Goal: Task Accomplishment & Management: Use online tool/utility

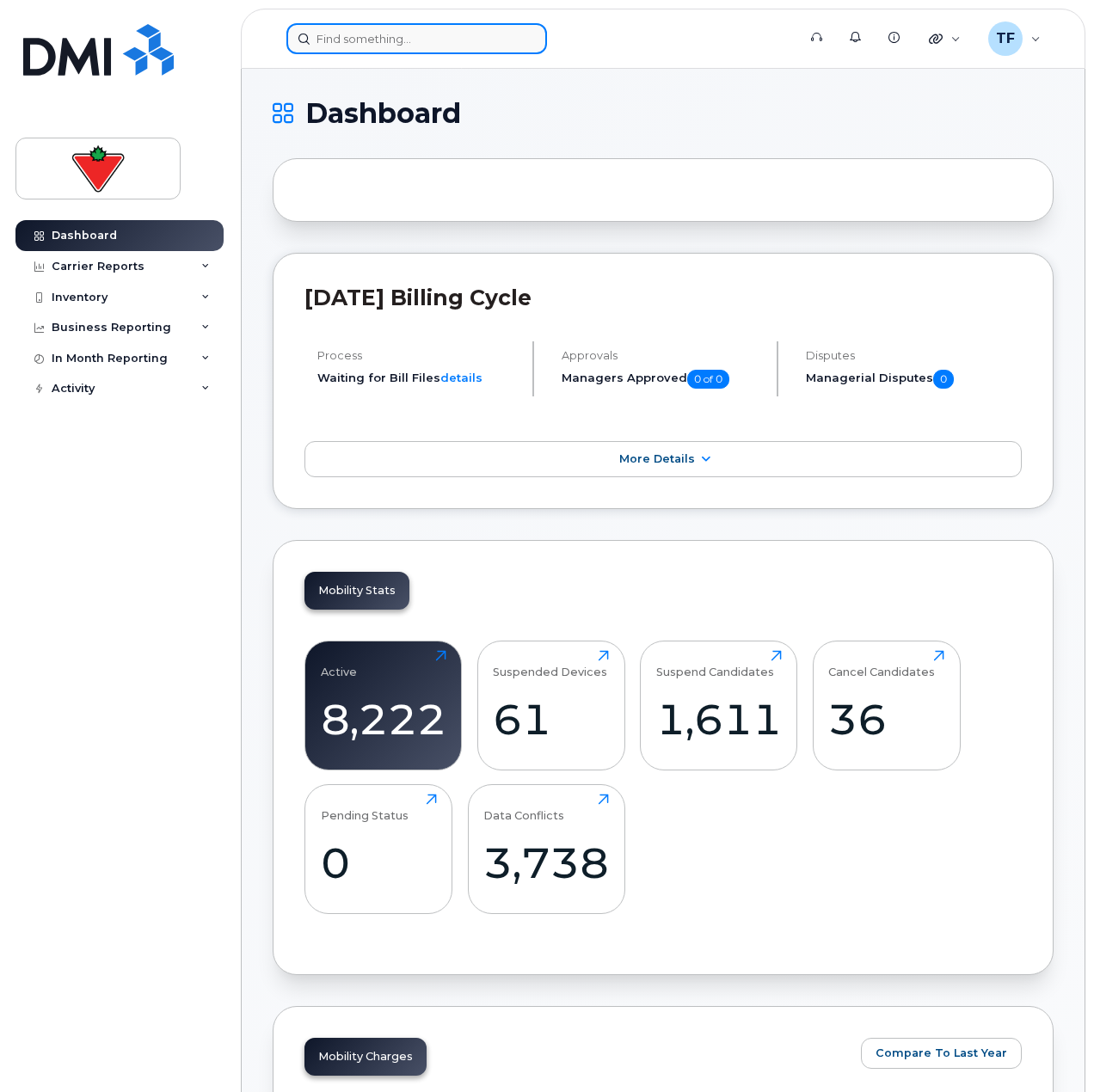
click at [390, 42] on input at bounding box center [416, 39] width 261 height 31
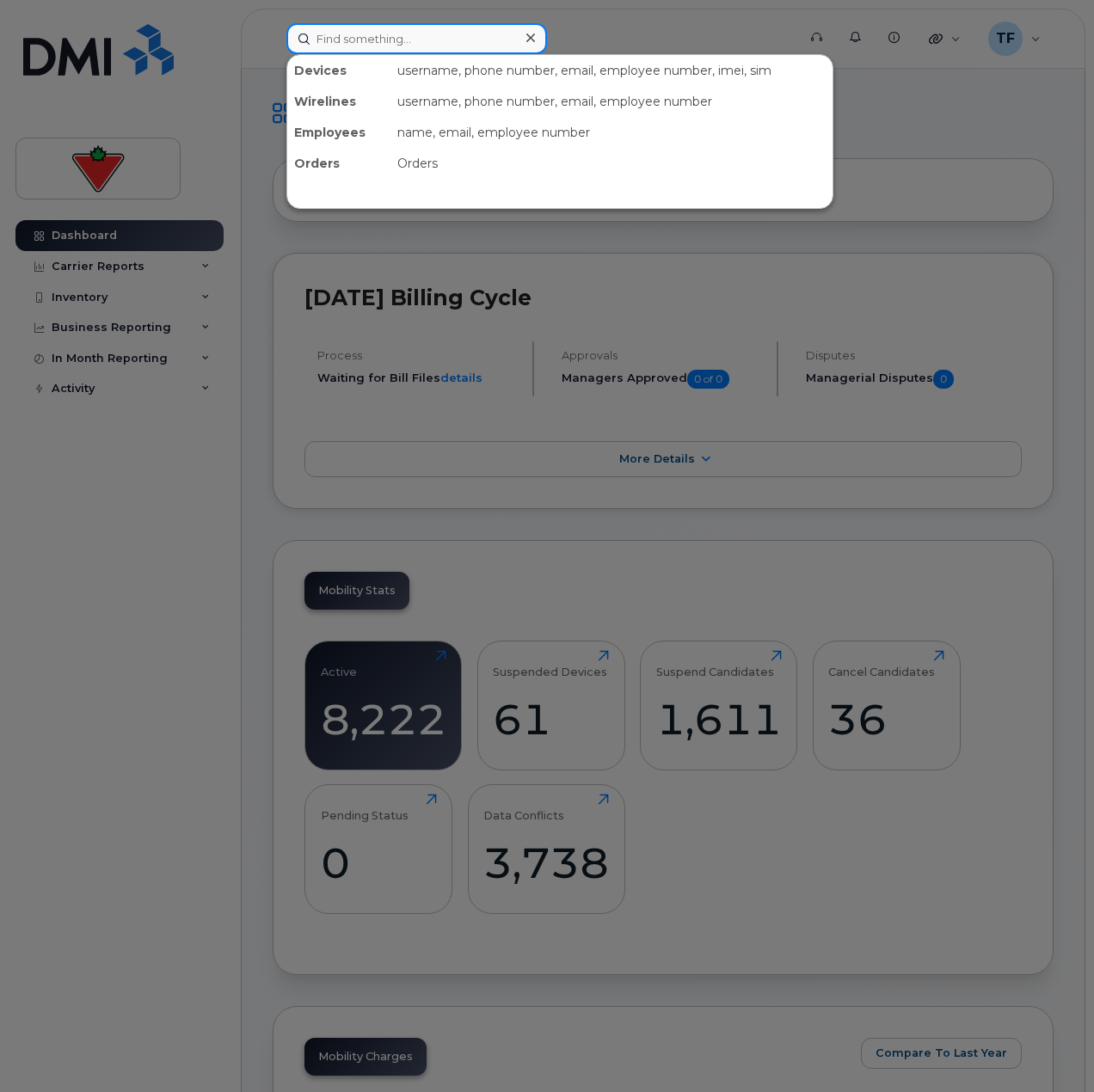
paste input "Fiona Mathews ("
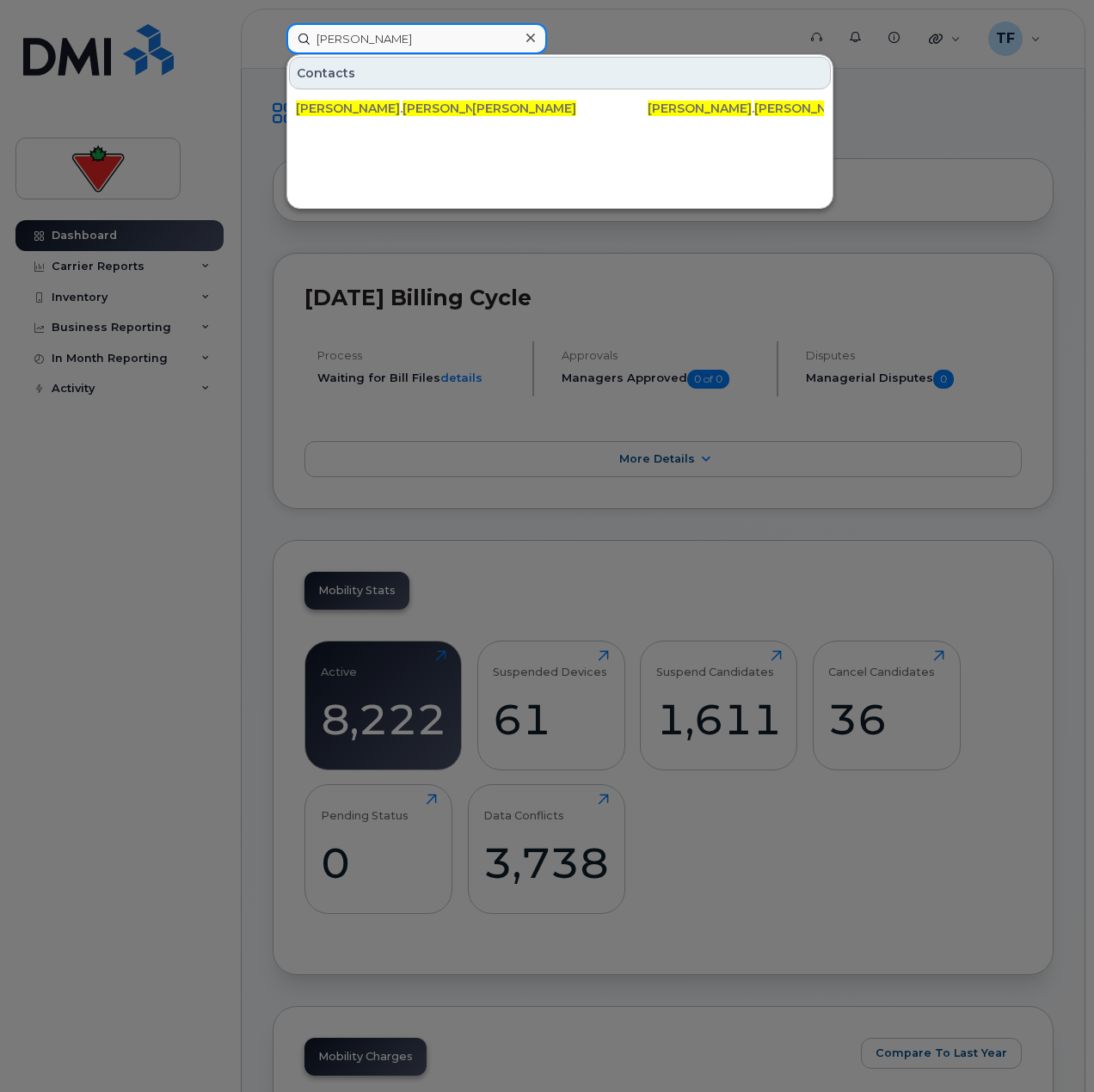
click at [383, 25] on input "Fiona Mathews" at bounding box center [416, 39] width 261 height 31
paste input "Gunjan Taneja"
click at [453, 7] on div at bounding box center [547, 546] width 1094 height 1092
click at [448, 26] on input "Gunjan Taneja" at bounding box center [416, 39] width 261 height 31
paste input "Upasna Hundare"
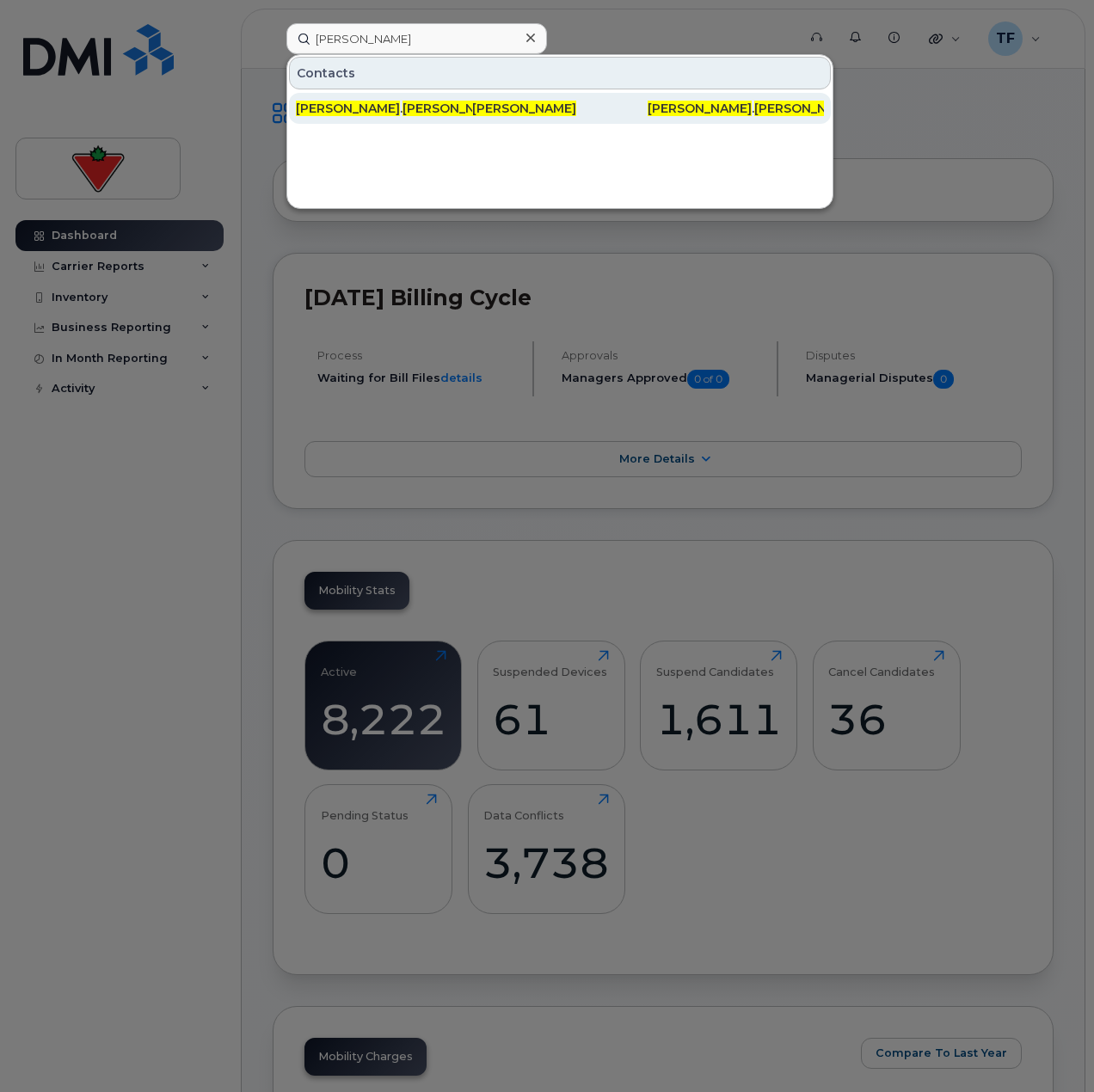
click at [449, 117] on div "upasna . hundare @cantire.com" at bounding box center [384, 108] width 176 height 31
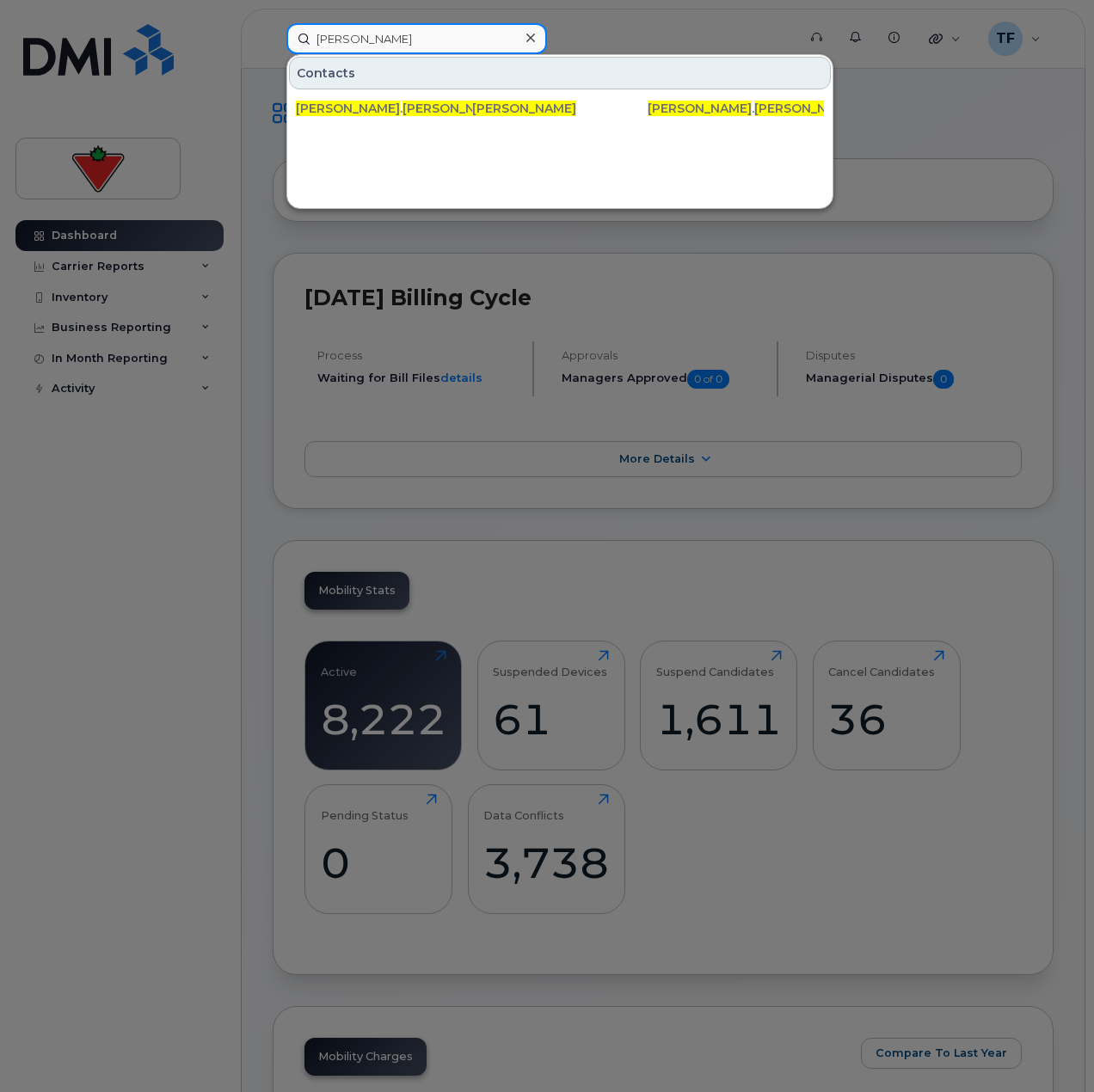
click at [463, 27] on input "Upasna Hundare" at bounding box center [416, 39] width 261 height 31
paste input "Kristen.Ngai"
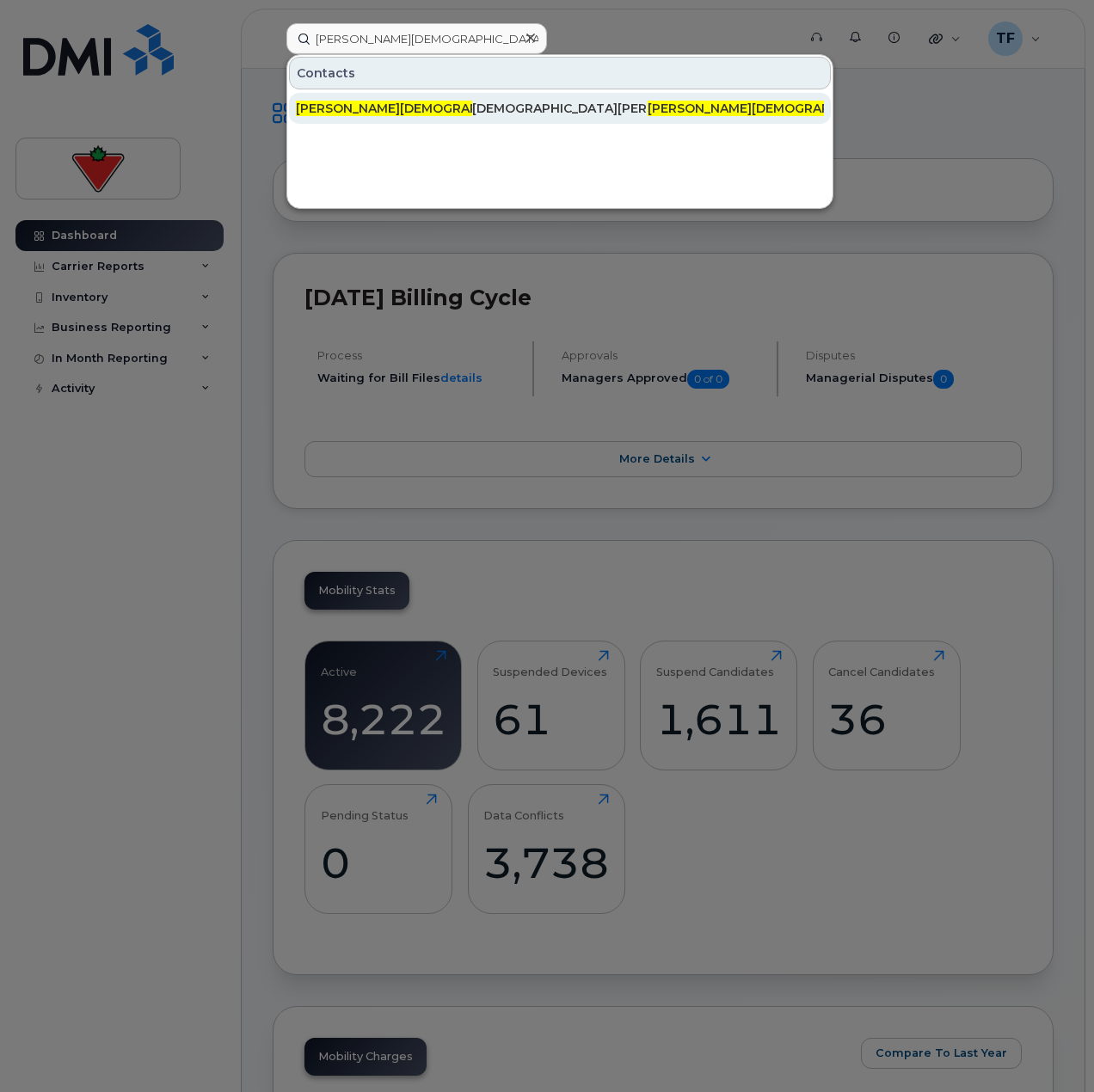
click at [423, 110] on div "kristen.ngai @cantire.com" at bounding box center [384, 108] width 176 height 17
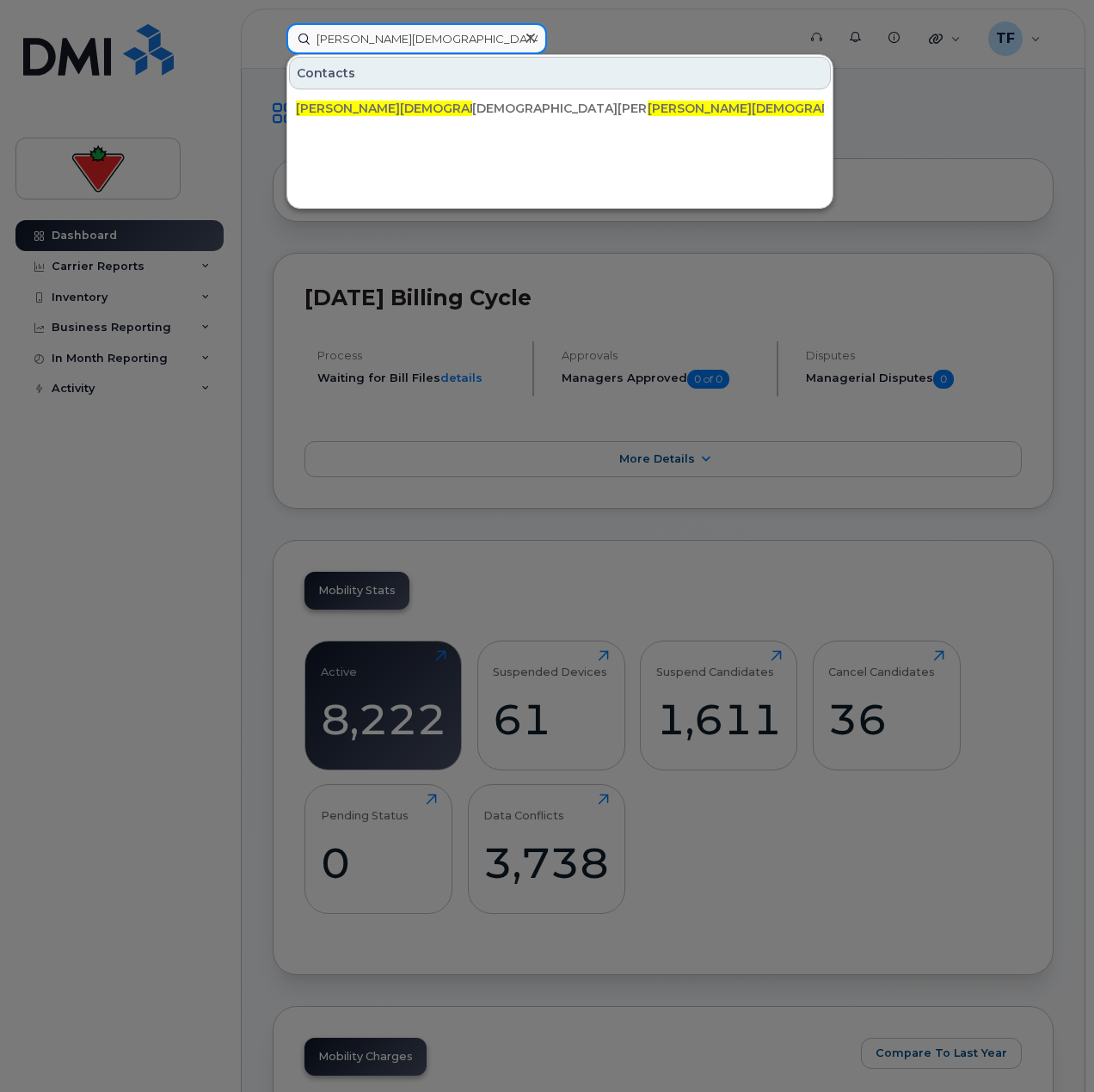
click at [396, 46] on input "Kristen.Ngai" at bounding box center [416, 39] width 261 height 31
paste input "RITM1045282"
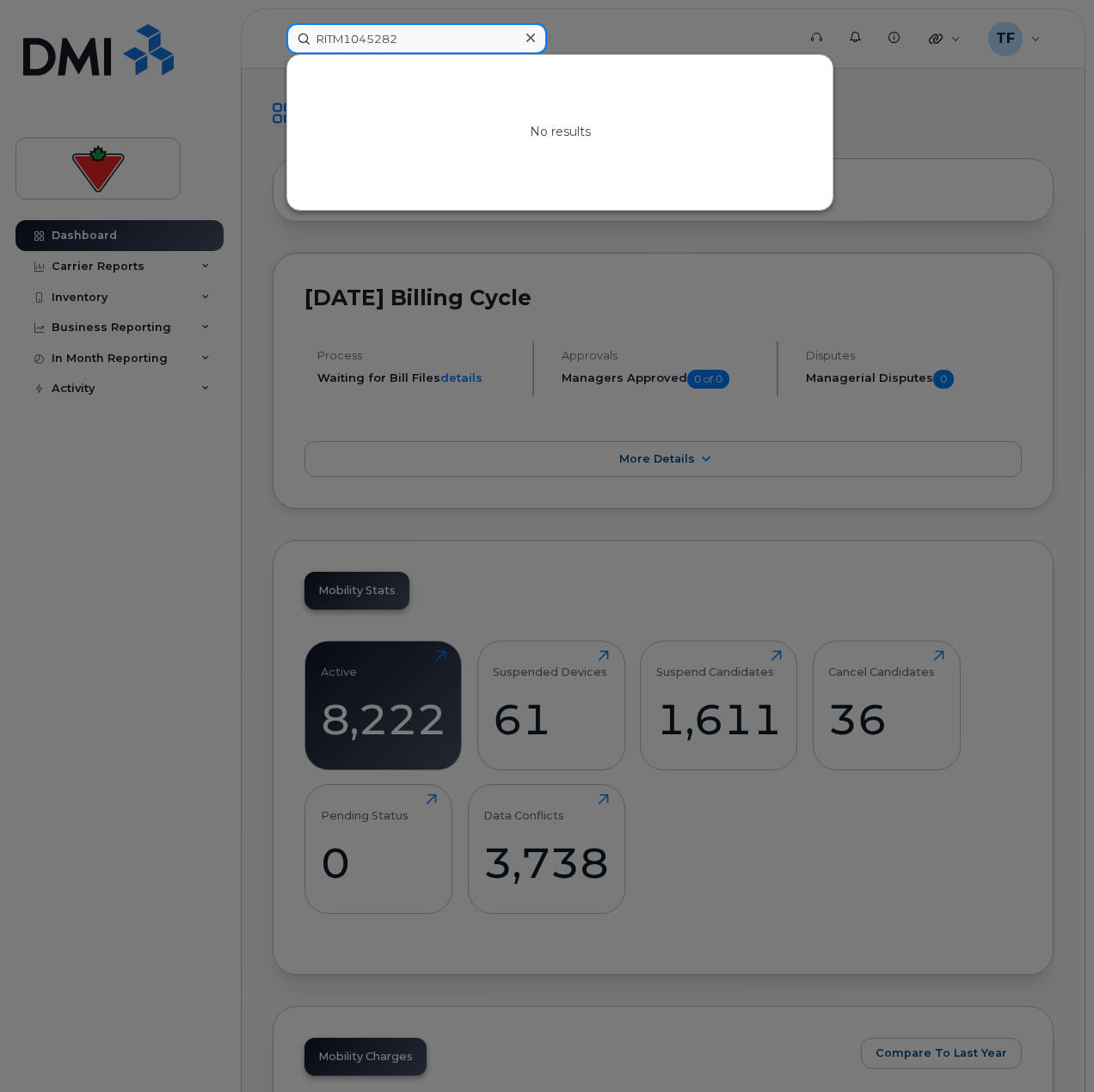
type input "RITM1045282"
click at [528, 41] on icon at bounding box center [531, 37] width 9 height 14
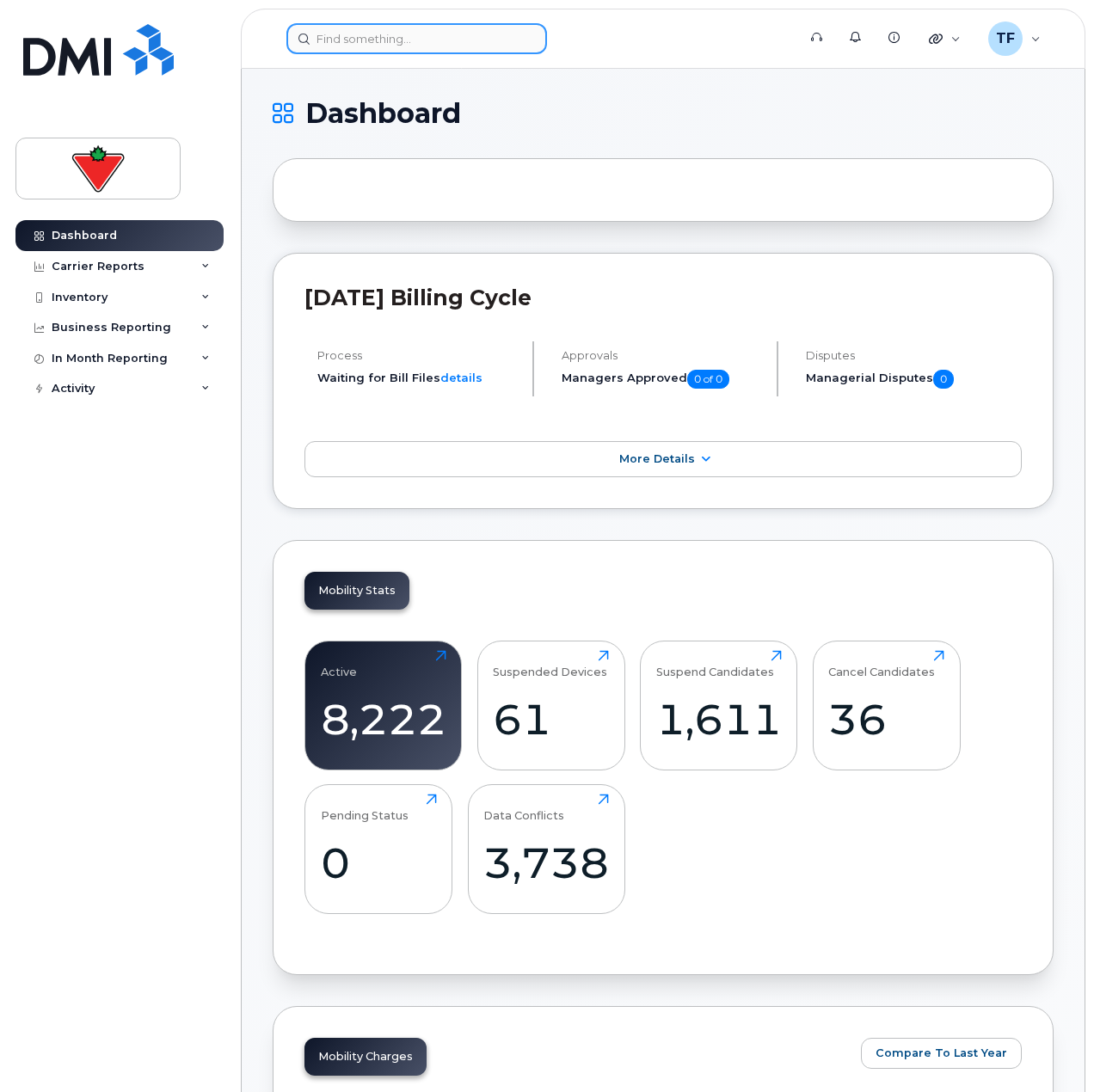
click at [476, 45] on input at bounding box center [416, 39] width 261 height 31
paste input "Dana.Astle"
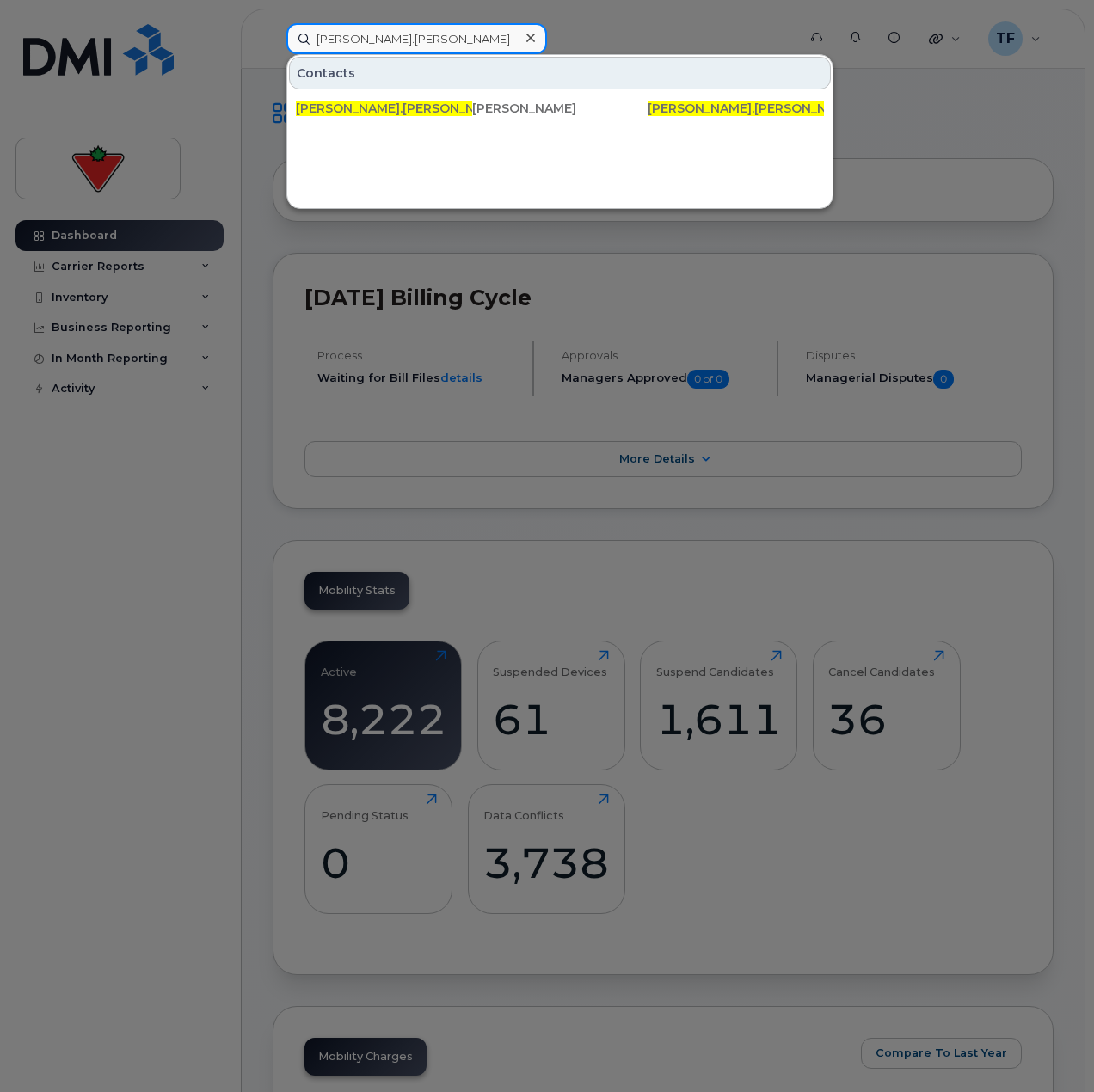
type input "Dana.Astle"
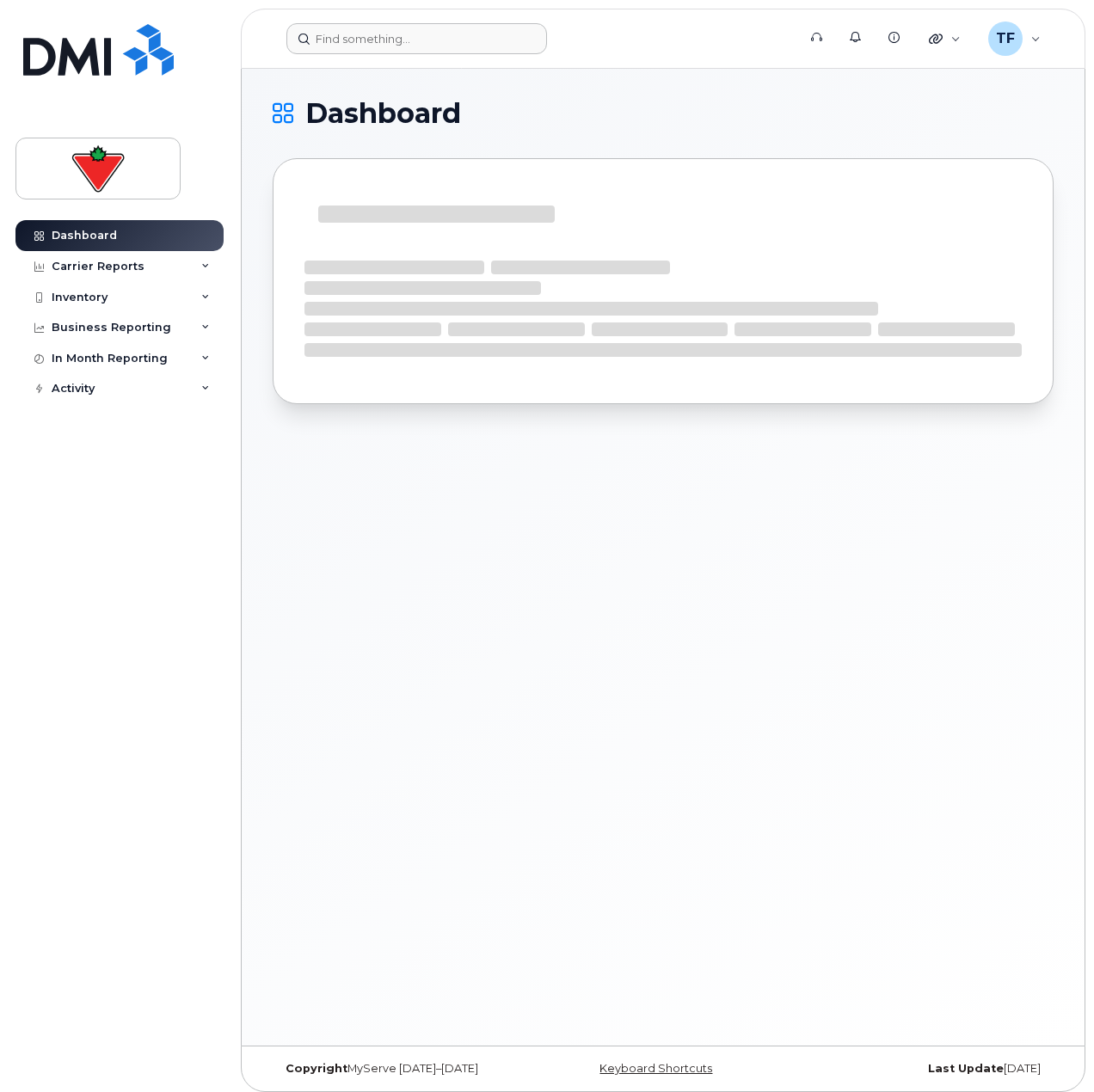
drag, startPoint x: 689, startPoint y: 34, endPoint x: 486, endPoint y: 36, distance: 203.0
click at [689, 34] on form at bounding box center [535, 39] width 499 height 31
click at [491, 32] on input at bounding box center [416, 39] width 261 height 31
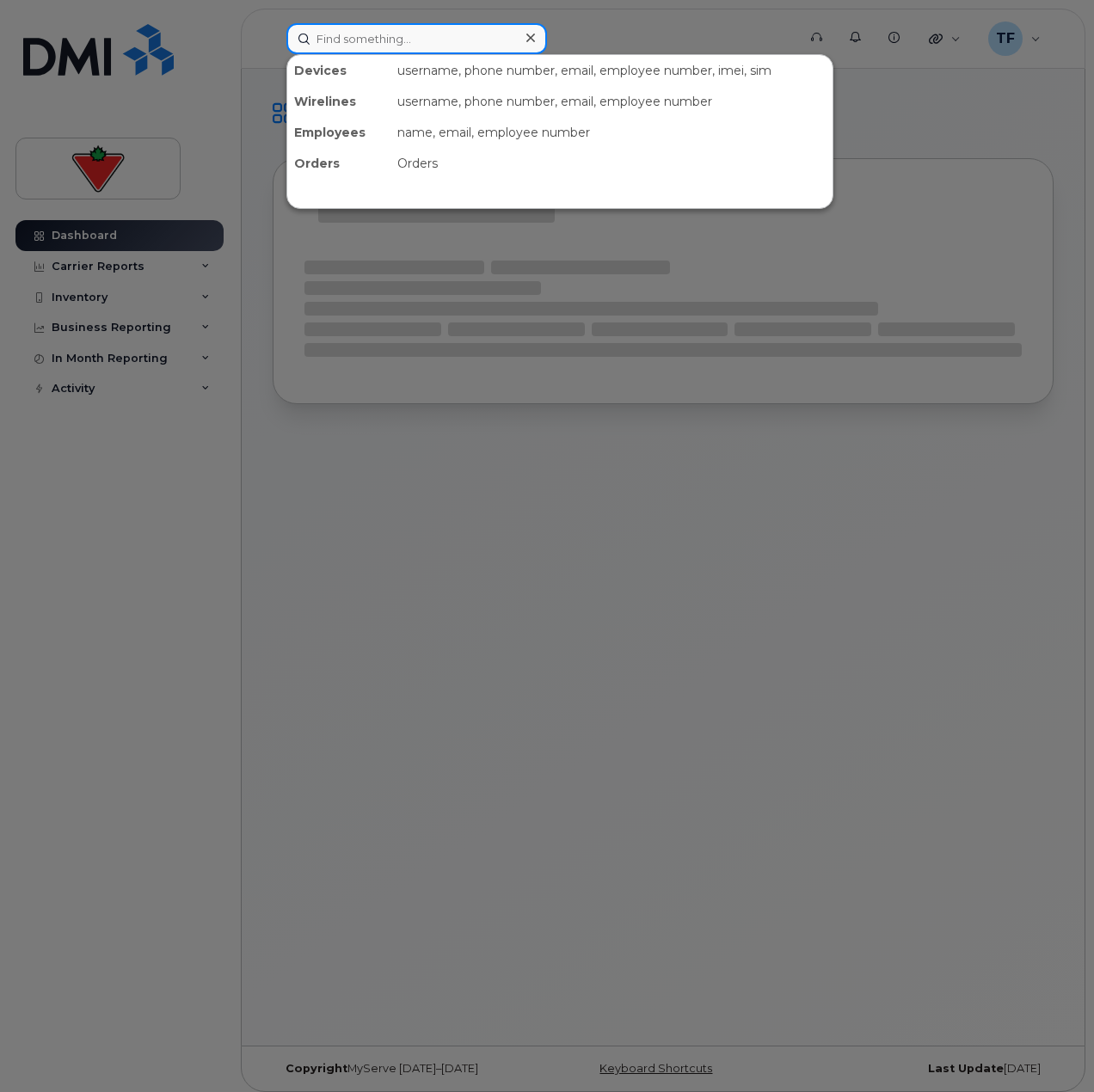
paste input "Jessie Ng"
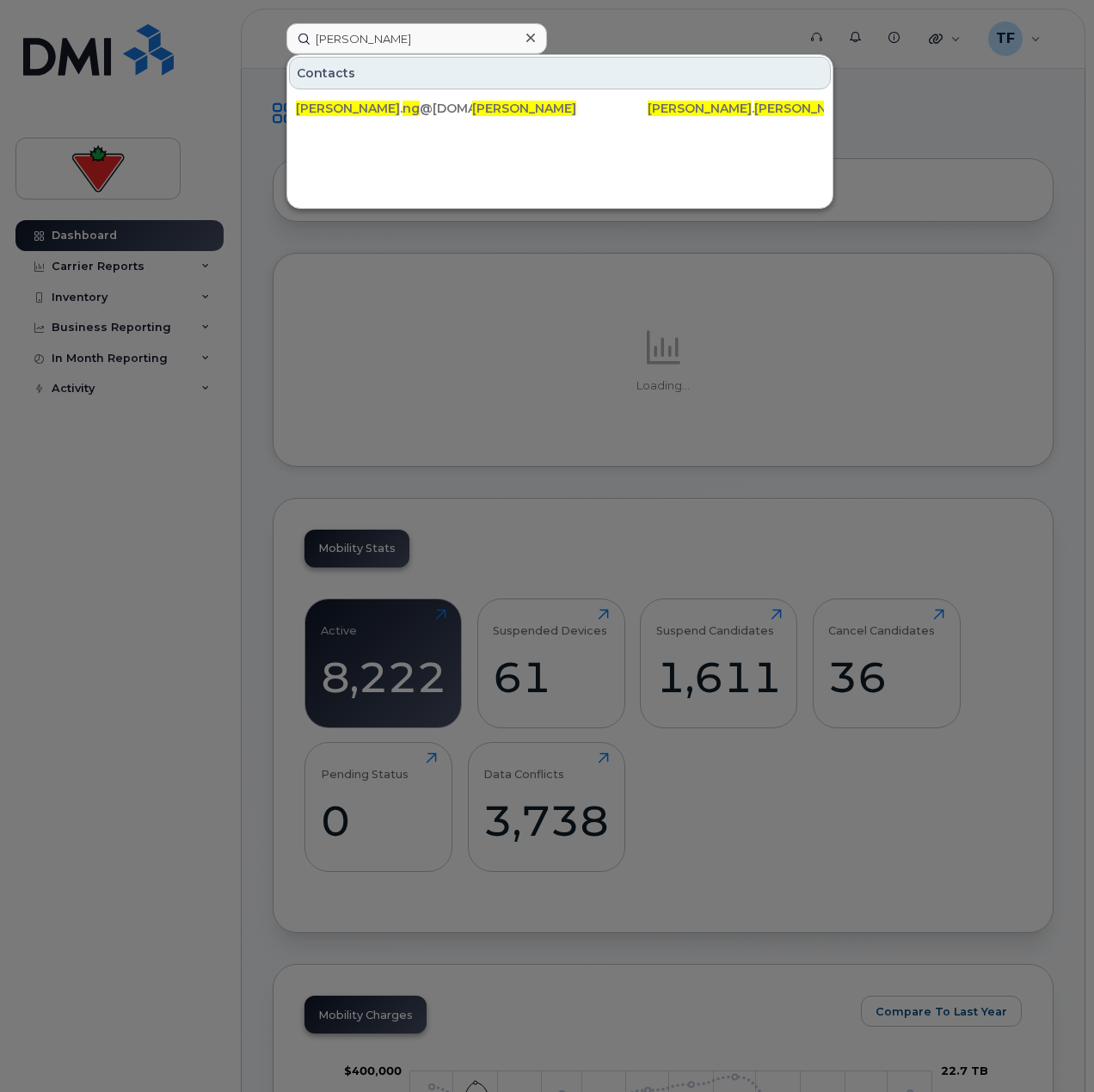
click at [136, 521] on div at bounding box center [547, 546] width 1094 height 1092
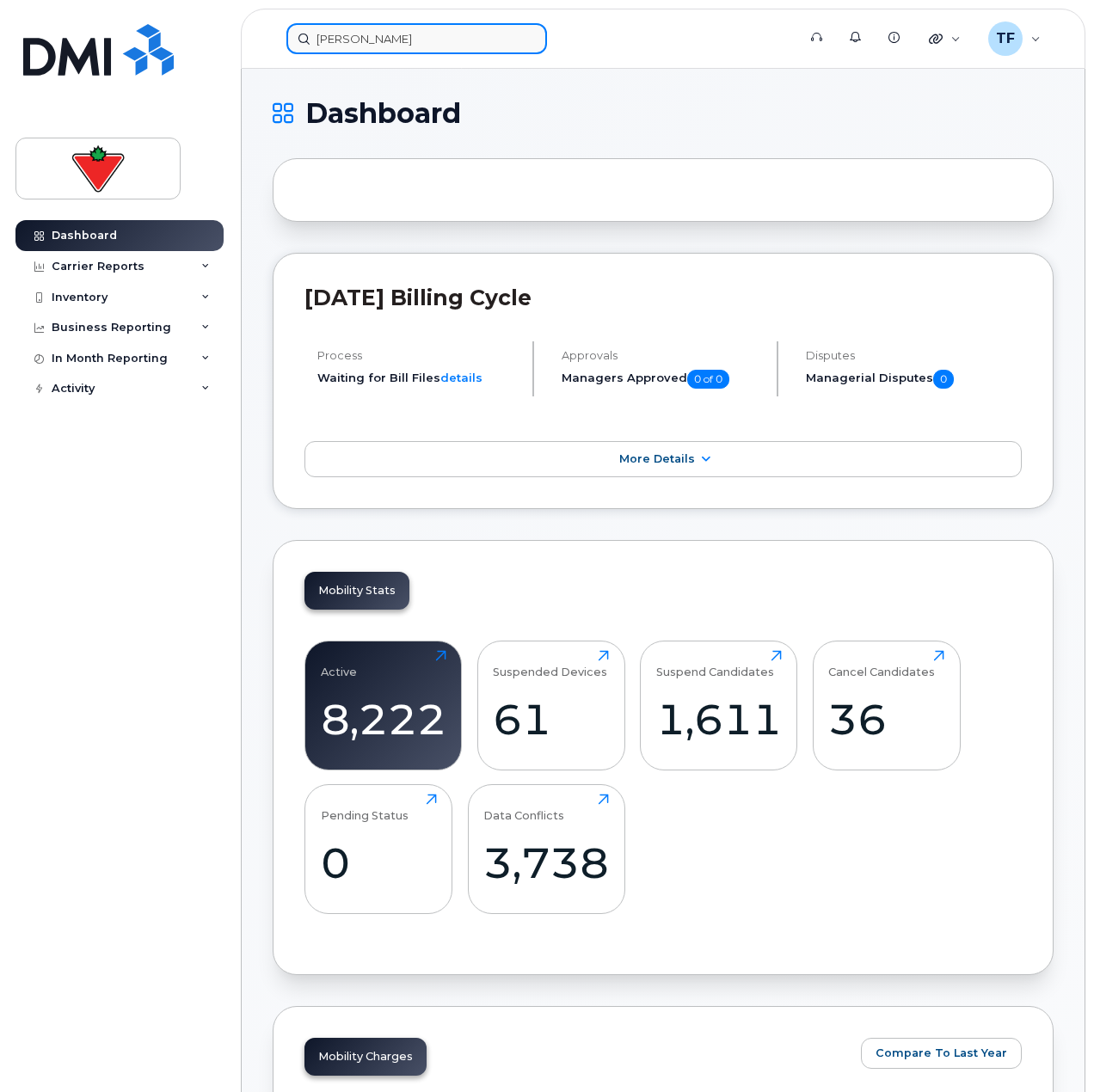
click at [417, 45] on input "Jessie Ng" at bounding box center [416, 39] width 261 height 31
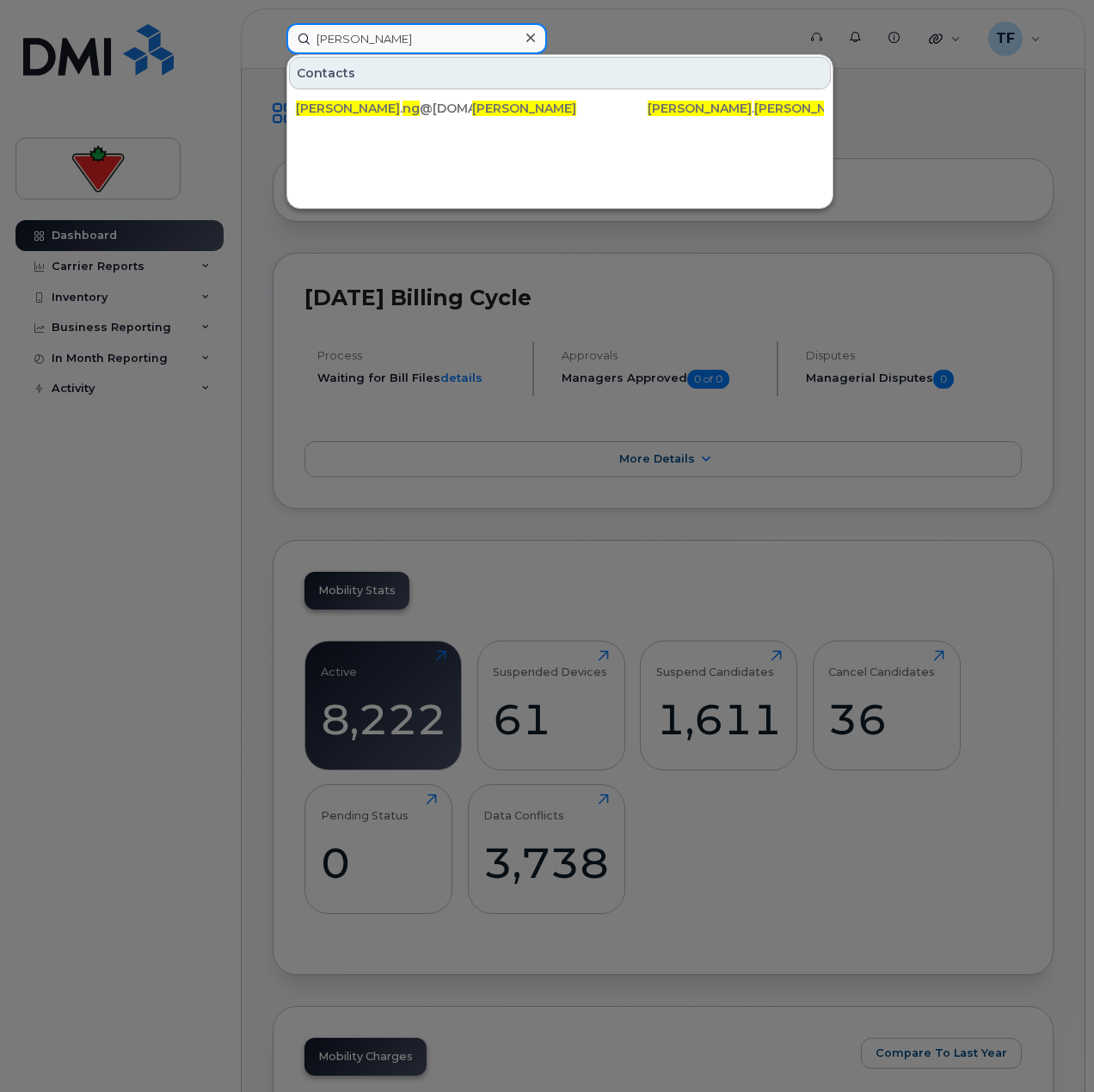
paste input "Mark Van Wyk"
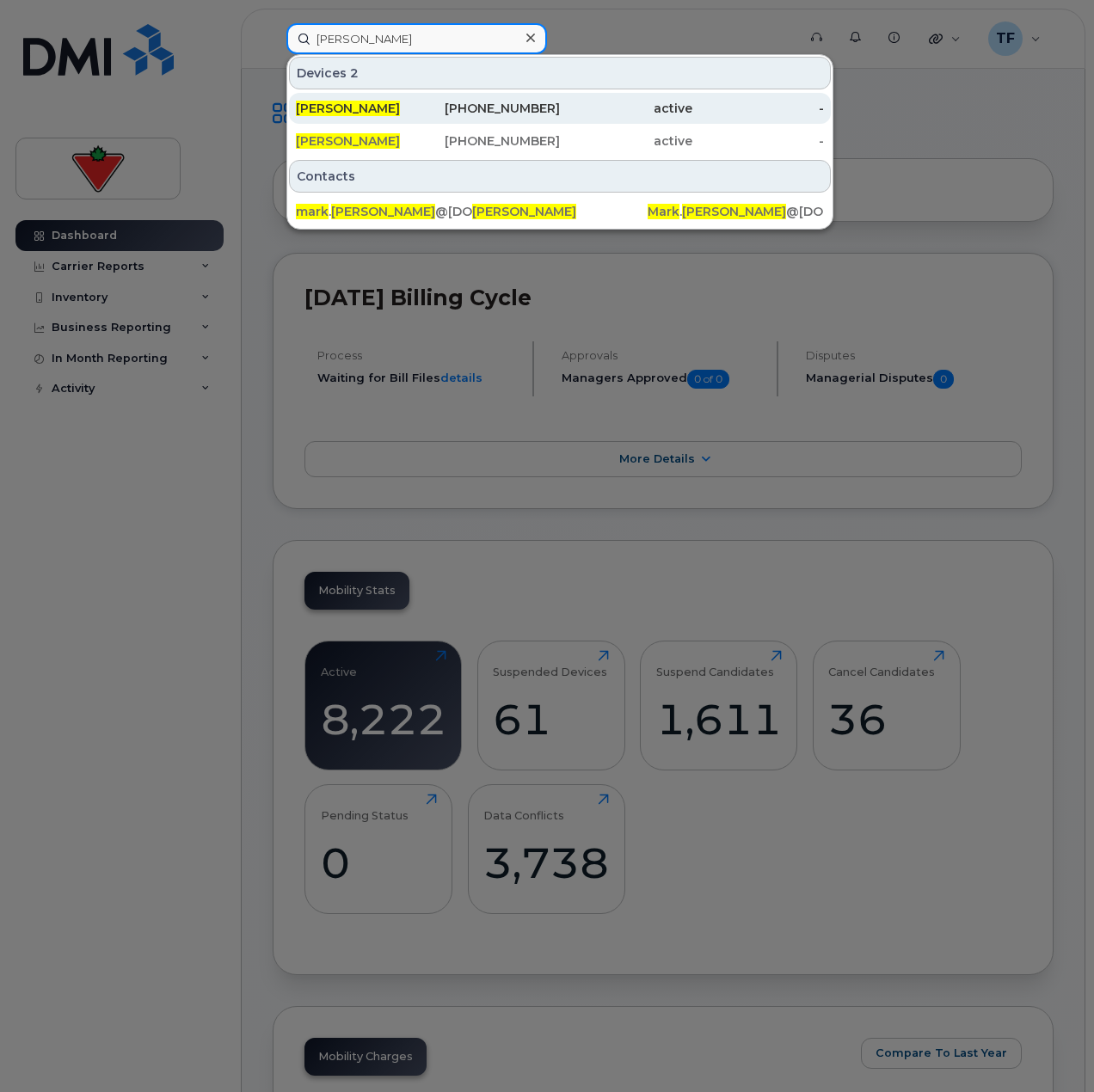
type input "Mark Van Wyk"
click at [411, 100] on div "Mark Van Wyk" at bounding box center [362, 108] width 133 height 31
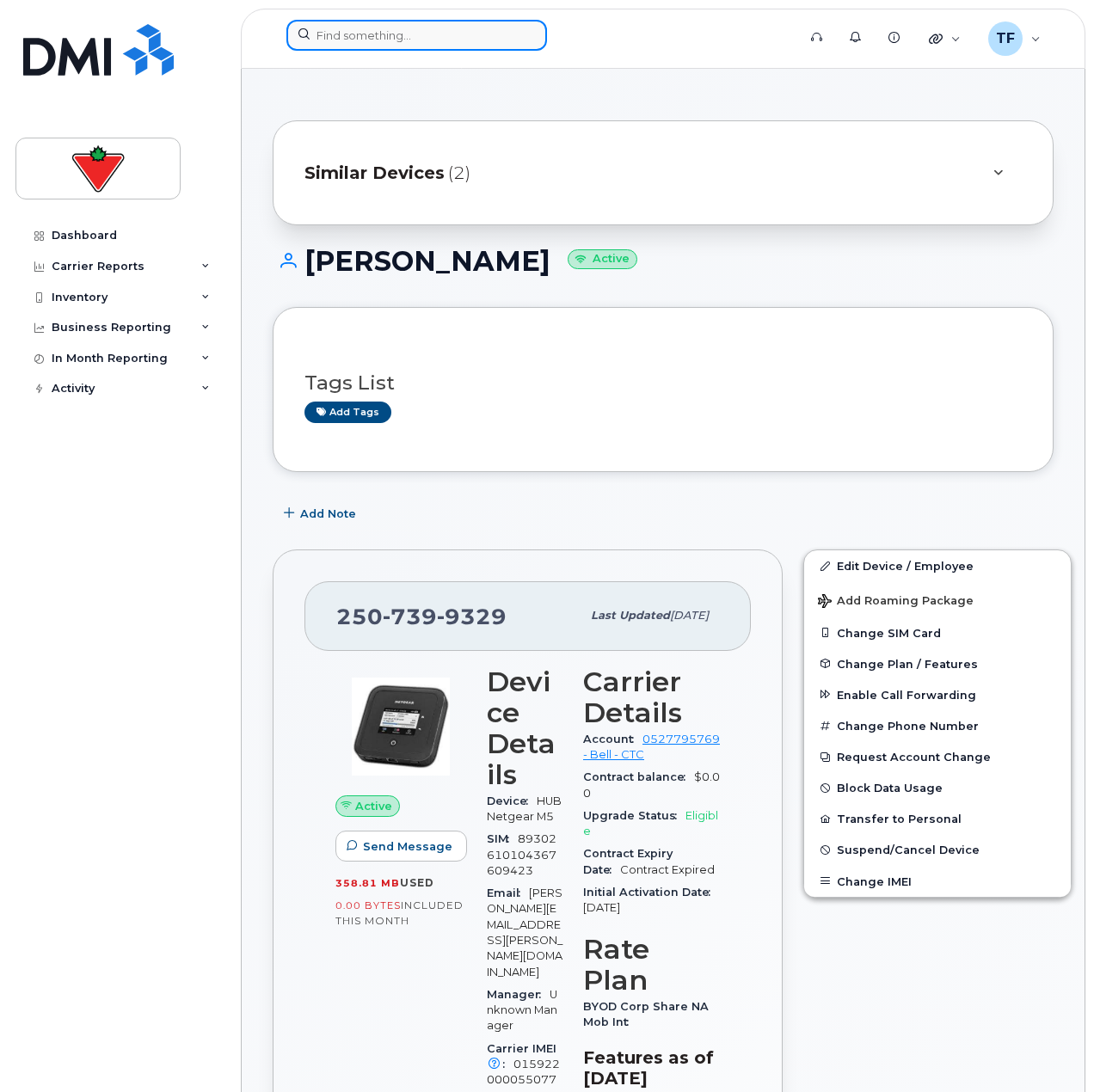
click at [386, 28] on input at bounding box center [416, 35] width 261 height 31
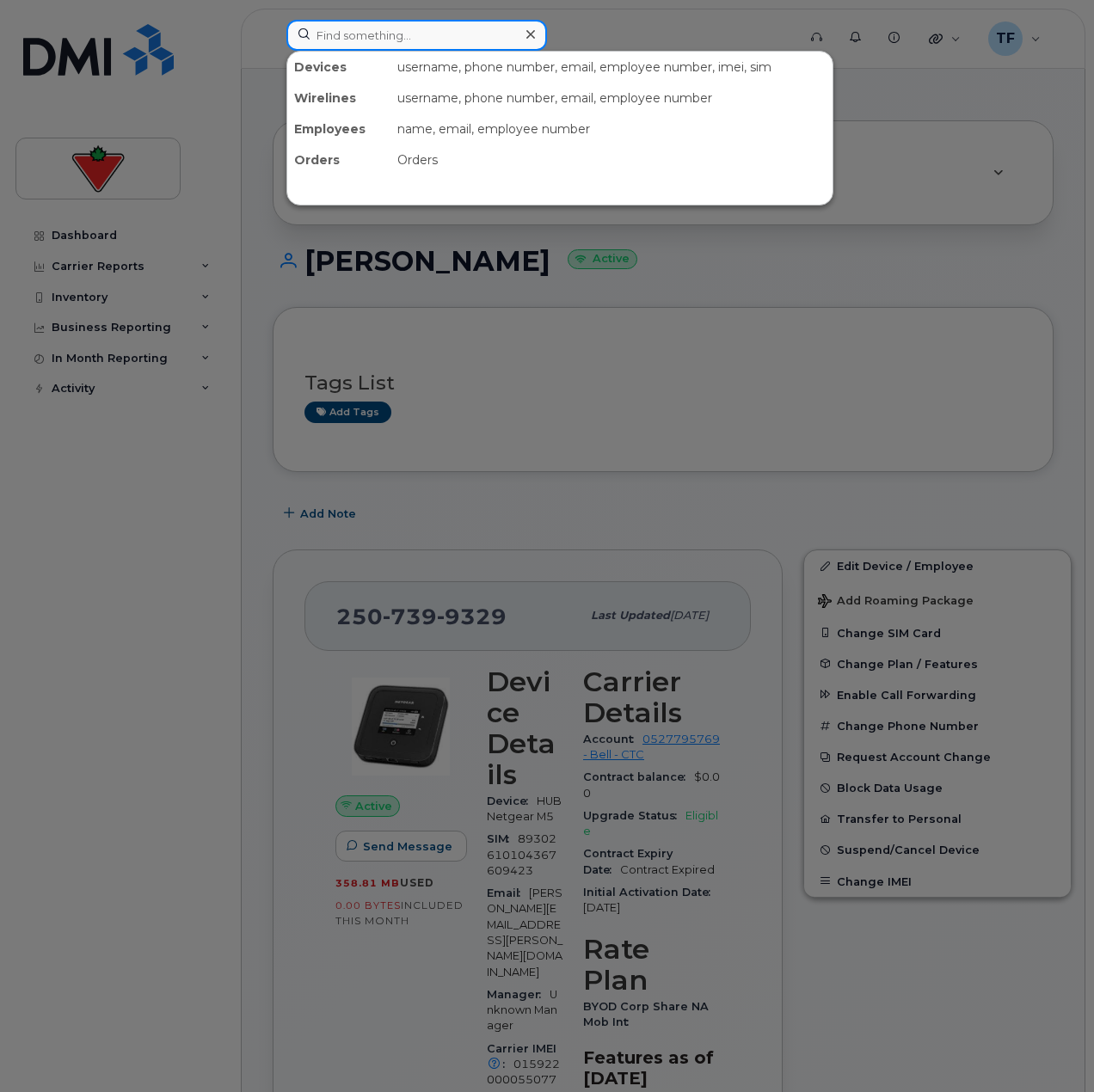
paste input "Mark Van Wyk"
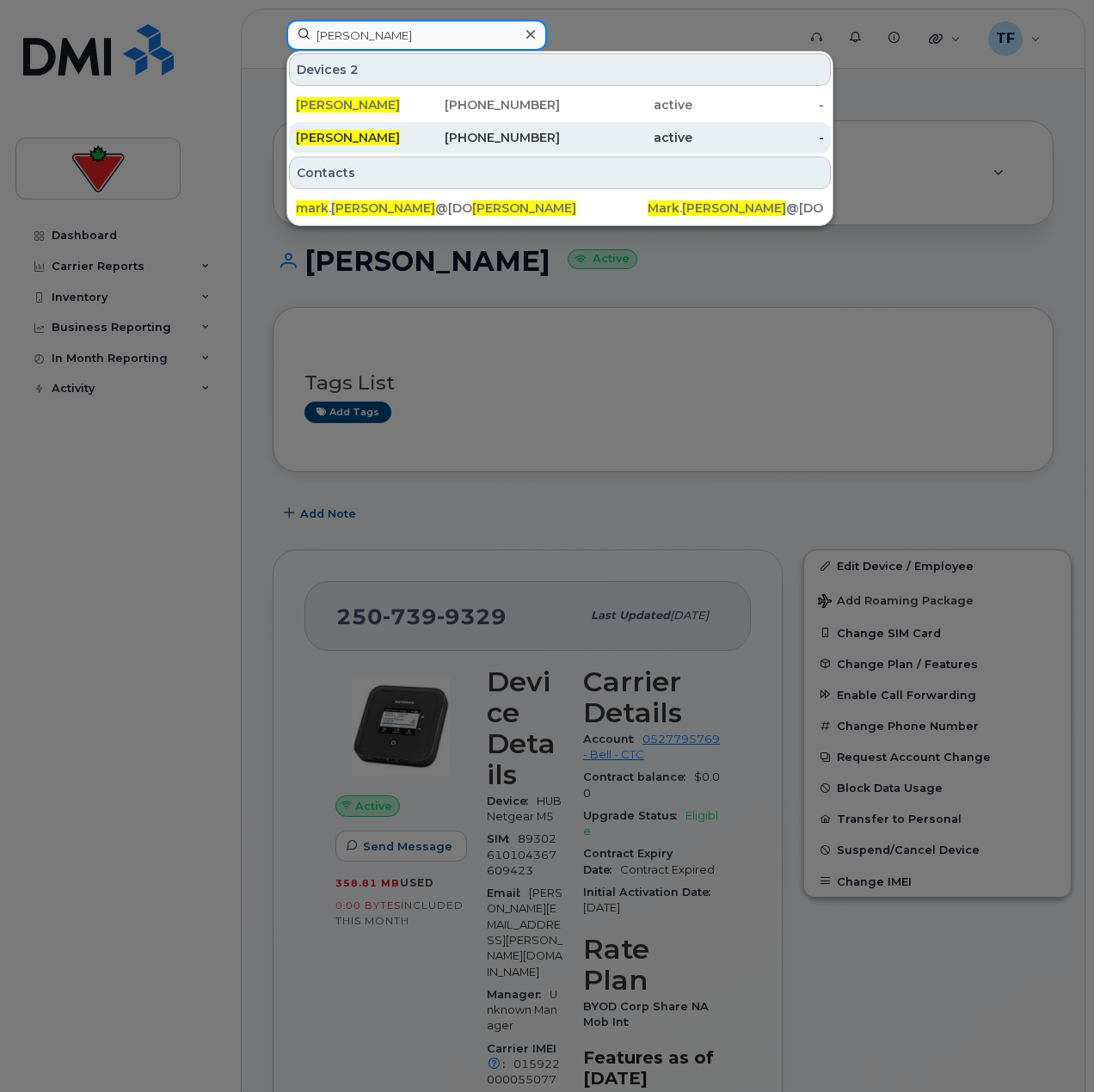
type input "Mark Van Wyk"
click at [426, 142] on div "Mark Van Wyk" at bounding box center [362, 137] width 133 height 17
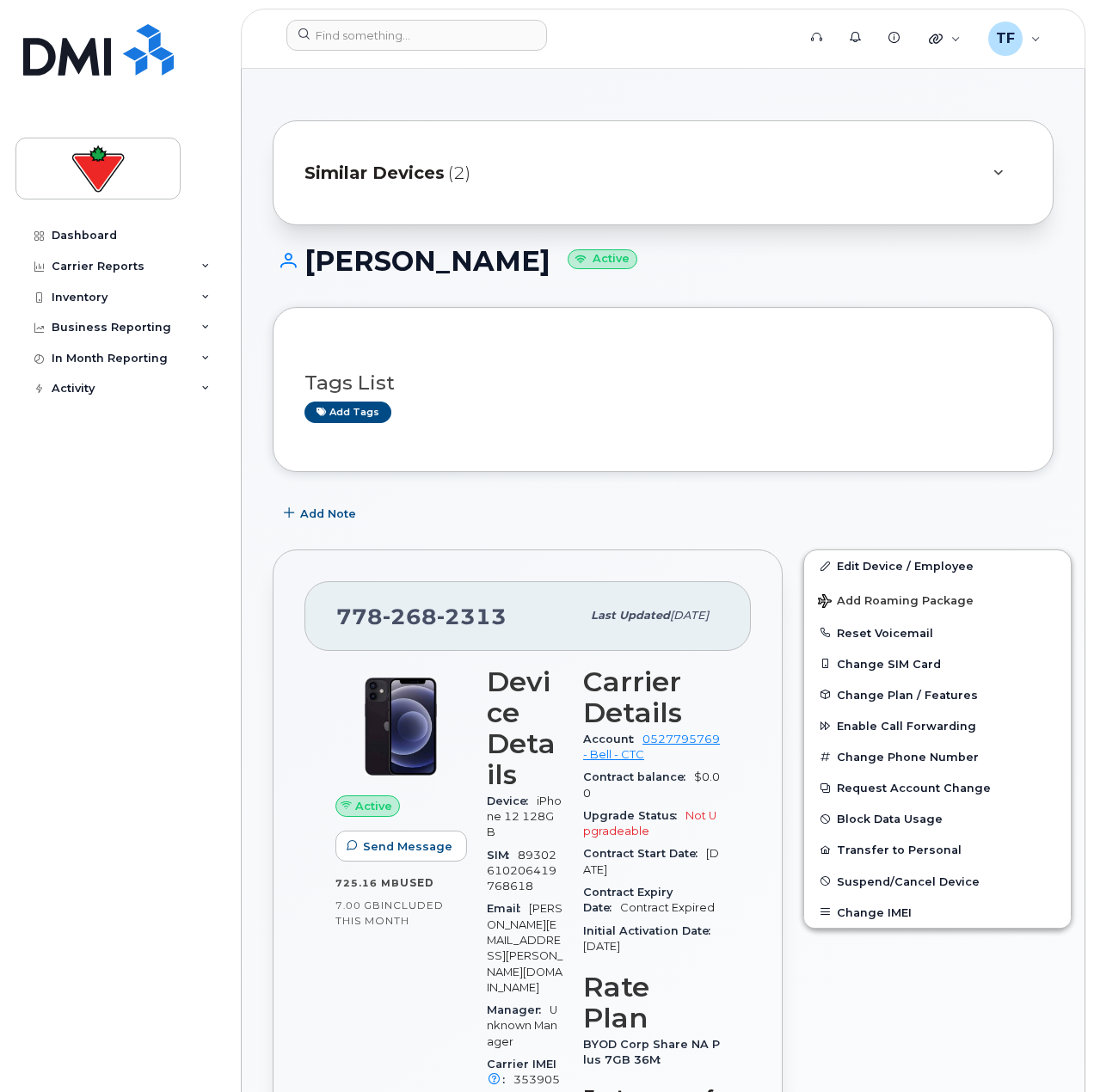
scroll to position [86, 0]
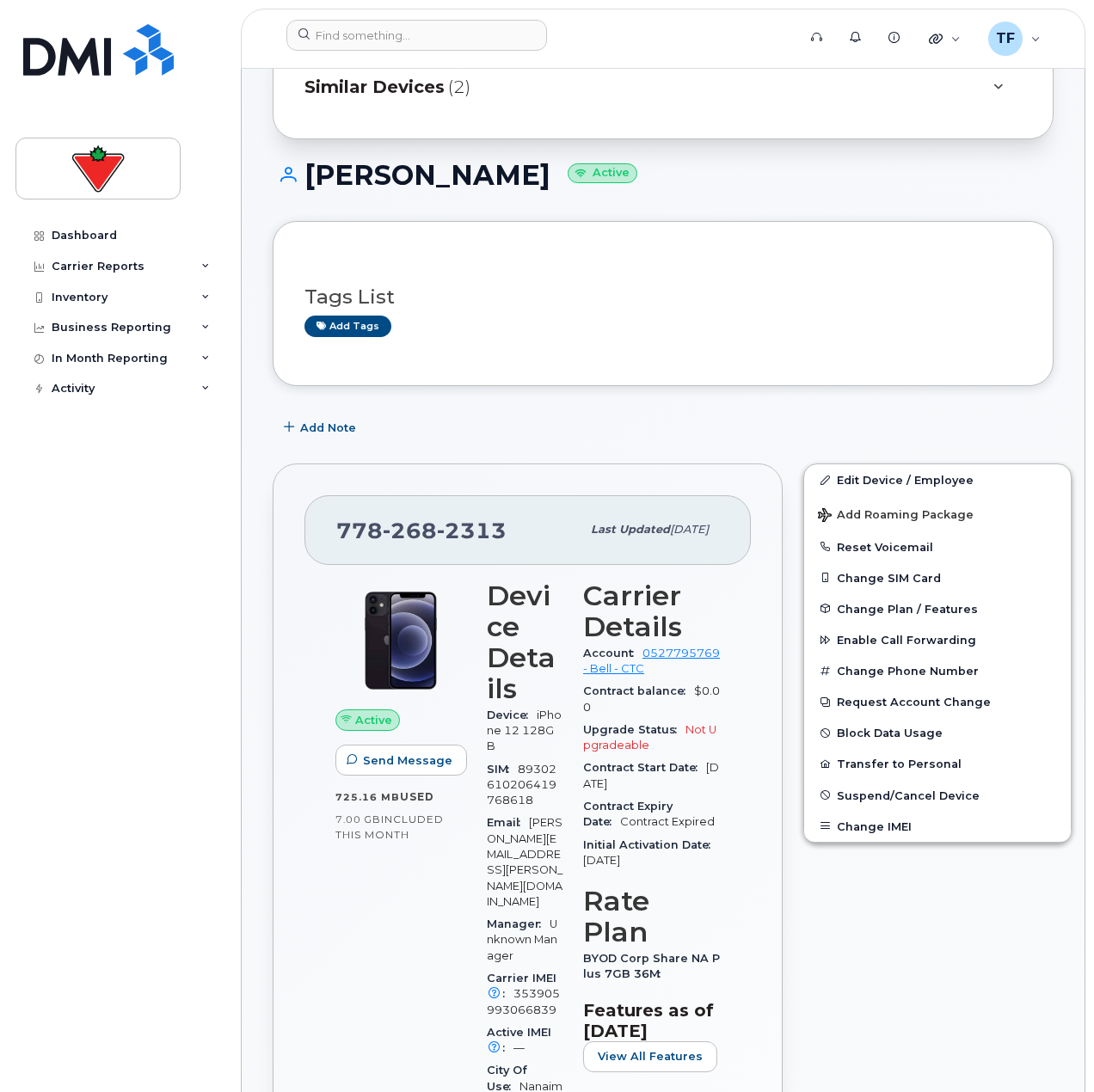
click at [338, 14] on header "Support Alerts Knowledge Base Quicklinks Suspend / Cancel Device Change SIM Car…" at bounding box center [663, 39] width 845 height 60
click at [362, 22] on input at bounding box center [416, 35] width 261 height 31
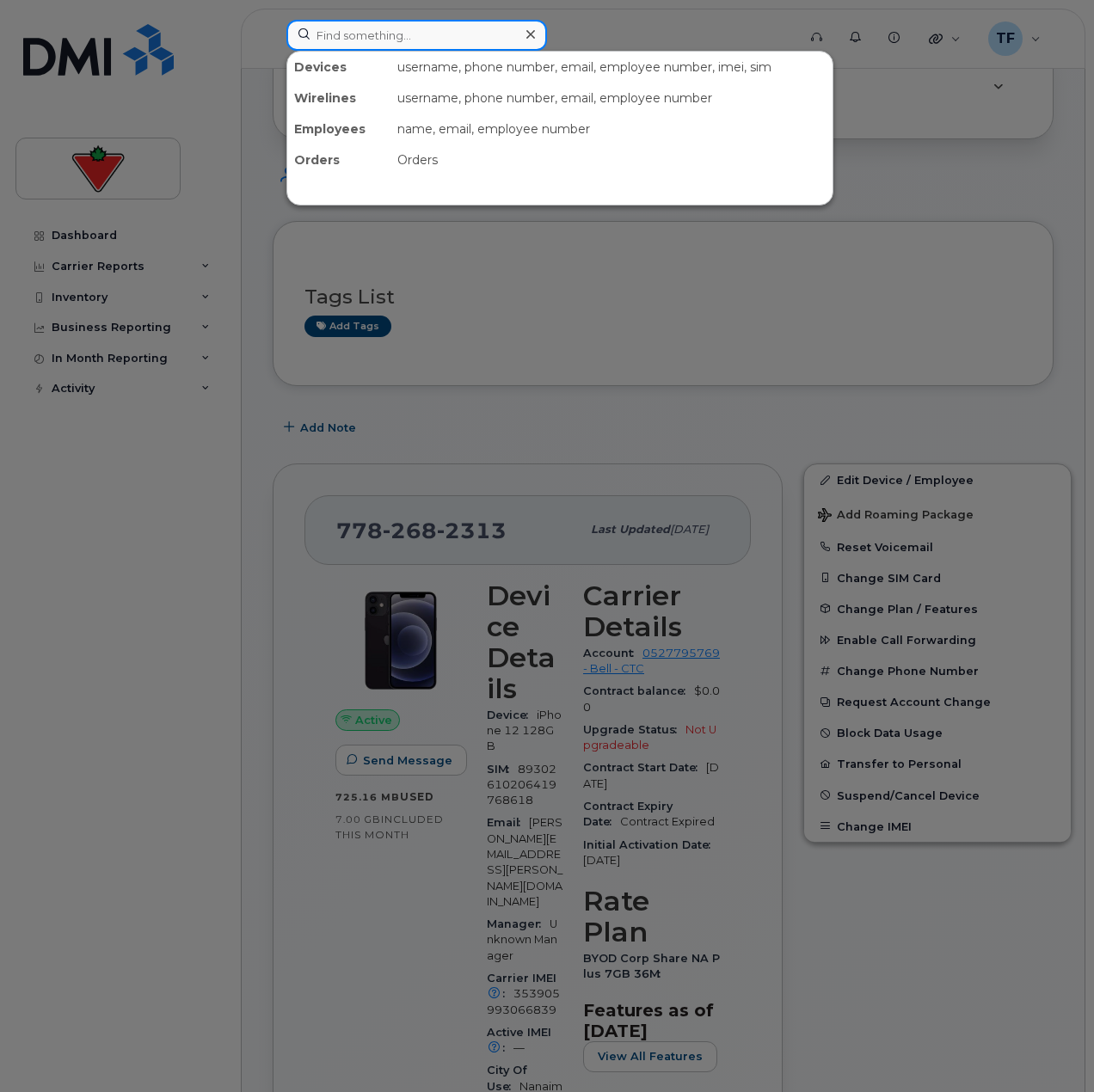
paste input "Darnelle Jone"
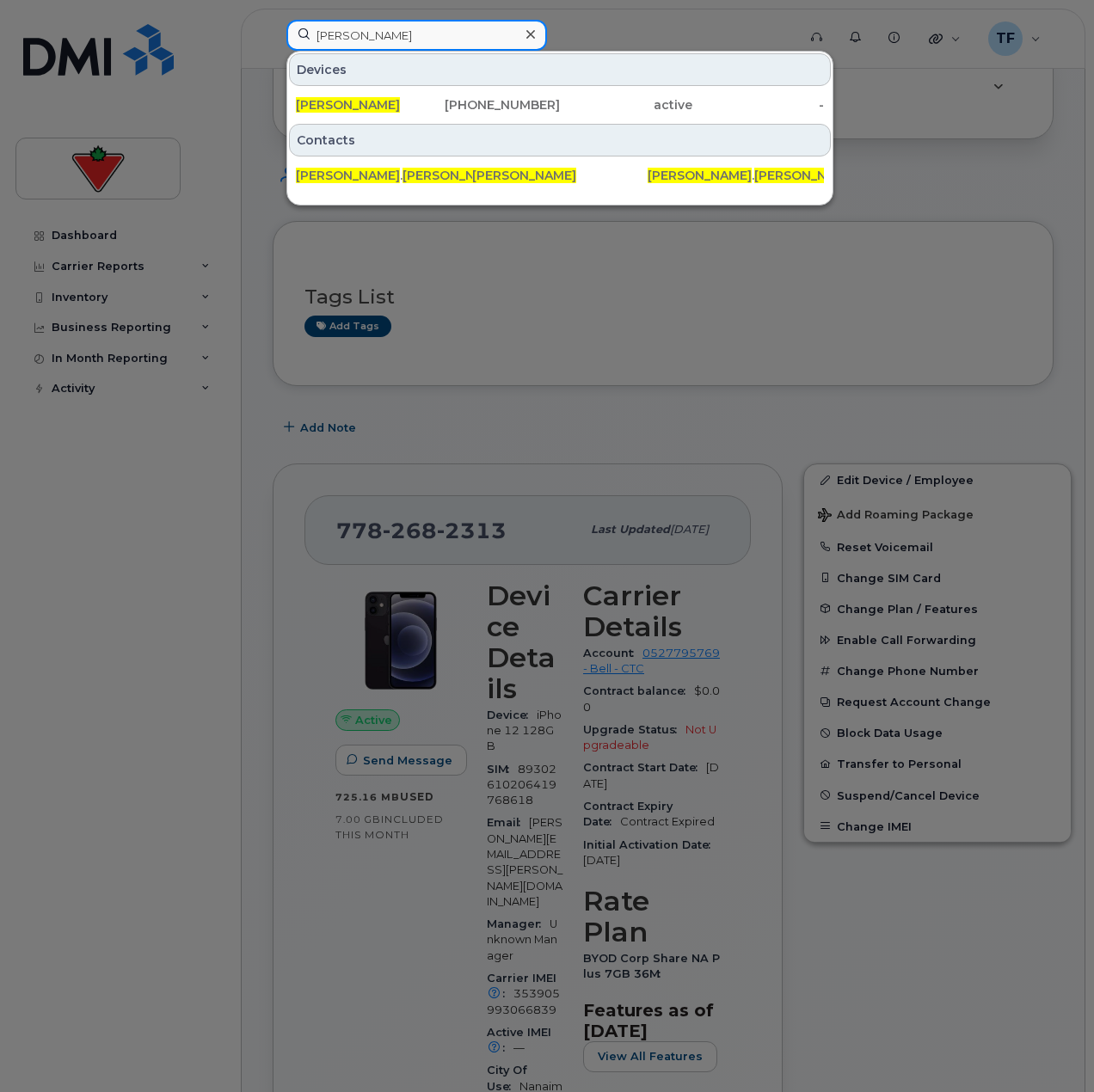
type input "Darnelle Jones"
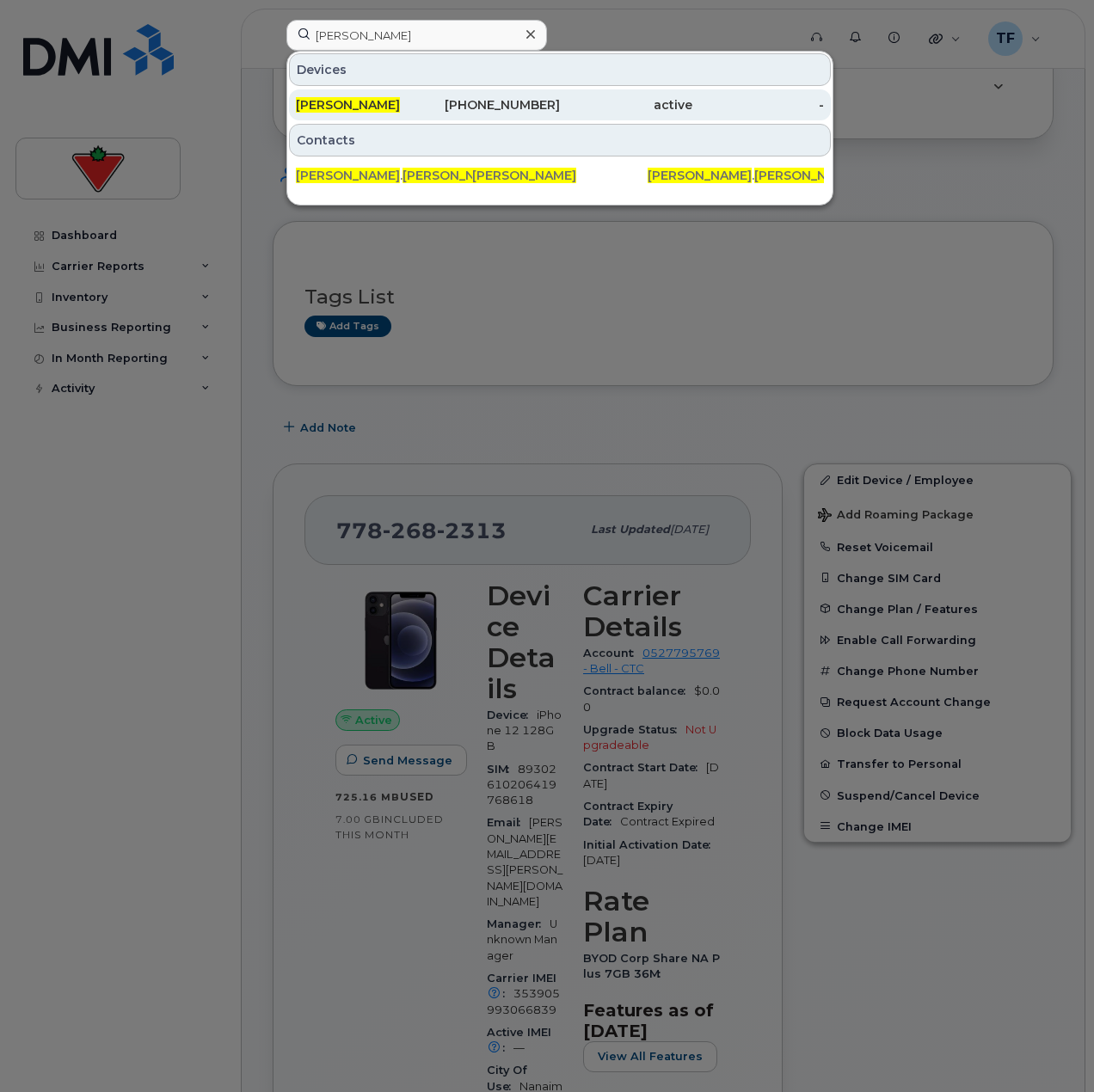
drag, startPoint x: 466, startPoint y: 110, endPoint x: 446, endPoint y: 110, distance: 20.0
click at [446, 110] on div "416-435-4296" at bounding box center [495, 105] width 133 height 17
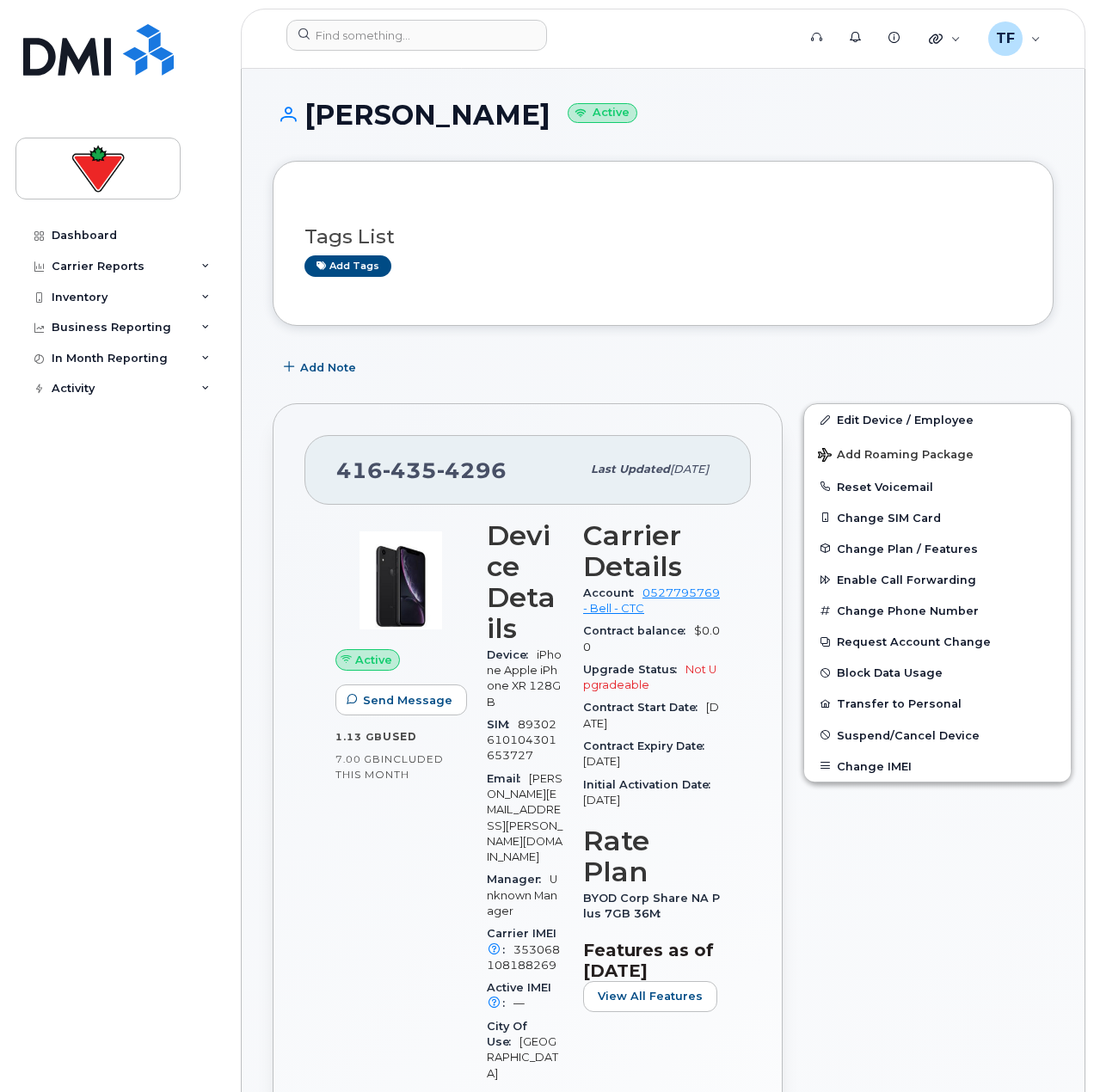
click at [539, 655] on span "iPhone Apple iPhone XR 128GB" at bounding box center [524, 678] width 75 height 60
click at [434, 39] on input at bounding box center [416, 35] width 261 height 31
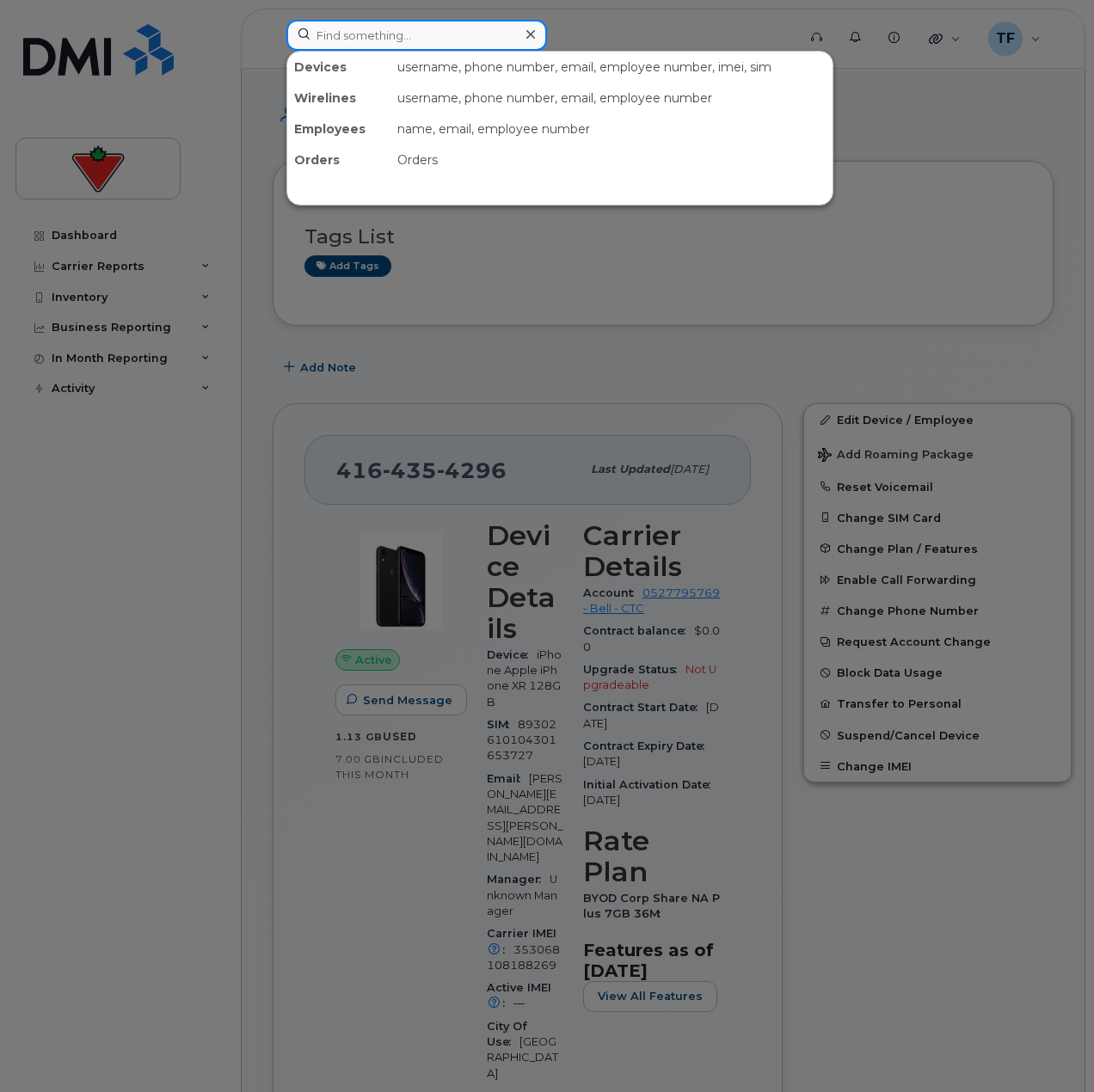
paste input "[PERSON_NAME]"
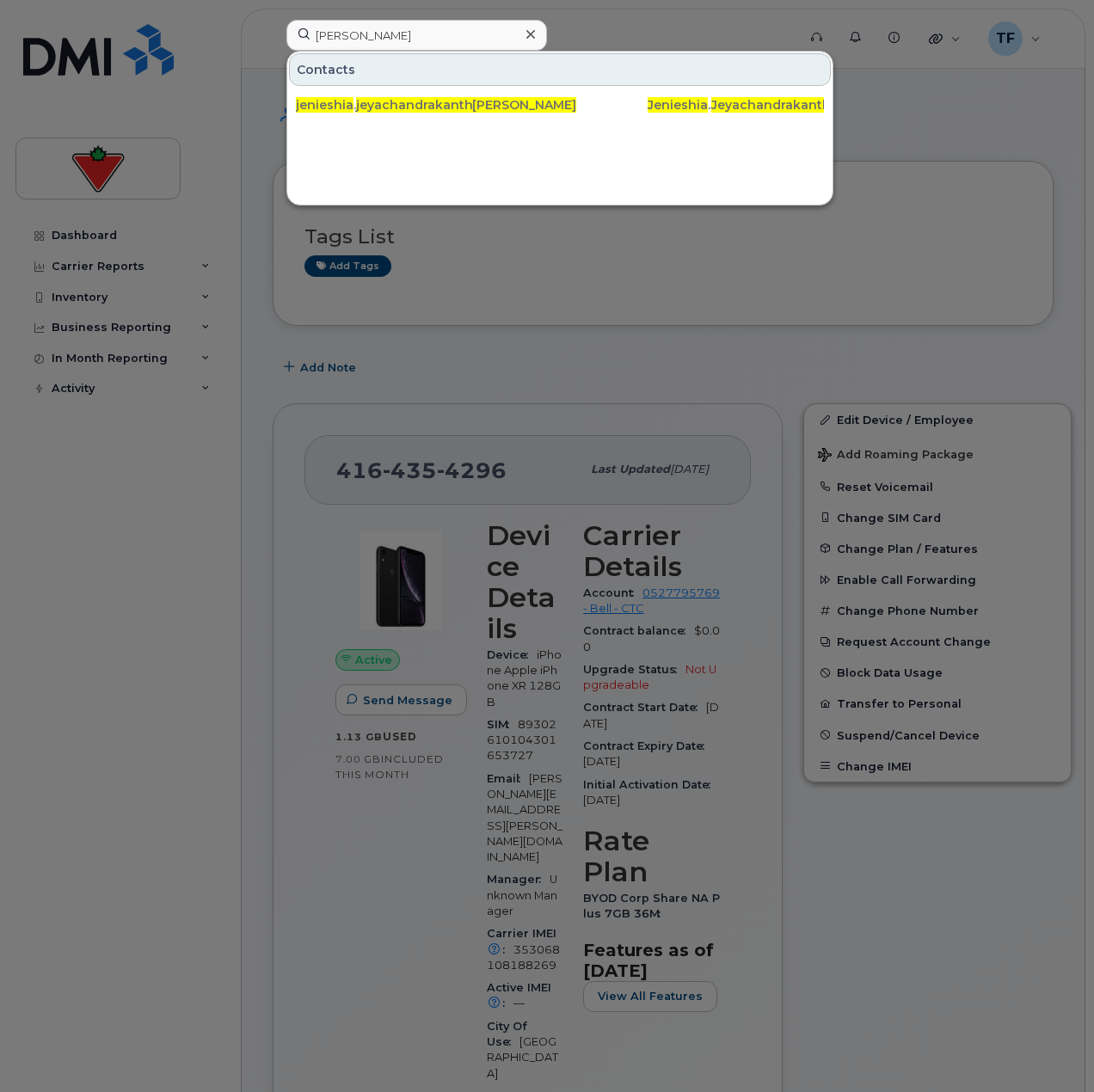
click at [477, 52] on div "Contacts jenieshia . jeyachandrakanthan @[DOMAIN_NAME] [PERSON_NAME] Jenieshia …" at bounding box center [560, 87] width 545 height 70
click at [475, 38] on input "[PERSON_NAME]" at bounding box center [416, 35] width 261 height 31
paste input "[PERSON_NAME]"
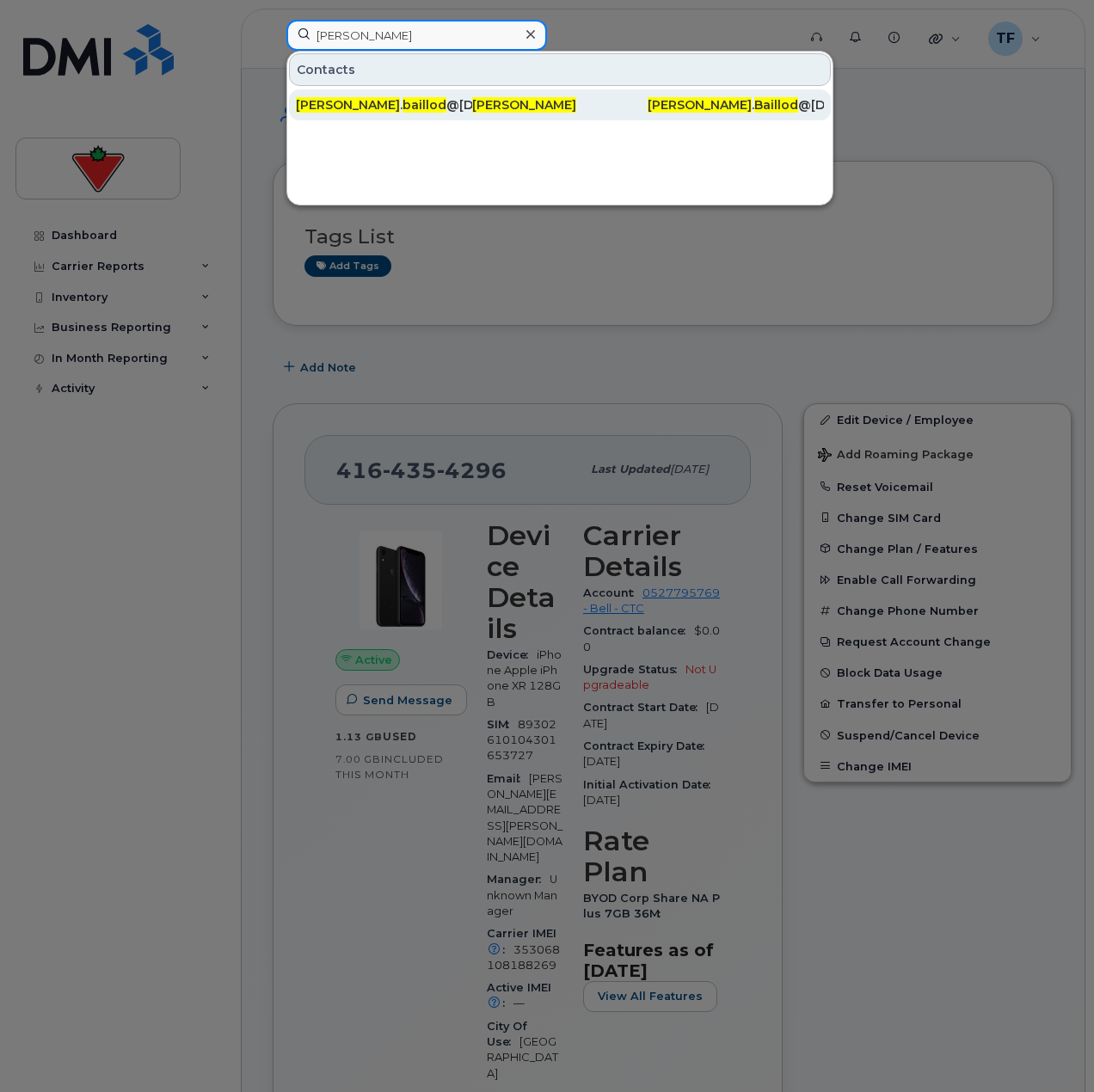
type input "[PERSON_NAME]"
click at [419, 103] on div "[PERSON_NAME] . [PERSON_NAME] @[DOMAIN_NAME]" at bounding box center [384, 105] width 176 height 17
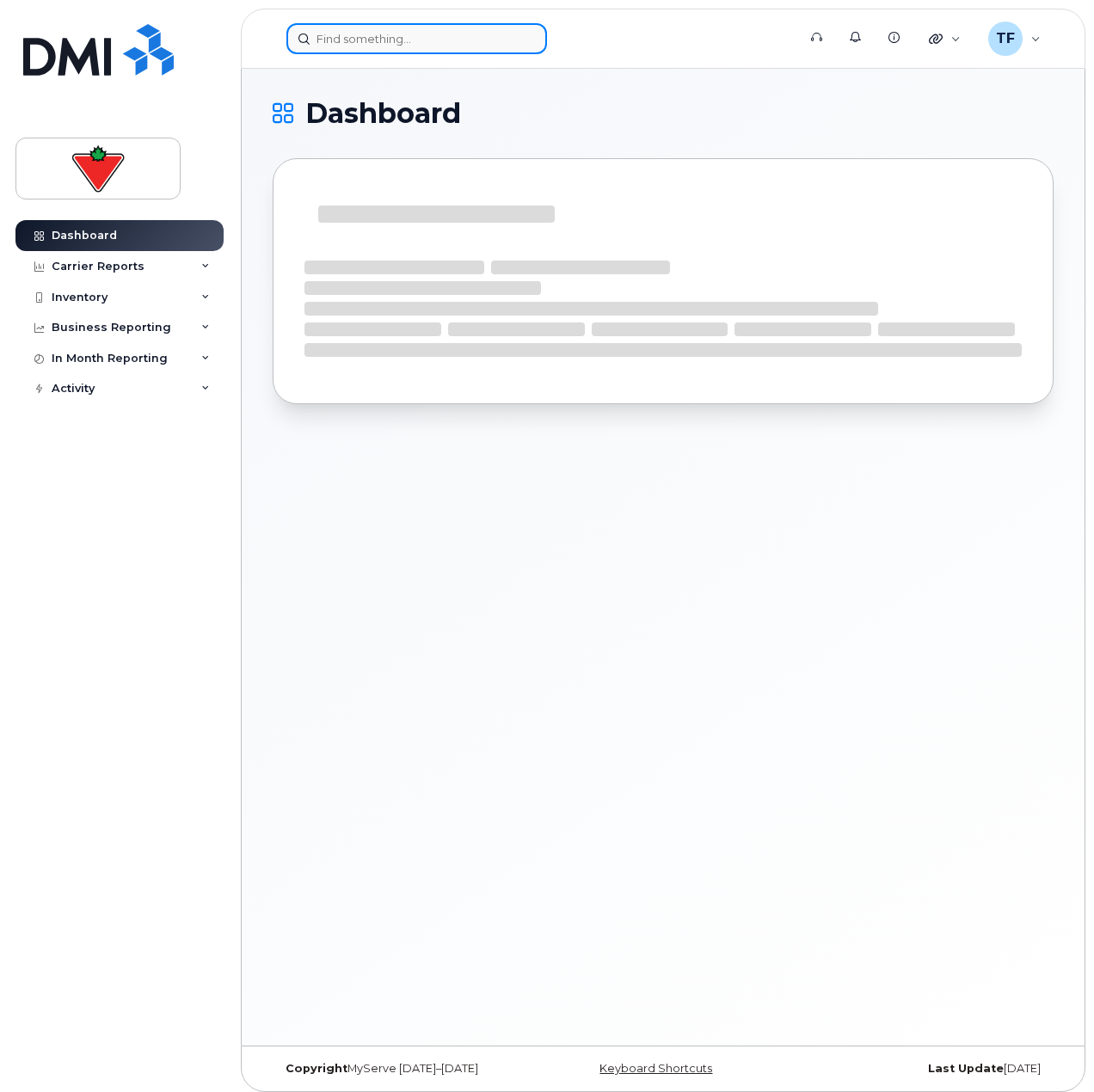
click at [447, 36] on input at bounding box center [416, 39] width 261 height 31
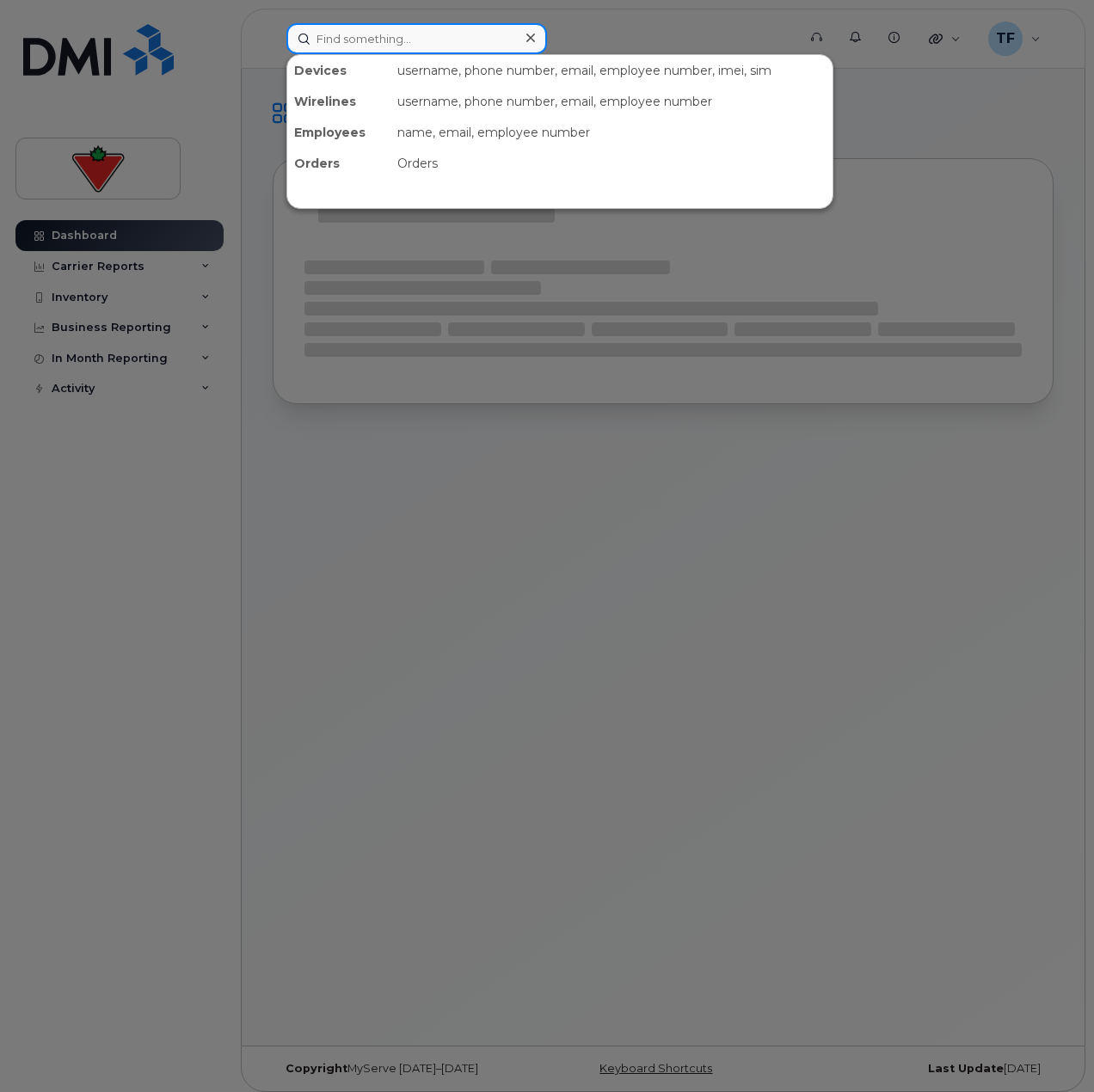
paste input "[PERSON_NAME].[PERSON_NAME]"
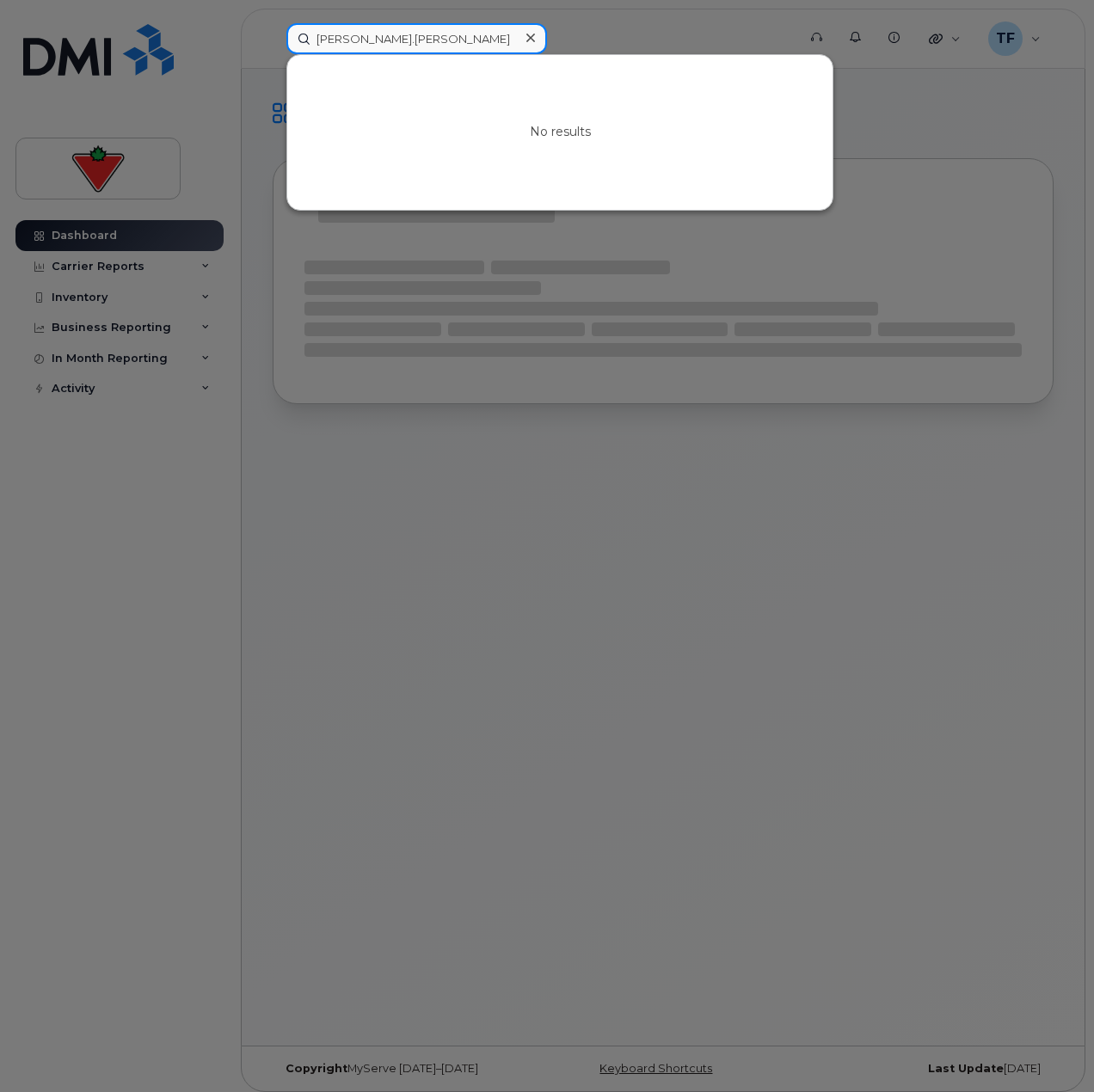
click at [334, 38] on input "[PERSON_NAME].[PERSON_NAME]" at bounding box center [416, 39] width 261 height 31
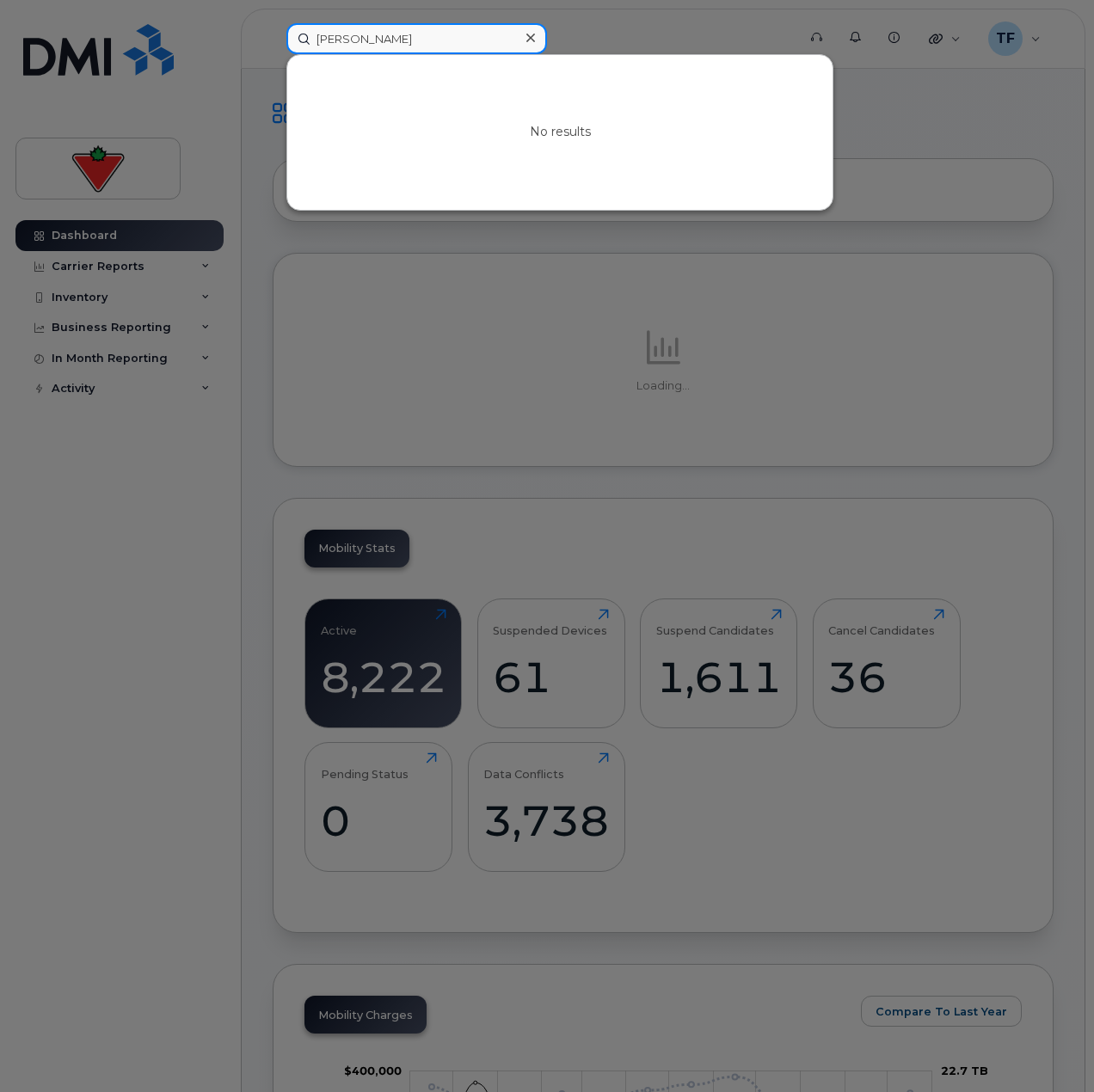
click at [413, 48] on input "[PERSON_NAME]" at bounding box center [416, 39] width 261 height 31
click at [98, 515] on div at bounding box center [547, 546] width 1094 height 1092
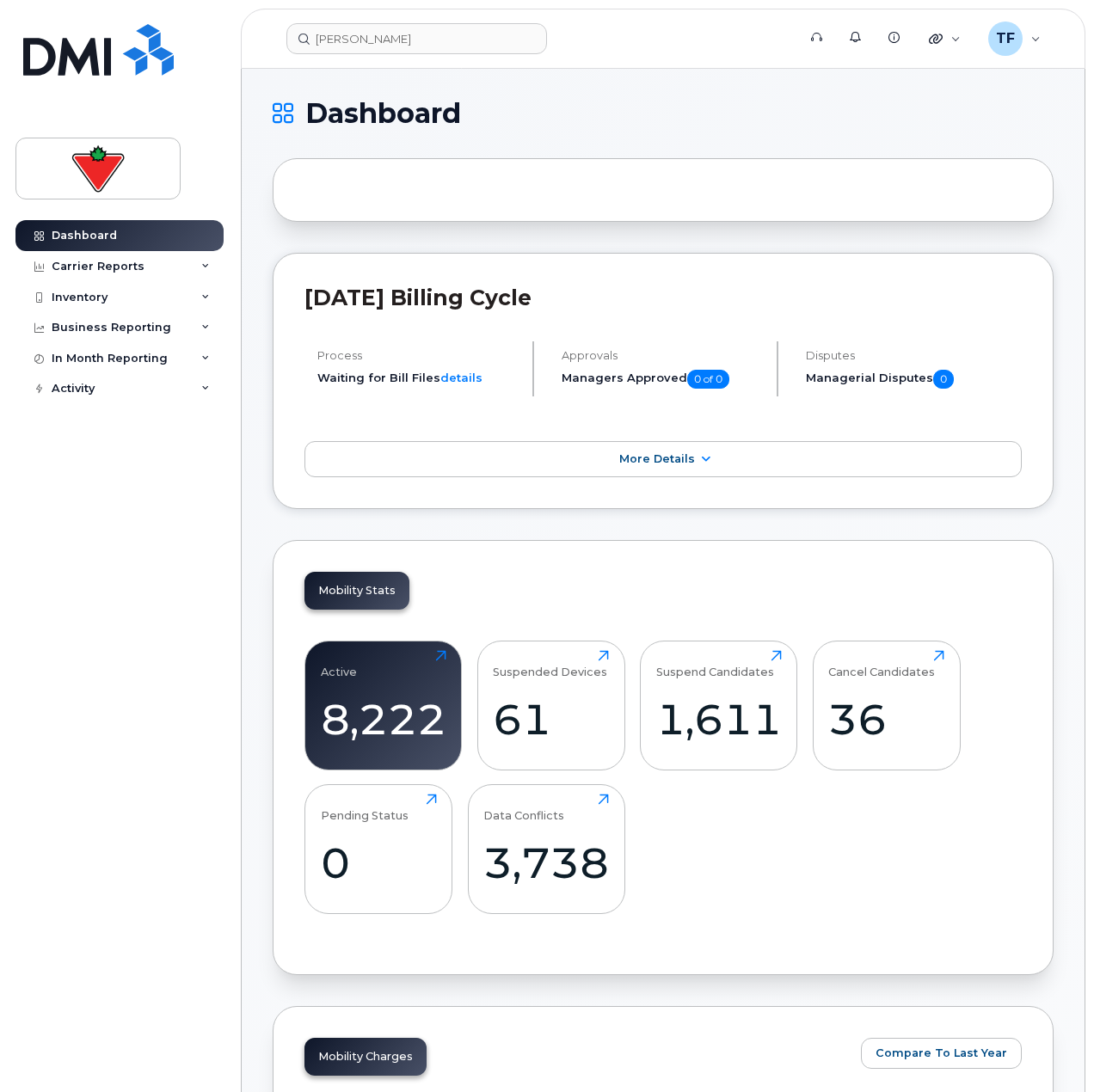
click at [411, 58] on header "Jay Doshi Support Alerts Knowledge Base Quicklinks Suspend / Cancel Device Chan…" at bounding box center [663, 39] width 845 height 60
click at [414, 42] on input "Jay Doshi" at bounding box center [416, 39] width 261 height 31
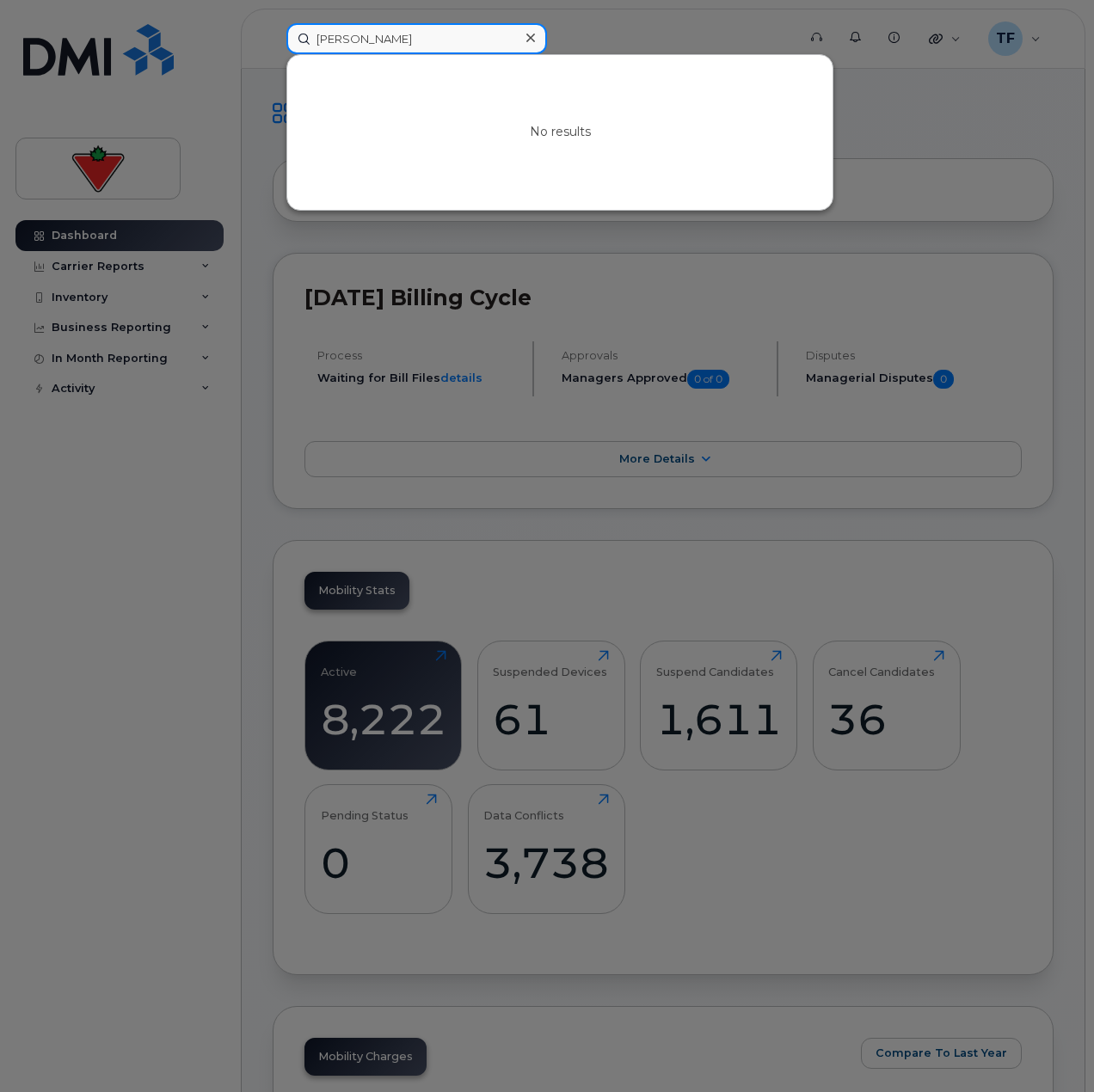
paste input "Richard Hind ("
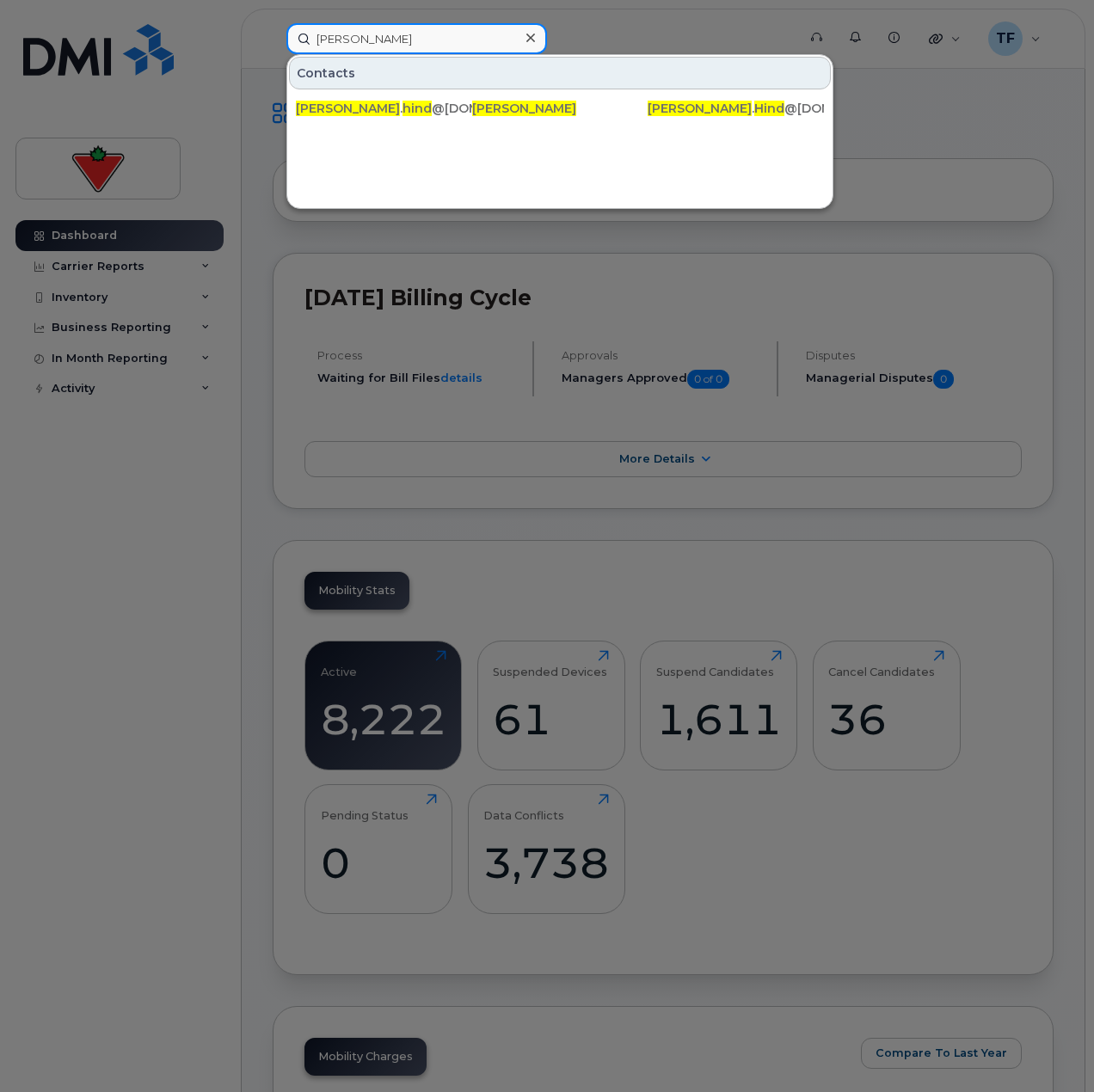
click at [394, 45] on input "Richard Hind" at bounding box center [416, 39] width 261 height 31
paste input "Garry Musy"
type input "Garry Musy"
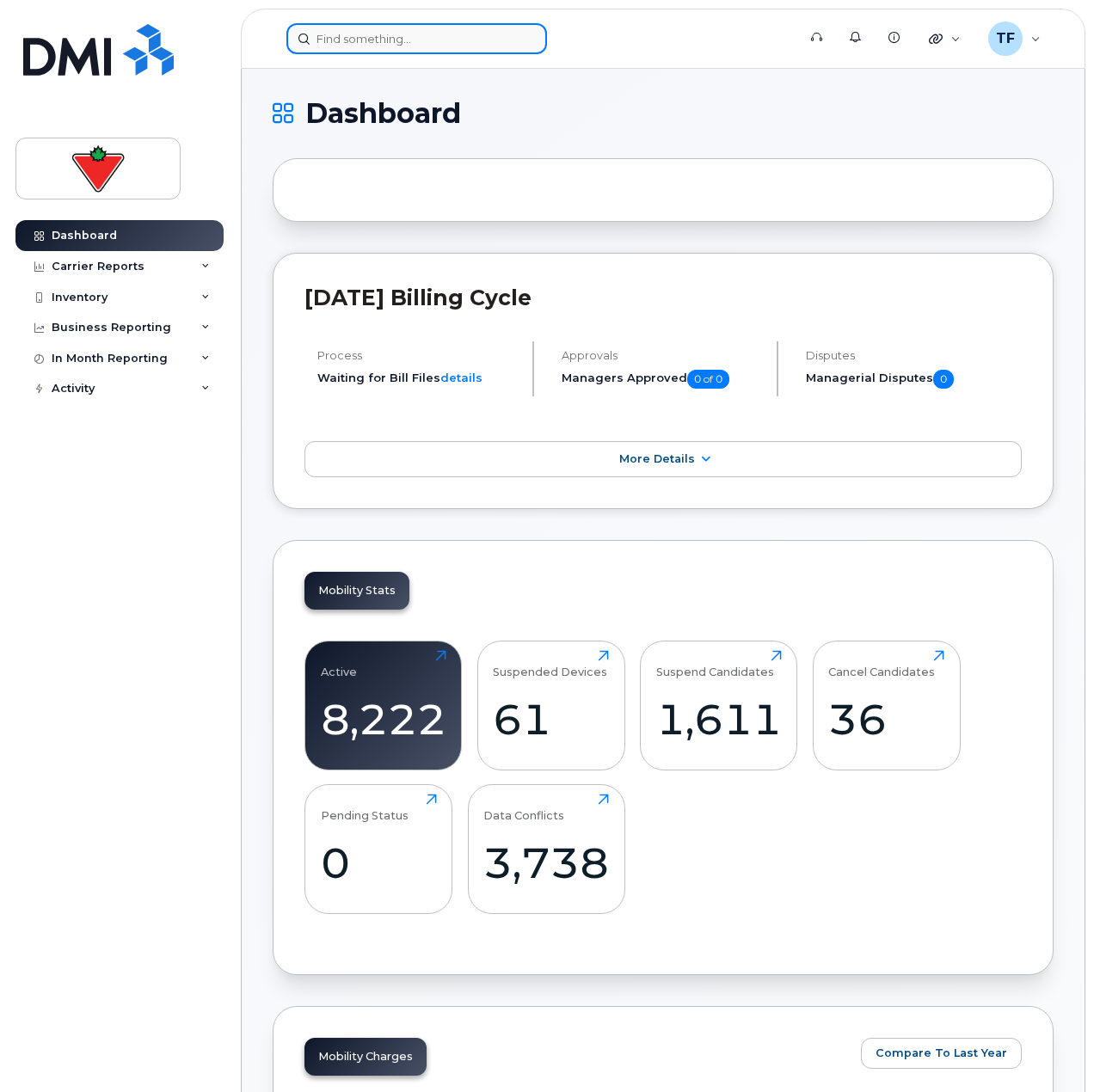
click at [332, 35] on input at bounding box center [416, 39] width 261 height 31
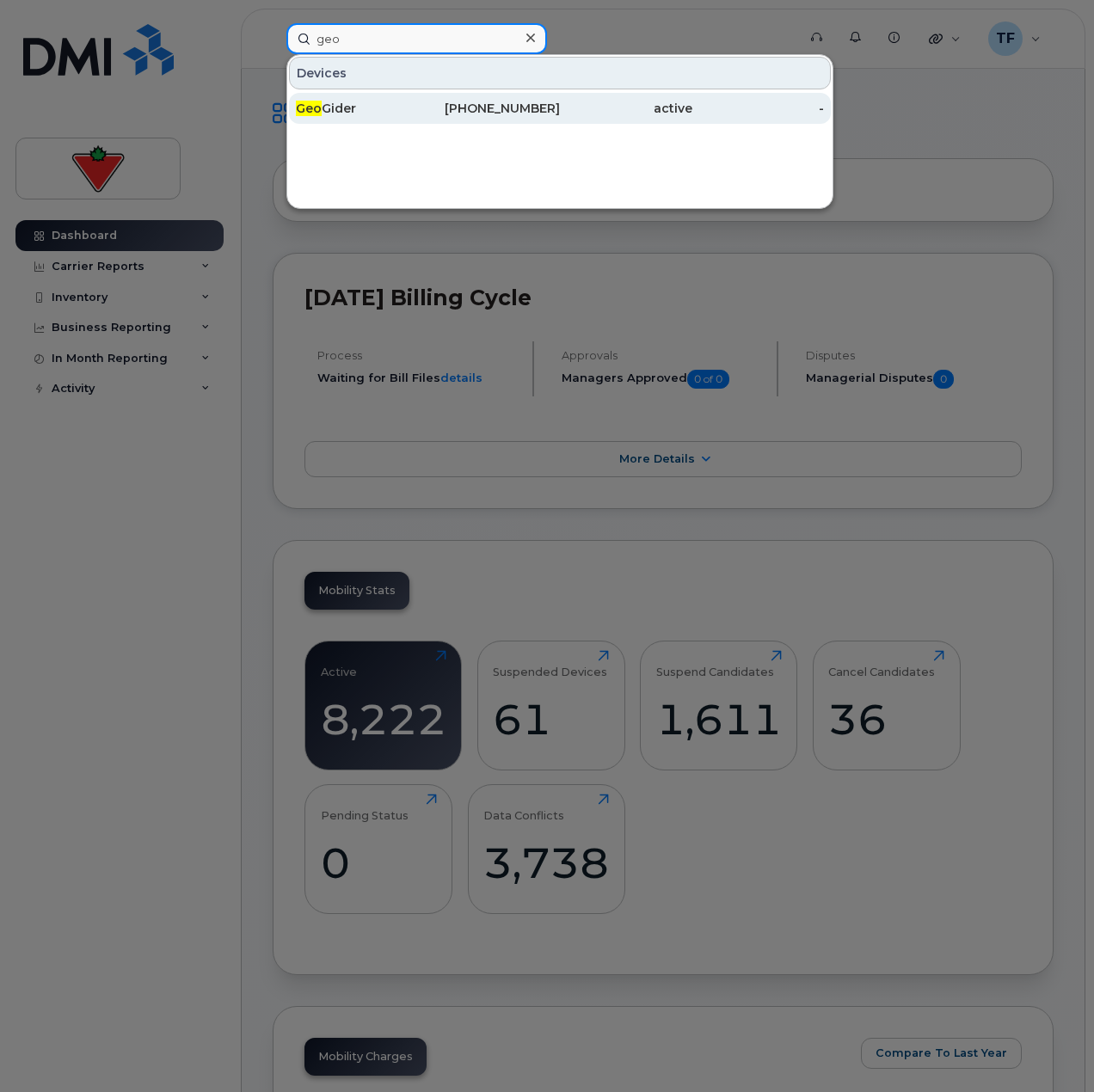
type input "geo"
click at [463, 119] on div "[PHONE_NUMBER]" at bounding box center [495, 108] width 133 height 31
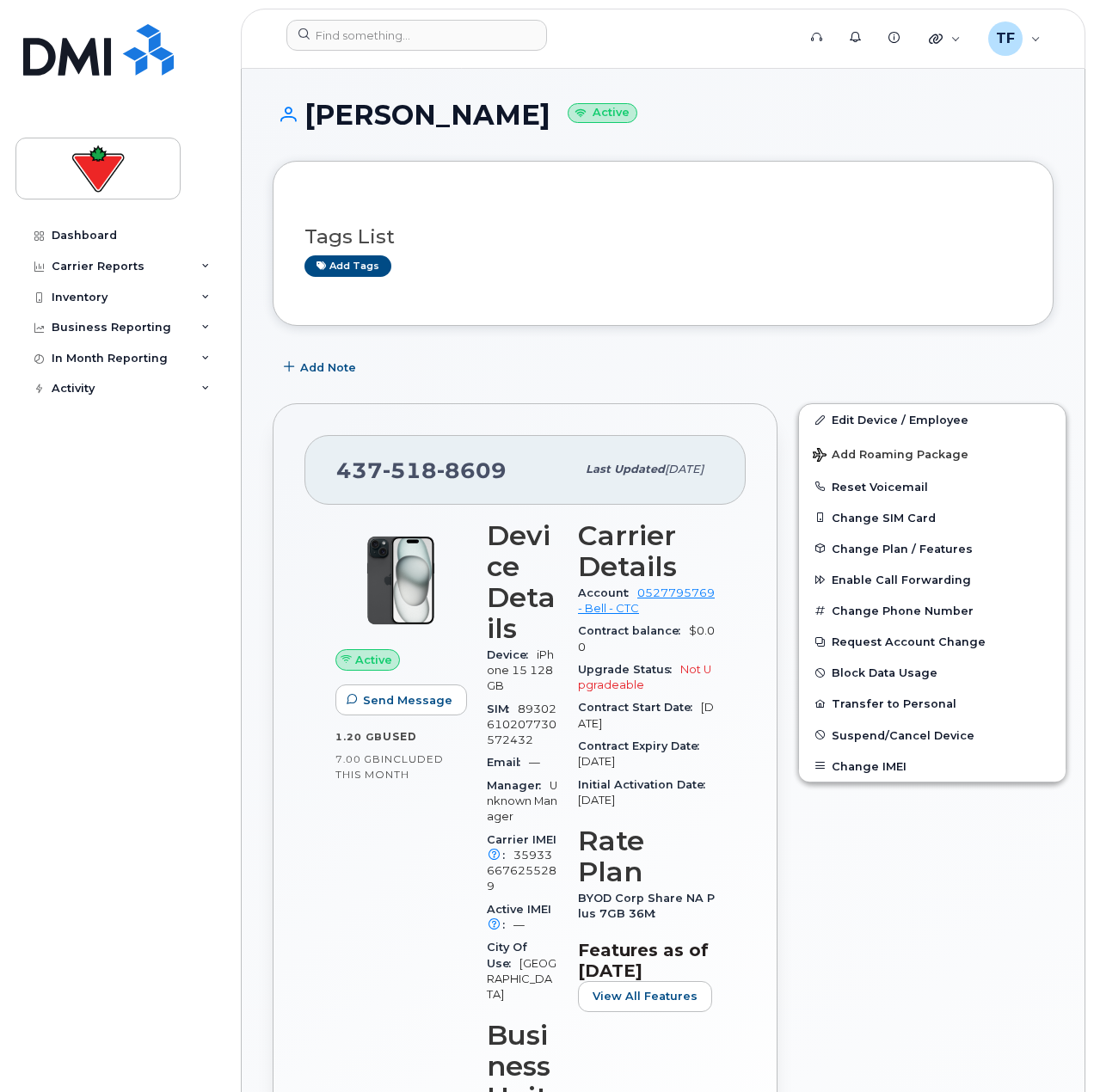
click at [685, 537] on h3 "Carrier Details" at bounding box center [646, 551] width 137 height 62
drag, startPoint x: 551, startPoint y: 740, endPoint x: 515, endPoint y: 713, distance: 45.0
click at [515, 713] on div "SIM [TECHNICAL_ID]" at bounding box center [522, 726] width 70 height 54
copy span "89302610207730572432"
click at [946, 622] on button "Change Phone Number" at bounding box center [932, 610] width 266 height 31
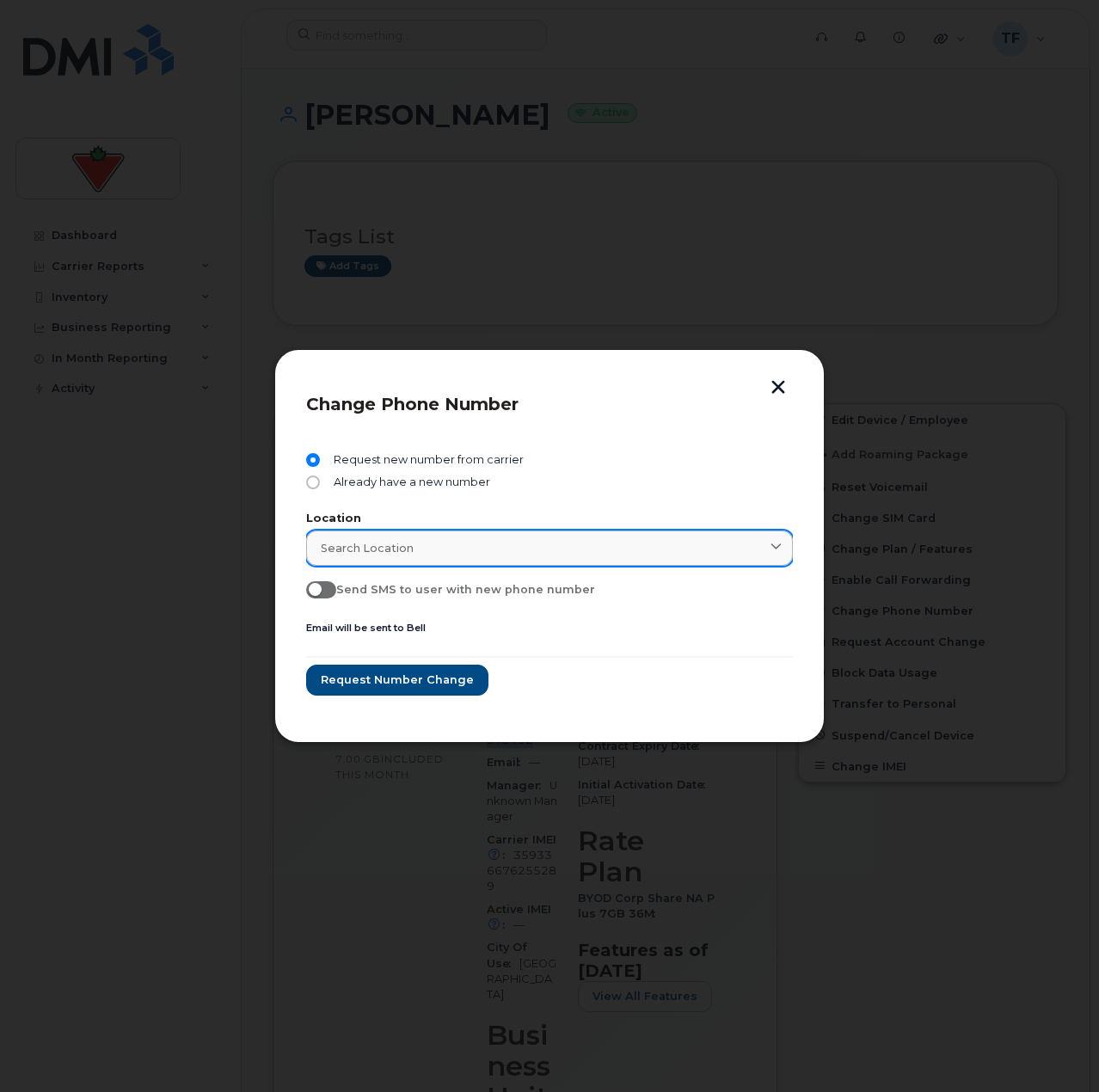
click at [405, 557] on link "Search location" at bounding box center [549, 548] width 486 height 35
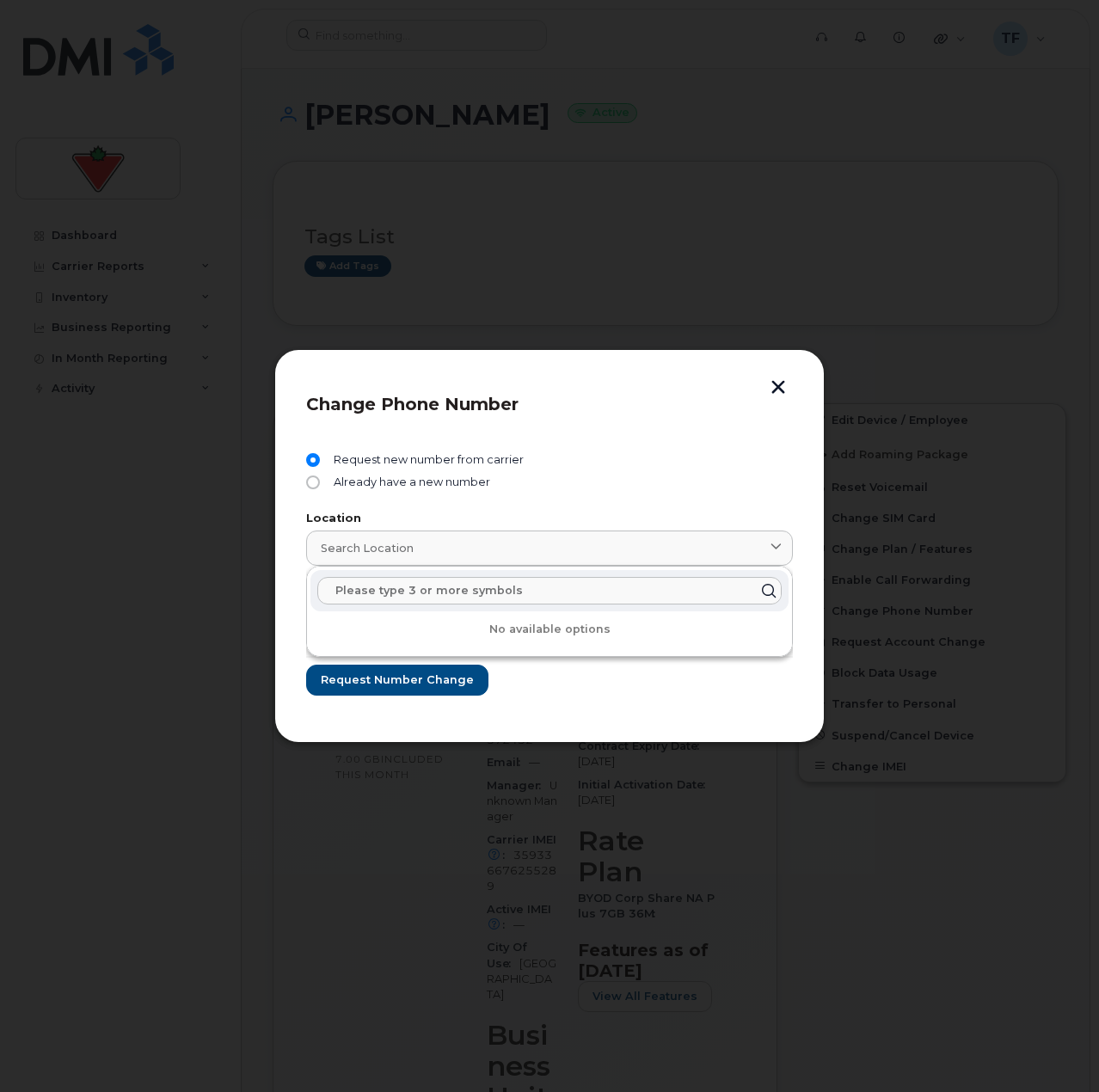
click at [400, 588] on input "text" at bounding box center [550, 590] width 465 height 27
click at [371, 546] on span "Search location" at bounding box center [366, 548] width 93 height 16
click at [392, 596] on input "text" at bounding box center [550, 590] width 465 height 27
type input "4"
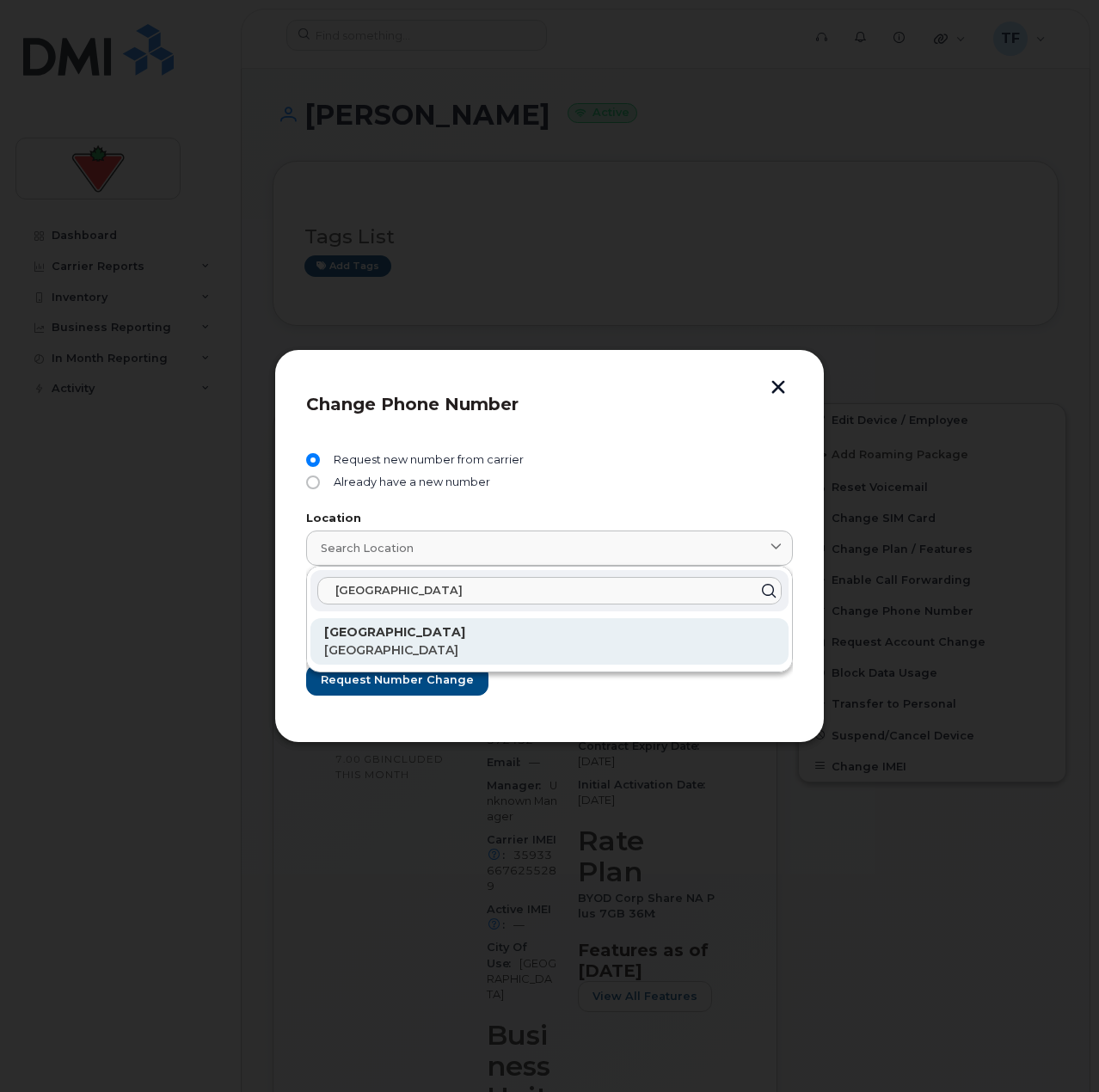
type input "[GEOGRAPHIC_DATA]"
click at [411, 638] on p "[GEOGRAPHIC_DATA]" at bounding box center [549, 633] width 450 height 18
type input "[GEOGRAPHIC_DATA]"
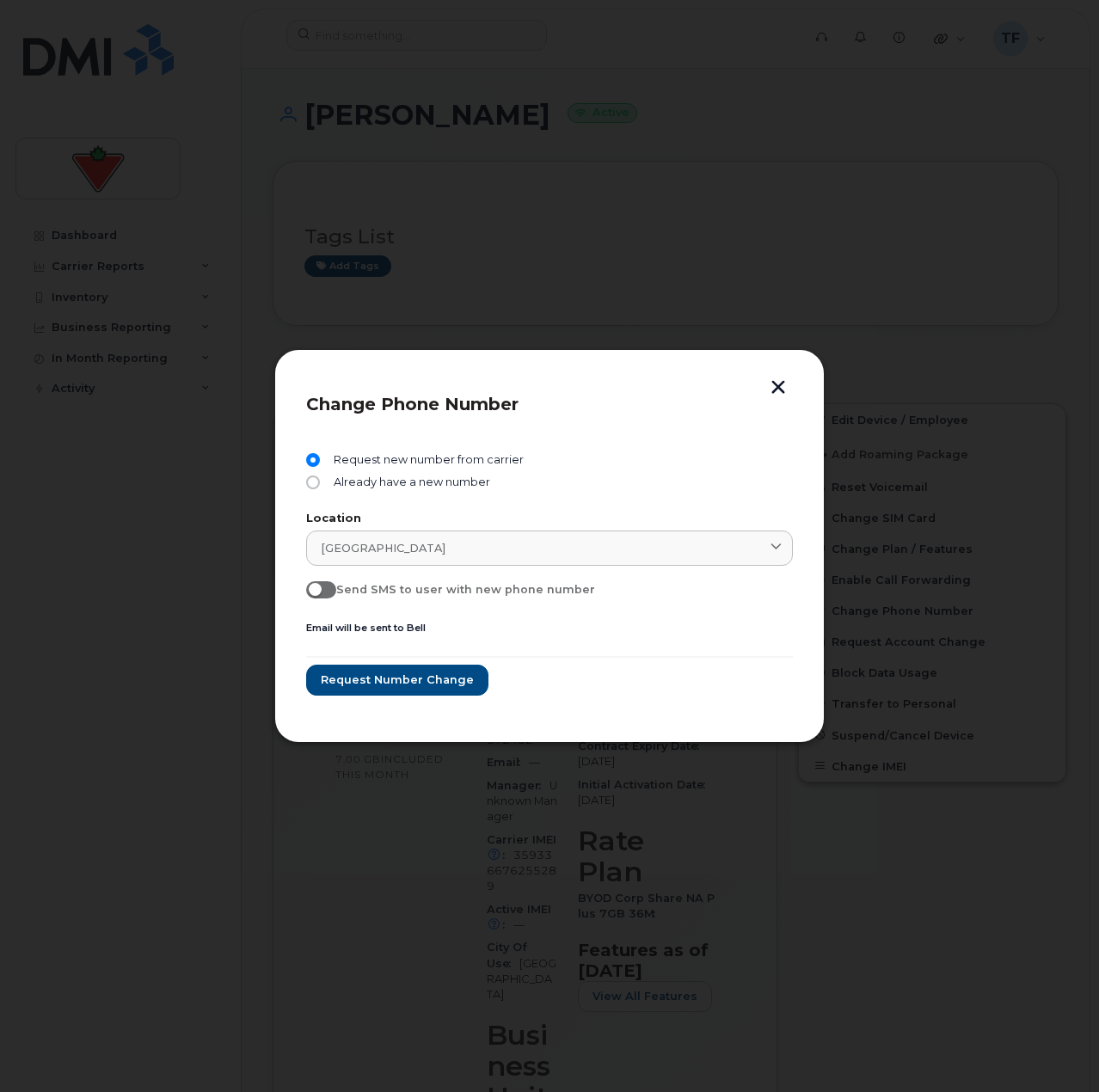
click at [596, 624] on form "Request new number from carrier Already have a new number Location [GEOGRAPHIC_…" at bounding box center [549, 574] width 486 height 242
click at [326, 588] on span at bounding box center [320, 589] width 30 height 17
click at [319, 588] on input "Send SMS to user with new phone number" at bounding box center [312, 588] width 14 height 14
checkbox input "true"
click at [675, 393] on header "Change Phone Number" at bounding box center [549, 409] width 486 height 57
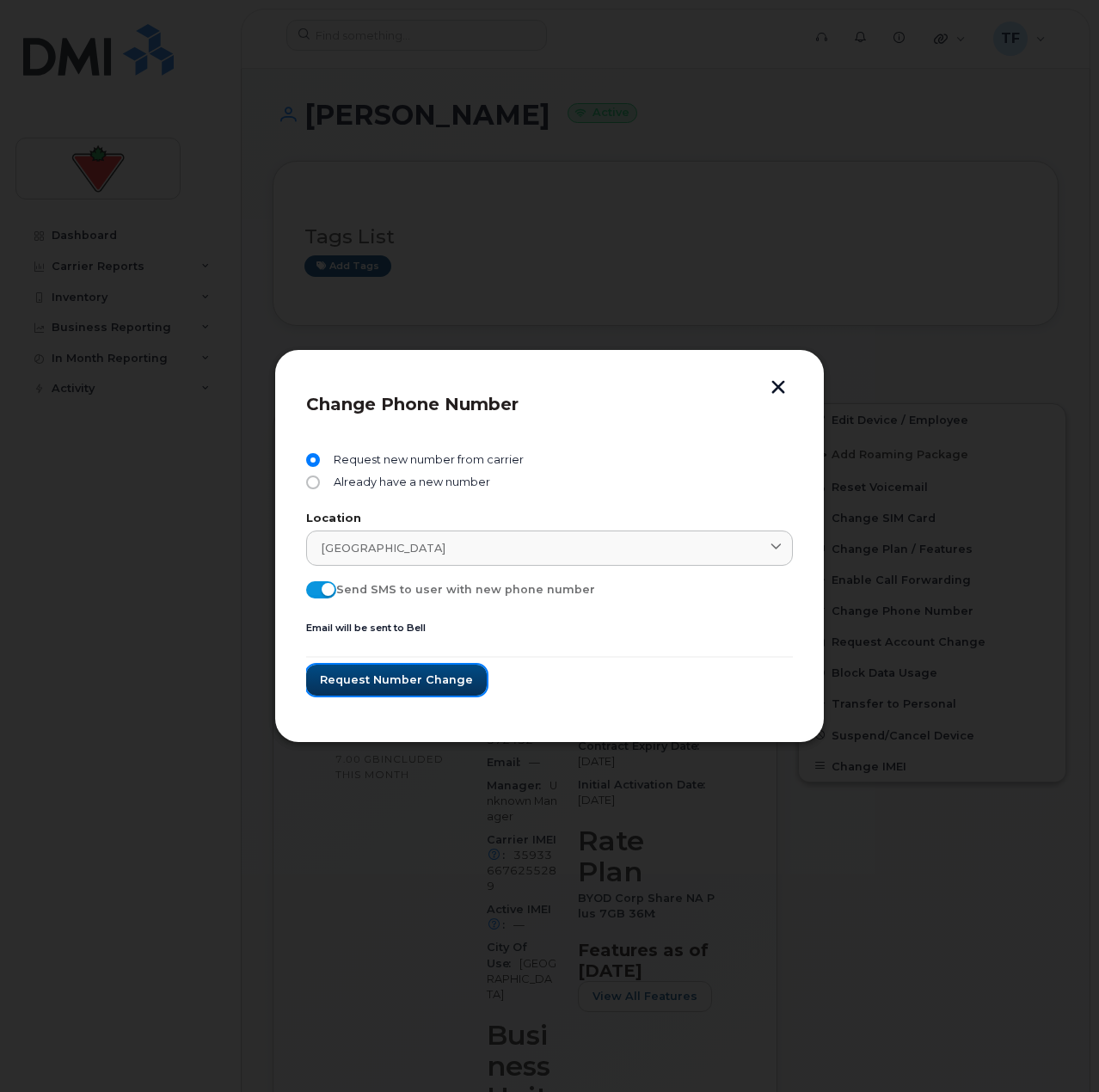
click at [374, 683] on span "Request number change" at bounding box center [396, 680] width 153 height 16
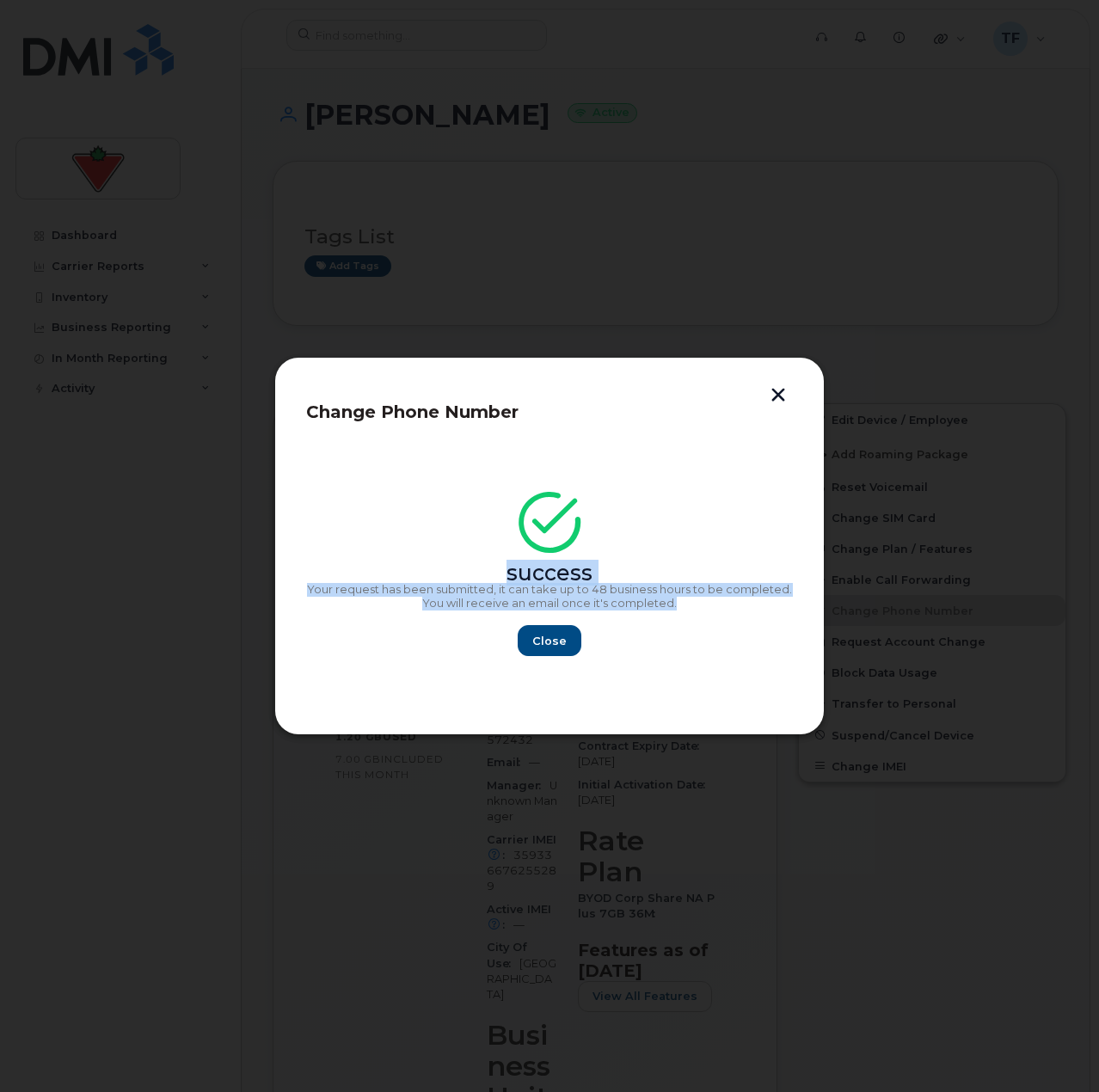
drag, startPoint x: 678, startPoint y: 606, endPoint x: 326, endPoint y: 562, distance: 354.7
click at [326, 562] on div "success Your request has been submitted, it can take up to 48 business hours to…" at bounding box center [549, 579] width 486 height 154
copy div "success Your request has been submitted, it can take up to 48 business hours to…"
click at [540, 642] on span "Close" at bounding box center [550, 641] width 34 height 16
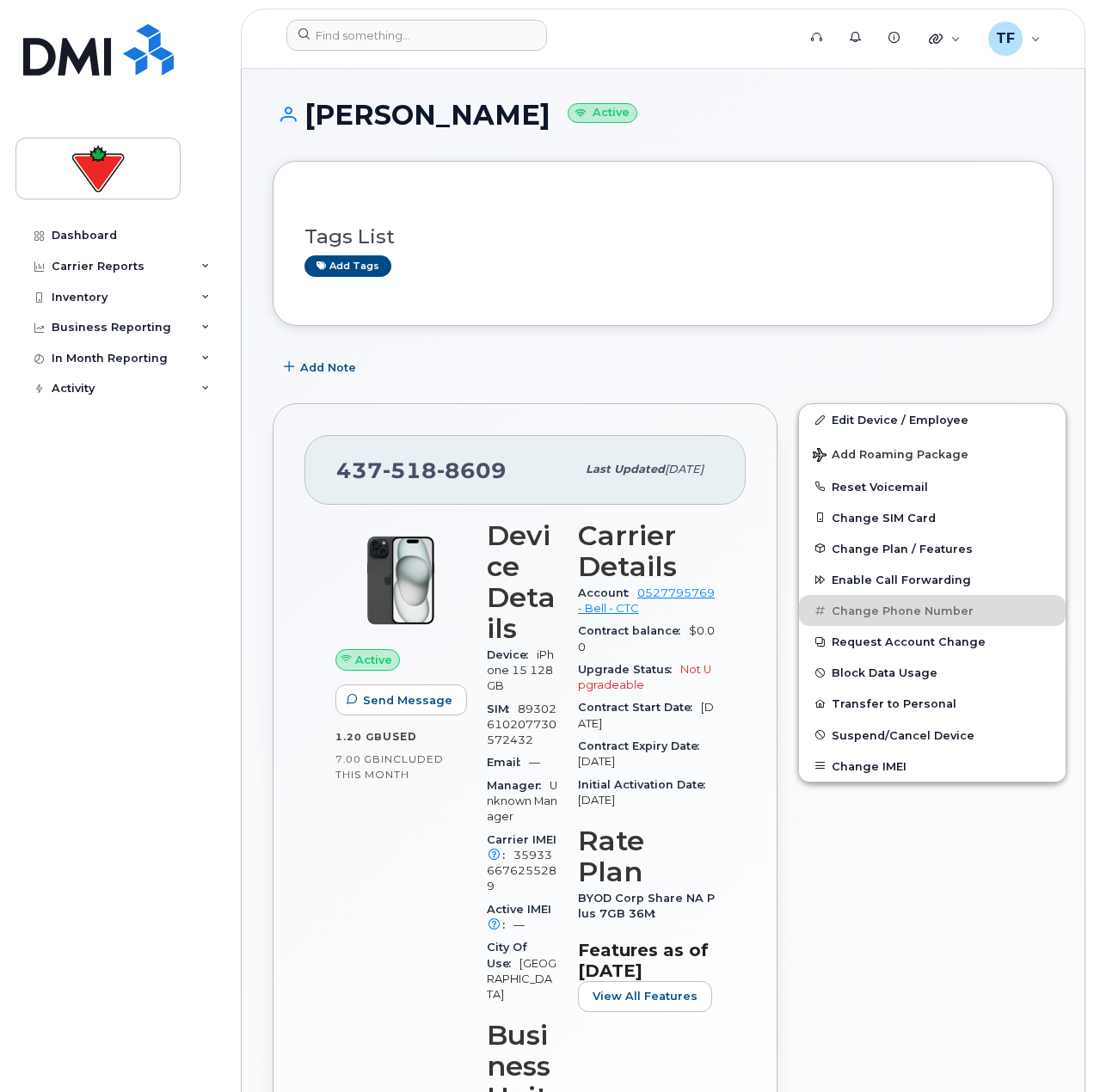
click at [348, 371] on span "Add Note" at bounding box center [329, 367] width 56 height 16
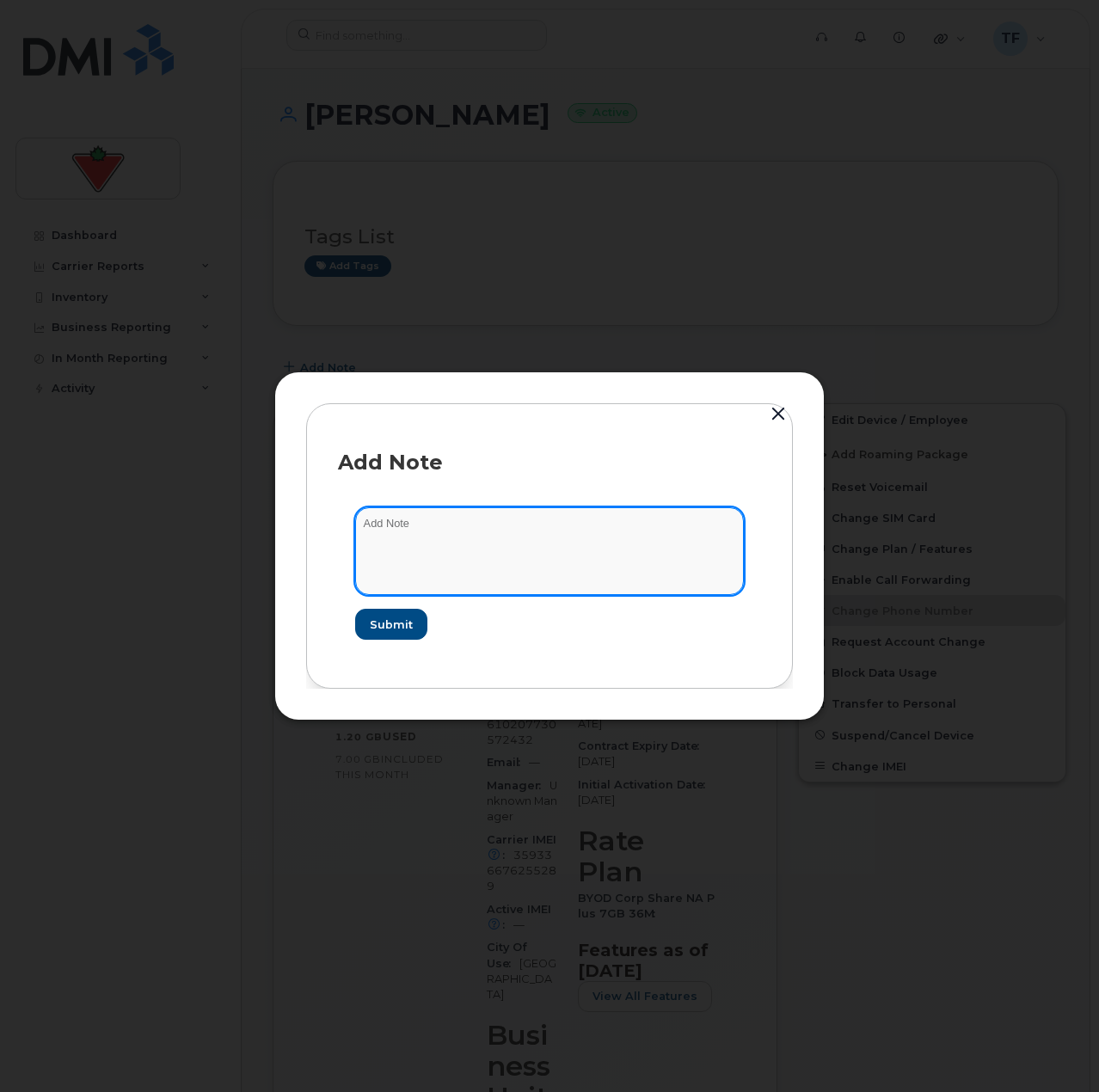
click at [390, 525] on textarea at bounding box center [550, 551] width 389 height 88
click at [620, 567] on textarea "Requested new phone number" at bounding box center [550, 551] width 389 height 88
paste textarea "INC5321014"
type textarea "Requested new phone number INC5321014"
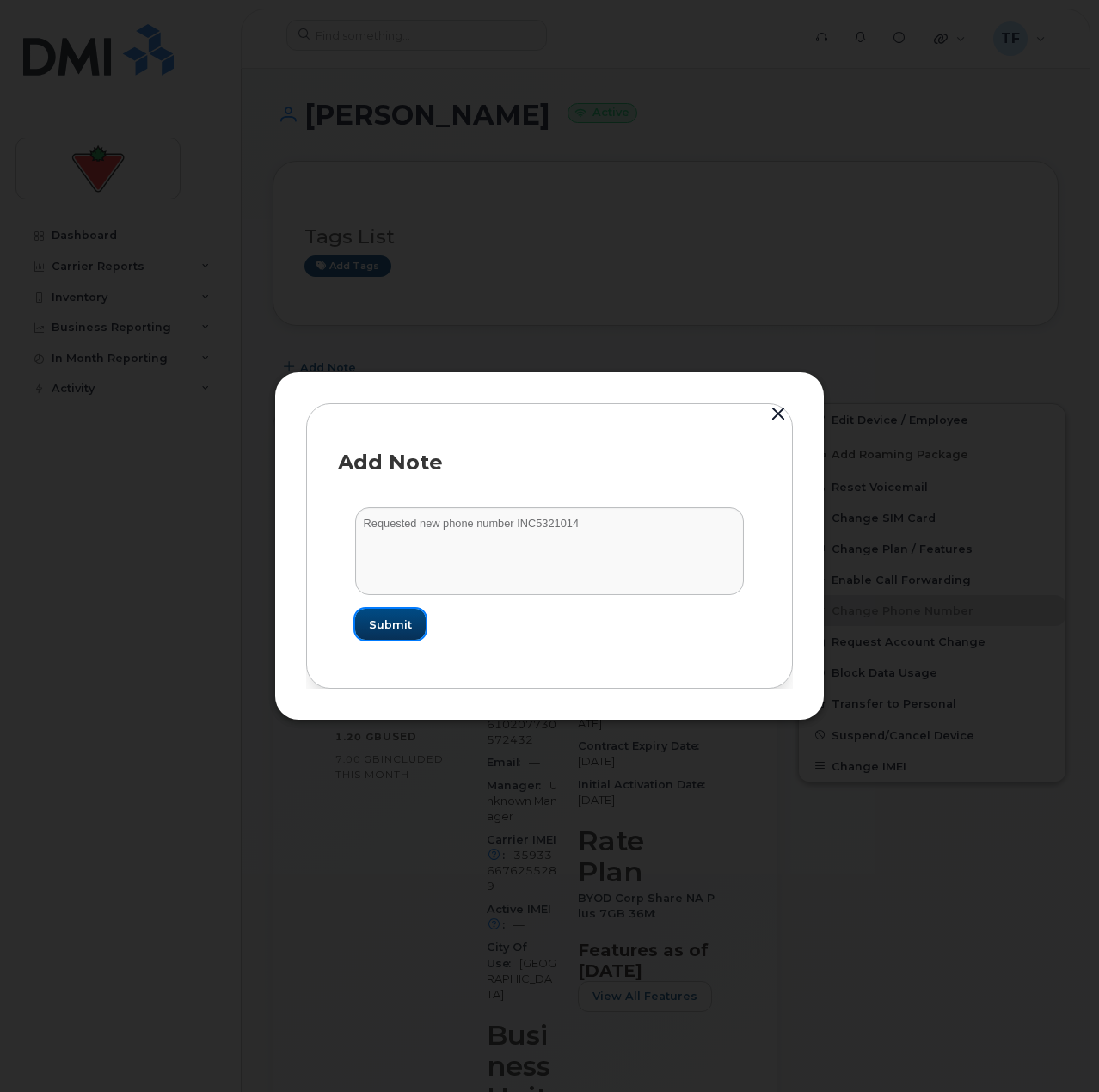
click at [369, 632] on button "Submit" at bounding box center [391, 625] width 70 height 31
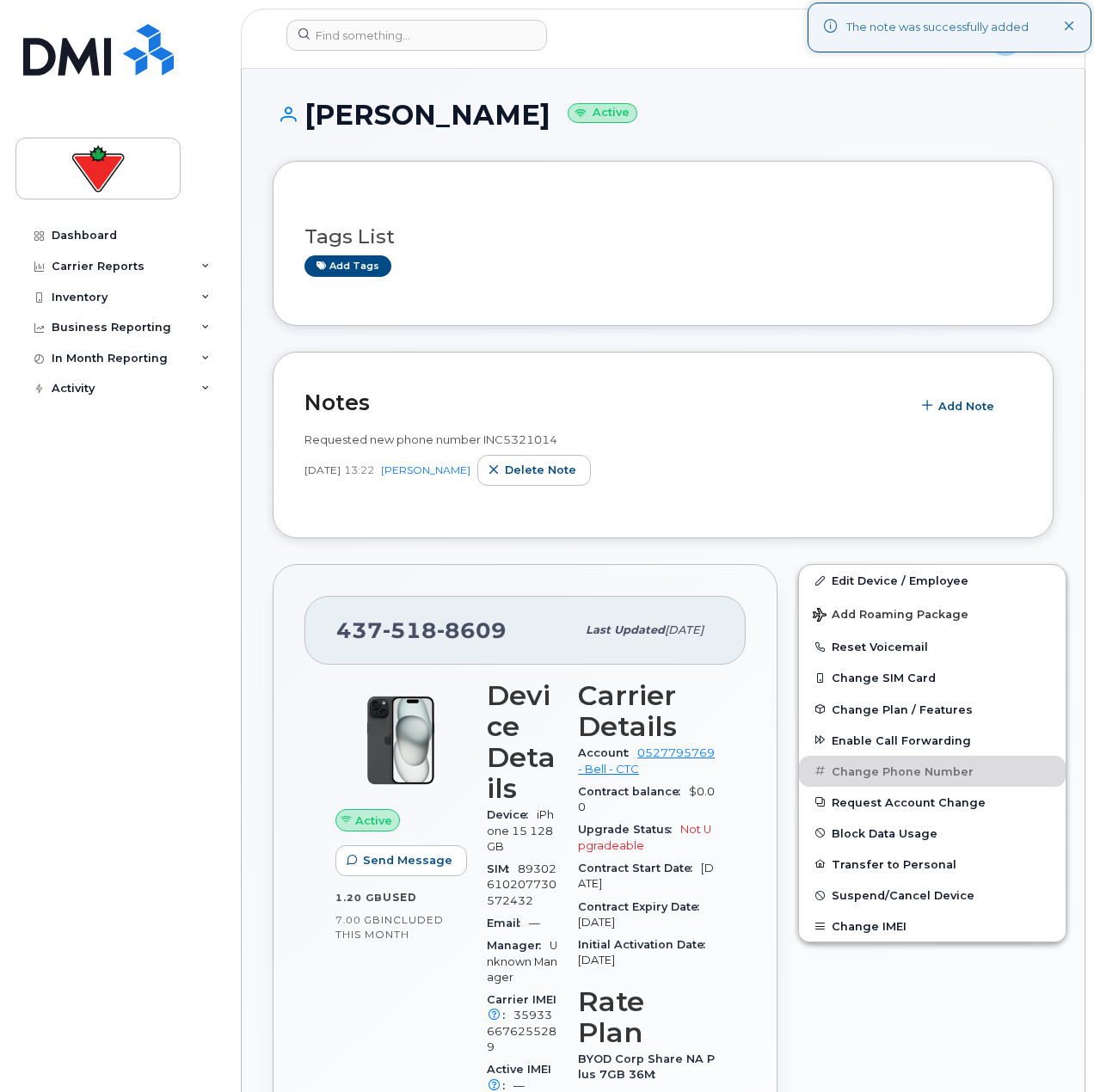
click at [177, 634] on div "Dashboard Carrier Reports Monthly Billing Data Daily Data Pooling Data Behavior…" at bounding box center [121, 643] width 212 height 847
click at [399, 17] on header "Support Alerts Knowledge Base Quicklinks Suspend / Cancel Device Change SIM Car…" at bounding box center [663, 39] width 845 height 60
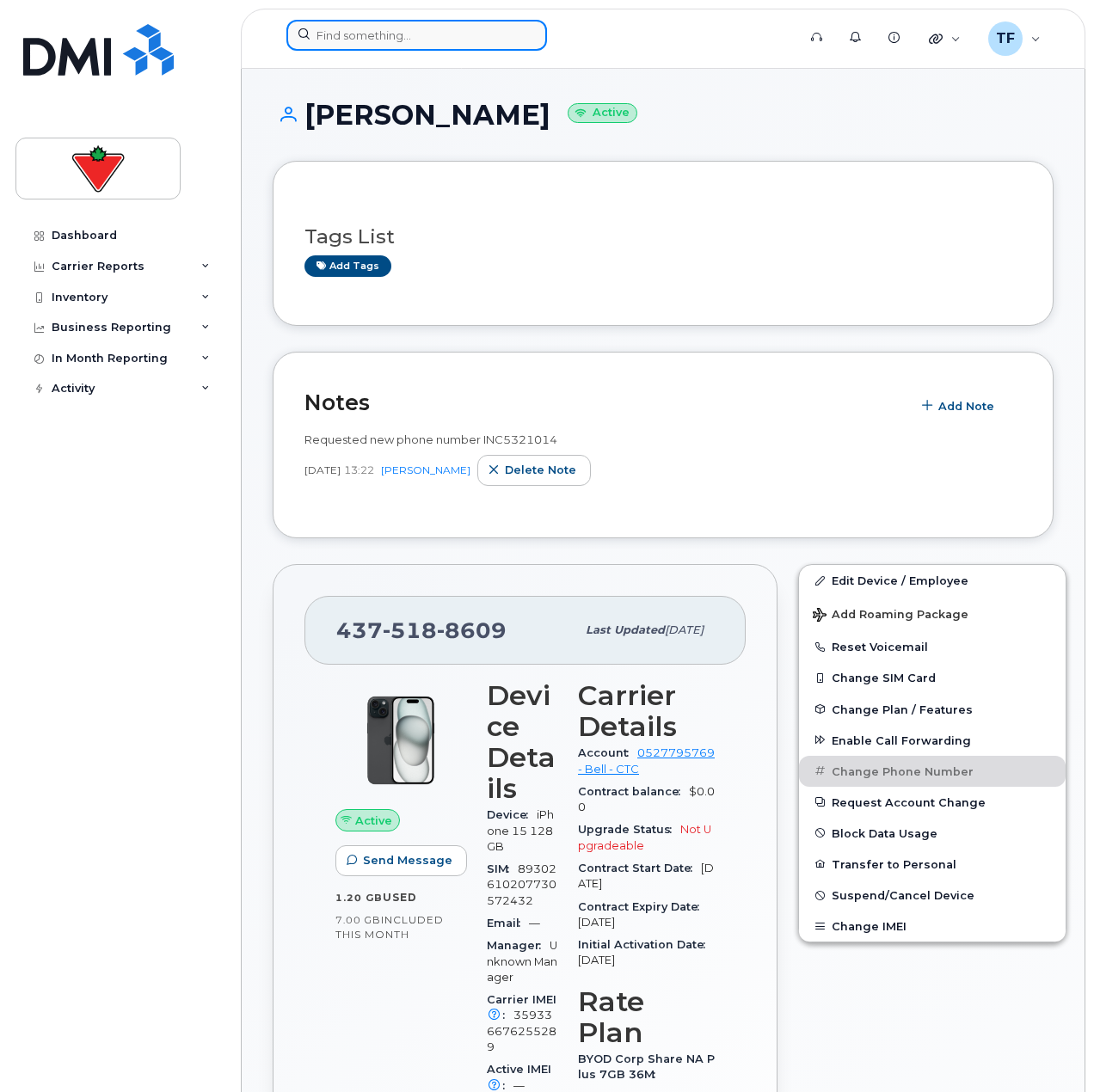
click at [399, 27] on input at bounding box center [416, 35] width 261 height 31
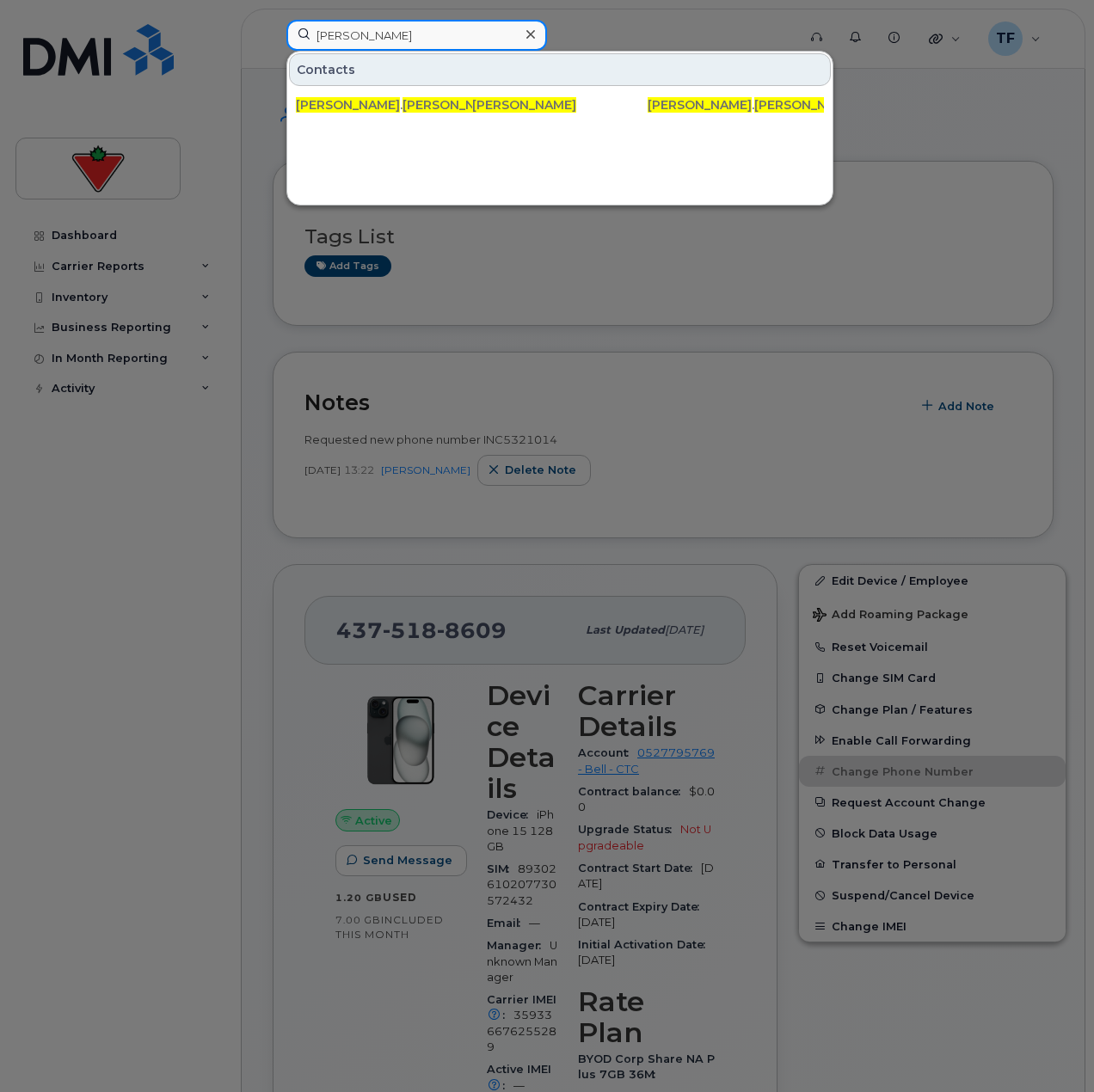
click at [447, 28] on input "[PERSON_NAME]" at bounding box center [416, 35] width 261 height 31
paste input "[PERSON_NAME]"
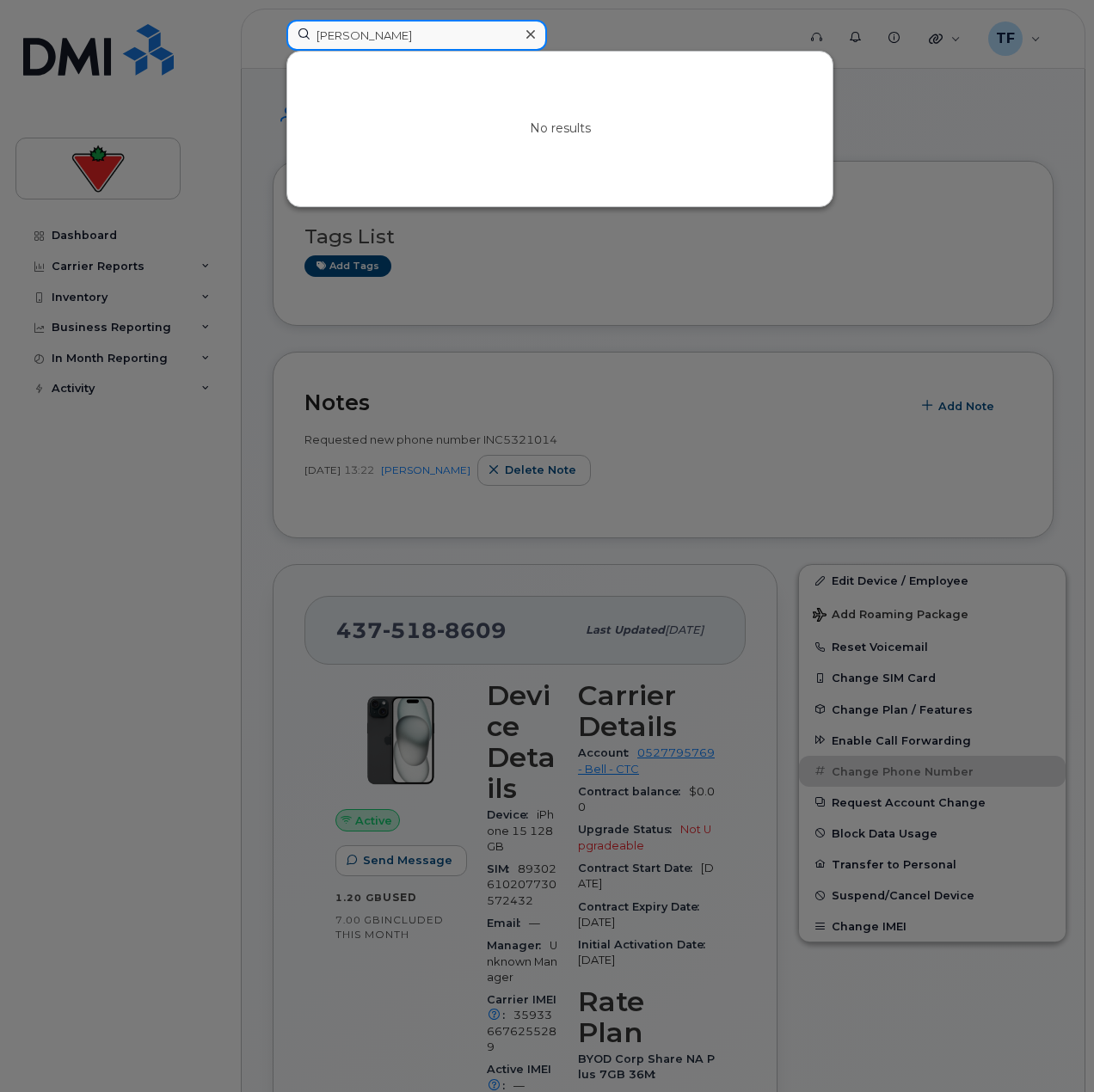
click at [348, 40] on input "[PERSON_NAME]" at bounding box center [416, 35] width 261 height 31
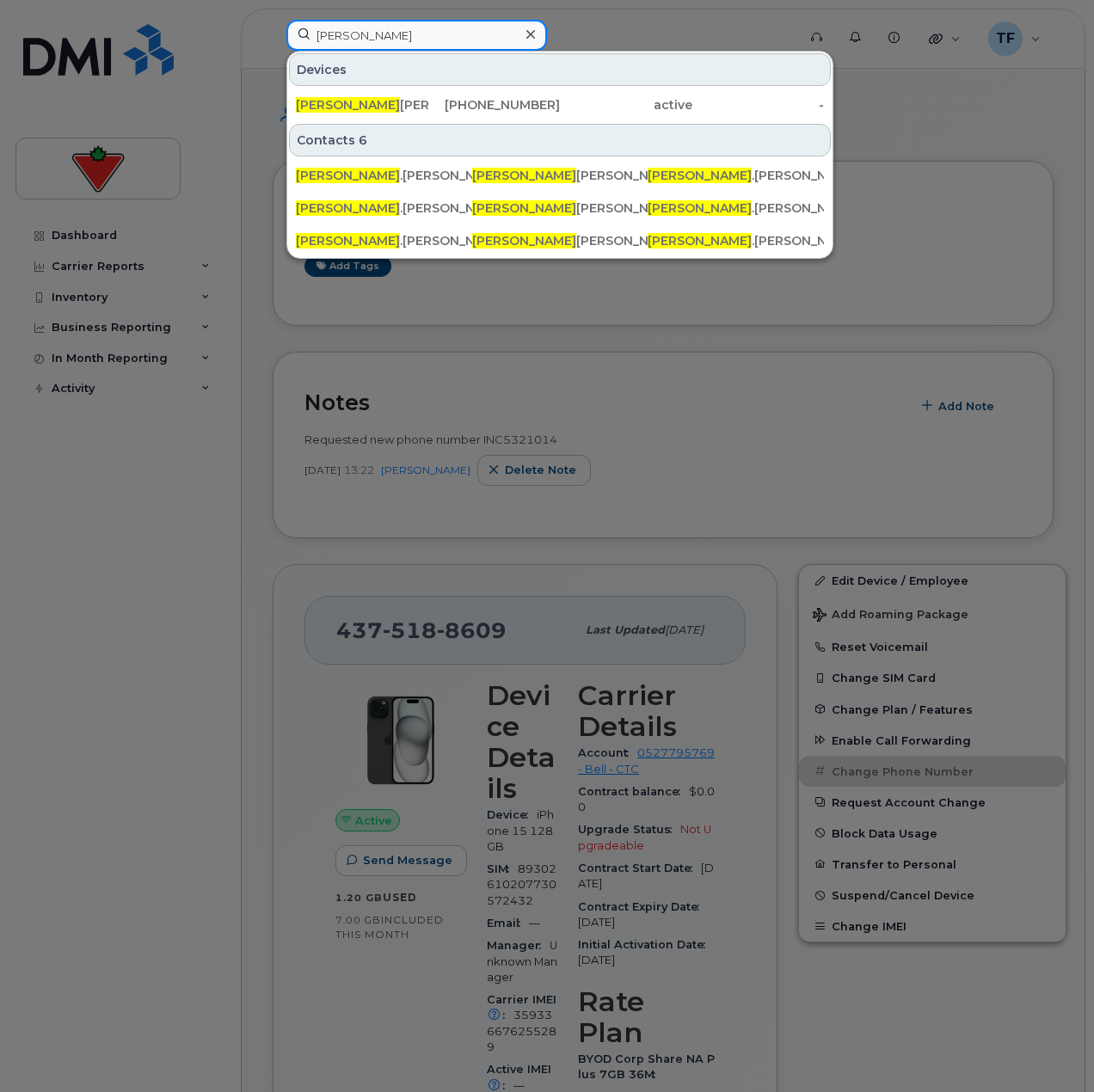
click at [394, 46] on input "[PERSON_NAME]" at bounding box center [416, 35] width 261 height 31
paste input "[PERSON_NAME]"
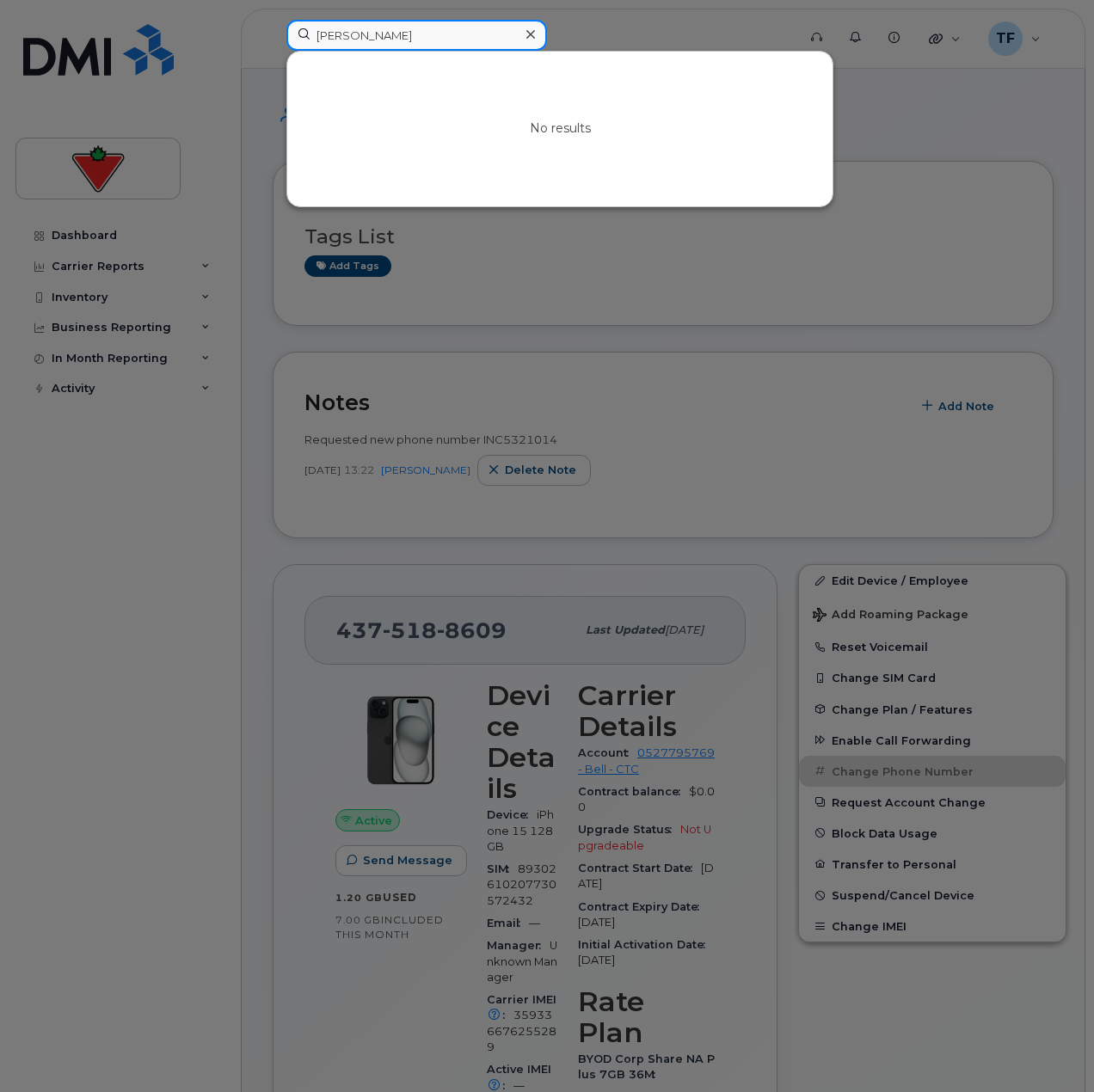
click at [393, 39] on input "[PERSON_NAME]" at bounding box center [416, 35] width 261 height 31
paste input "[PERSON_NAME]"
click at [482, 32] on input "[PERSON_NAME]" at bounding box center [416, 35] width 261 height 31
paste input "[PERSON_NAME]"
click at [407, 39] on input "[PERSON_NAME]" at bounding box center [416, 35] width 261 height 31
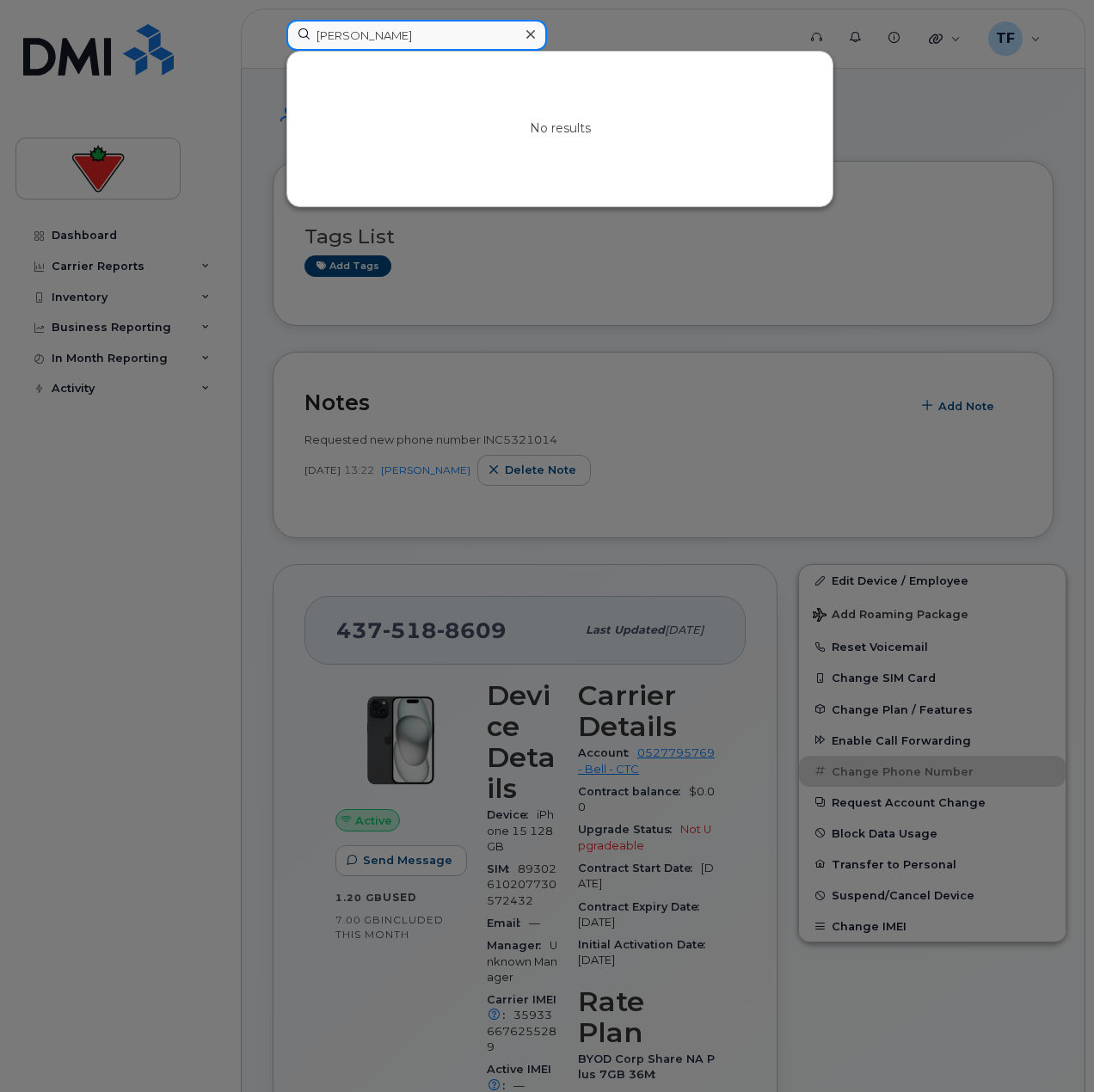
paste input "[PERSON_NAME].Chawla"
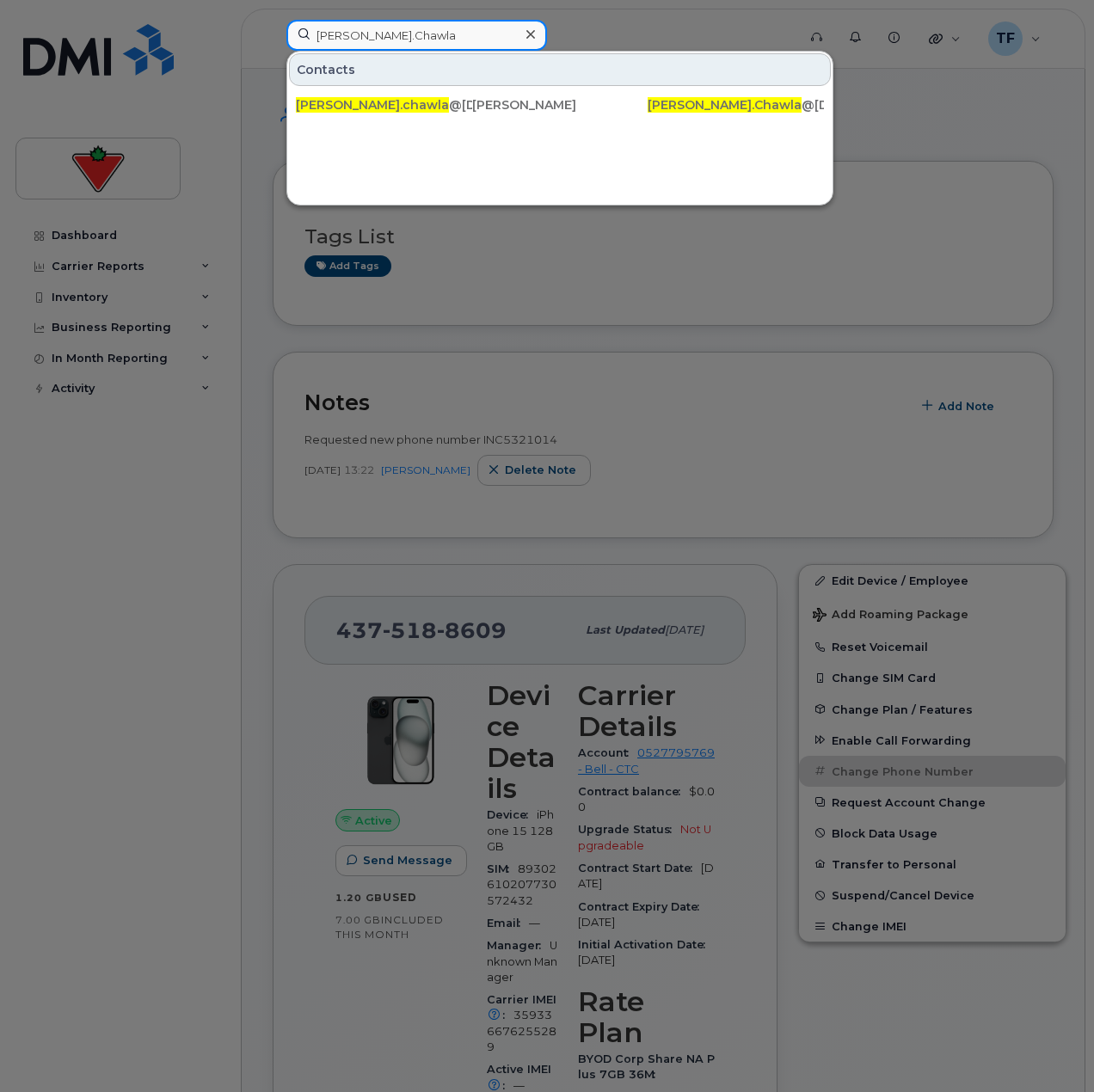
click at [348, 39] on input "[PERSON_NAME].Chawla" at bounding box center [416, 35] width 261 height 31
paste input "[PERSON_NAME]"
click at [464, 27] on input "[PERSON_NAME]" at bounding box center [416, 35] width 261 height 31
paste input "[PERSON_NAME]"
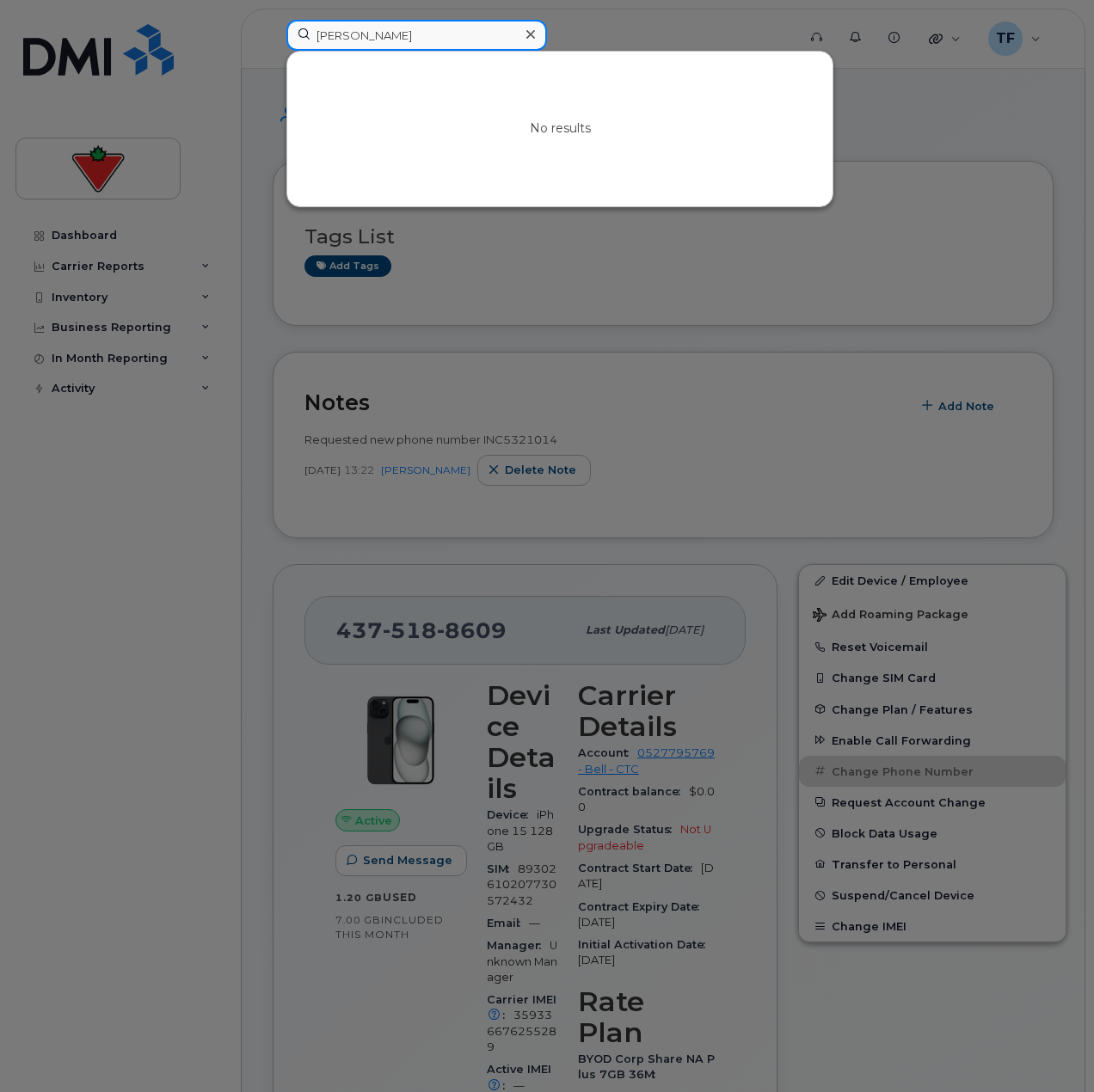
click at [395, 34] on input "[PERSON_NAME]" at bounding box center [416, 35] width 261 height 31
paste input "Ma [PERSON_NAME]"
drag, startPoint x: 473, startPoint y: 32, endPoint x: 181, endPoint y: 39, distance: 292.1
click at [273, 31] on div "Ma [PERSON_NAME] No results" at bounding box center [535, 39] width 526 height 38
click at [154, 485] on div at bounding box center [547, 546] width 1094 height 1092
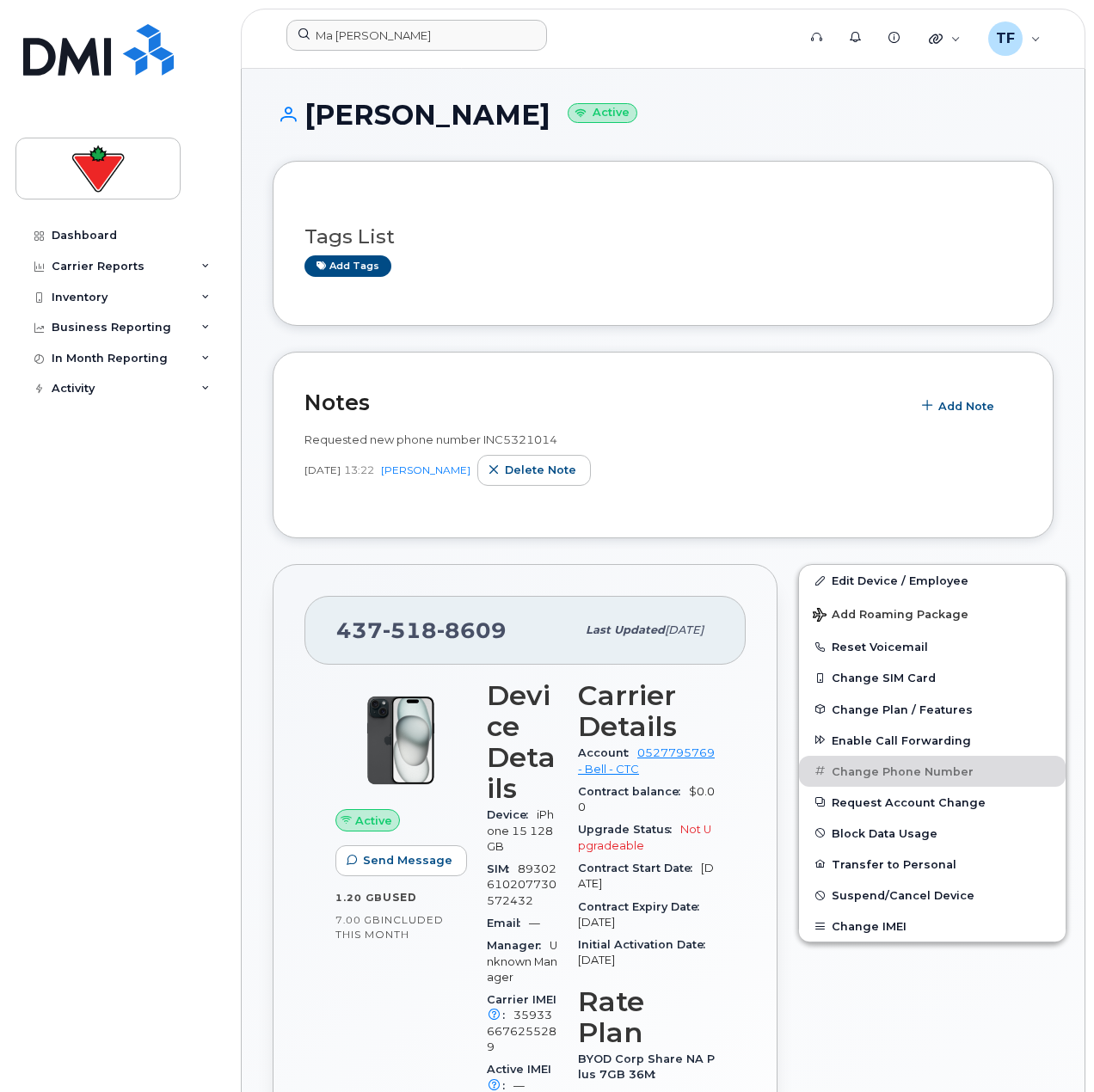
click at [116, 588] on div "Dashboard Carrier Reports Monthly Billing Data Daily Data Pooling Data Behavior…" at bounding box center [121, 643] width 212 height 847
click at [368, 35] on input "Ma [PERSON_NAME]" at bounding box center [416, 35] width 261 height 31
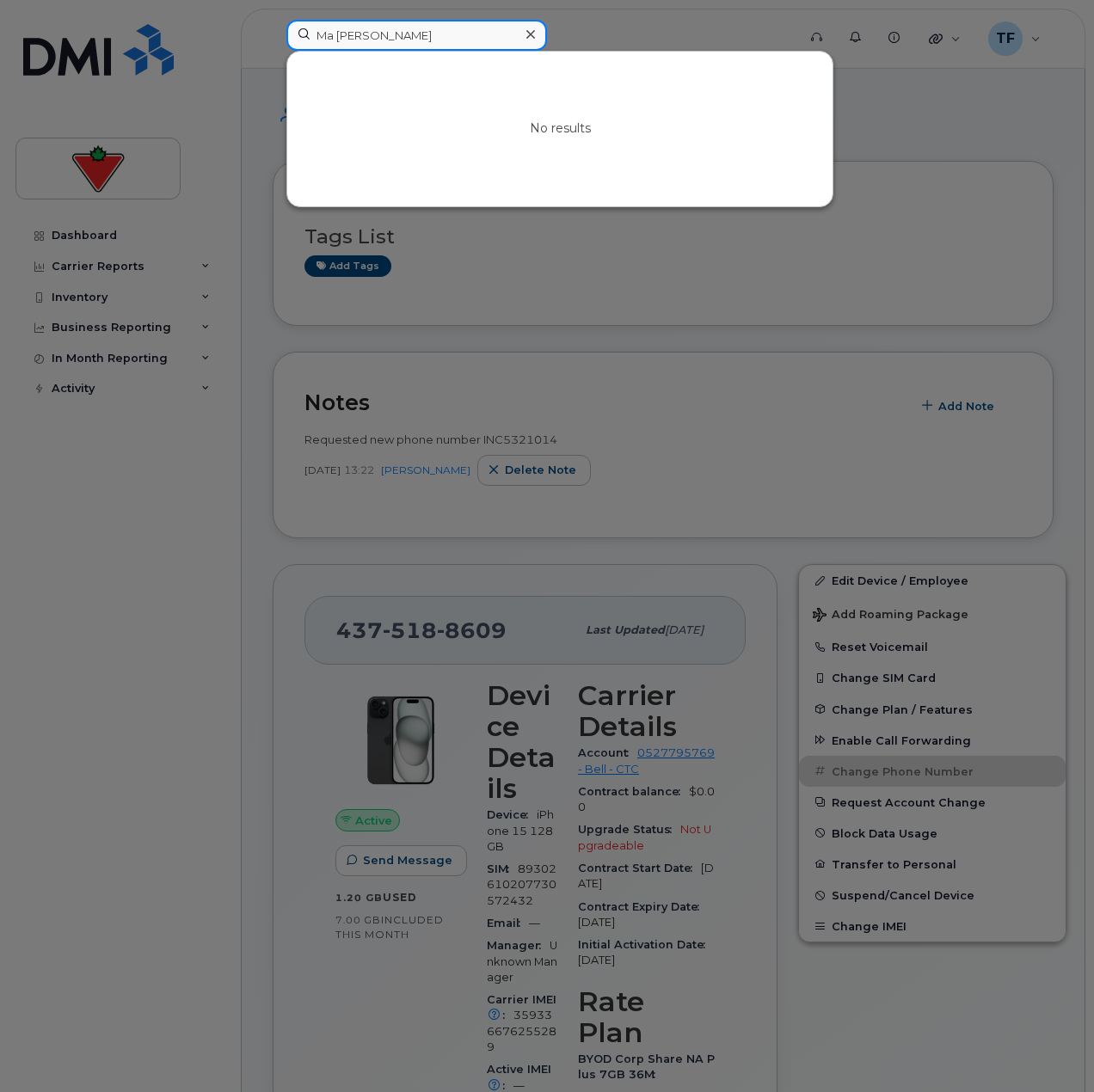
paste input "[PERSON_NAME]"
type input "[PERSON_NAME]"
